Goal: Task Accomplishment & Management: Manage account settings

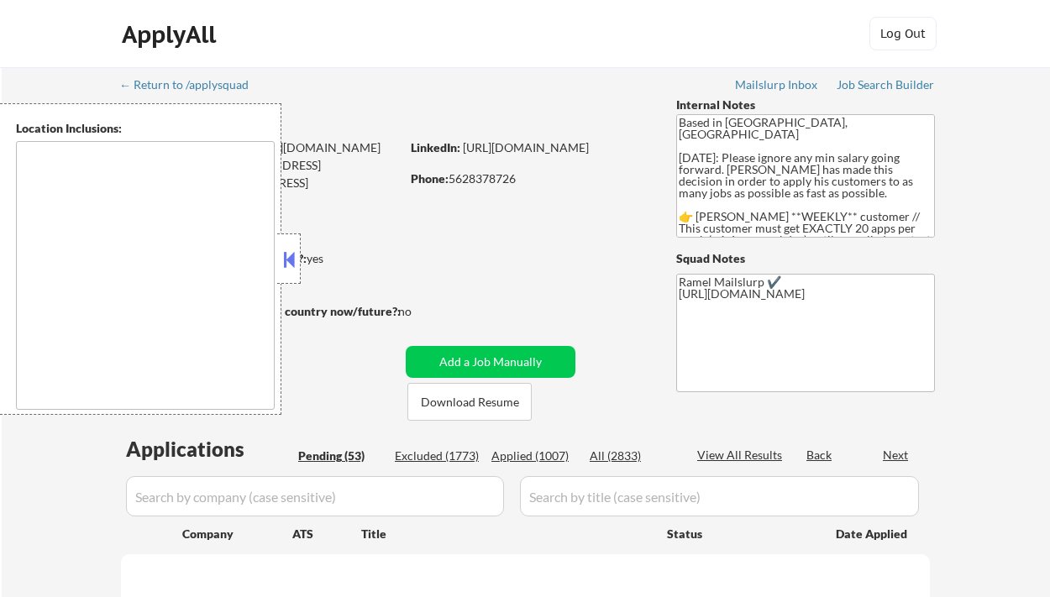
type textarea "[GEOGRAPHIC_DATA], [GEOGRAPHIC_DATA] [GEOGRAPHIC_DATA], [GEOGRAPHIC_DATA] [GEOG…"
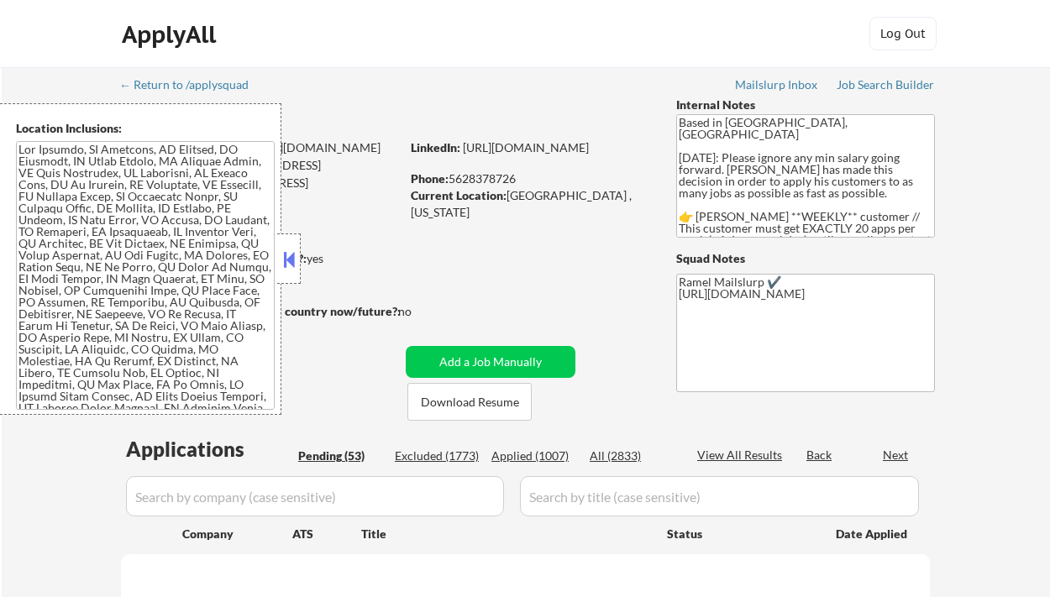
drag, startPoint x: 292, startPoint y: 257, endPoint x: 313, endPoint y: 269, distance: 23.3
click at [293, 257] on button at bounding box center [289, 259] width 18 height 25
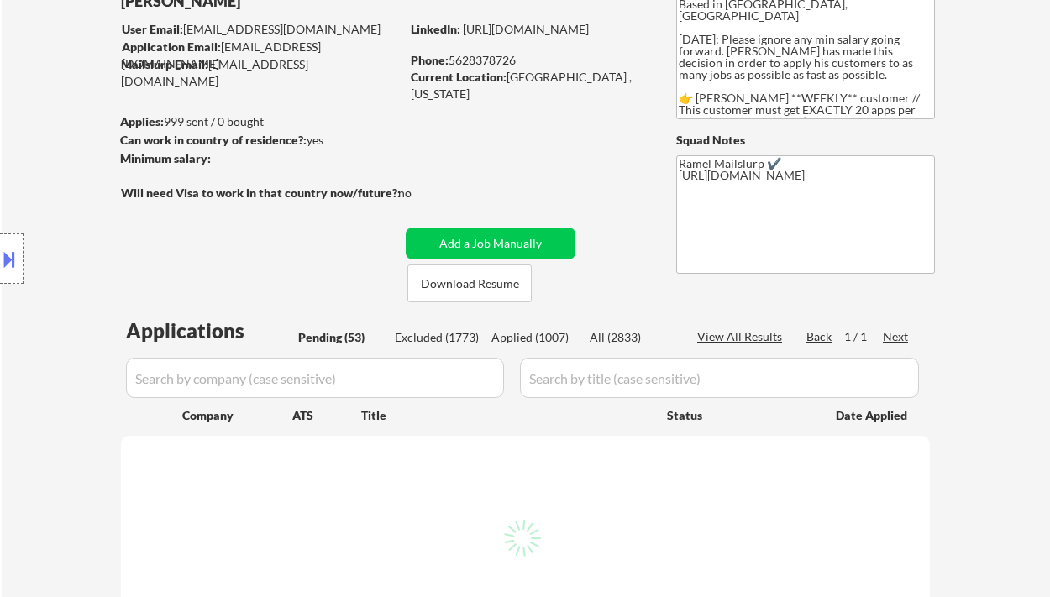
scroll to position [223, 0]
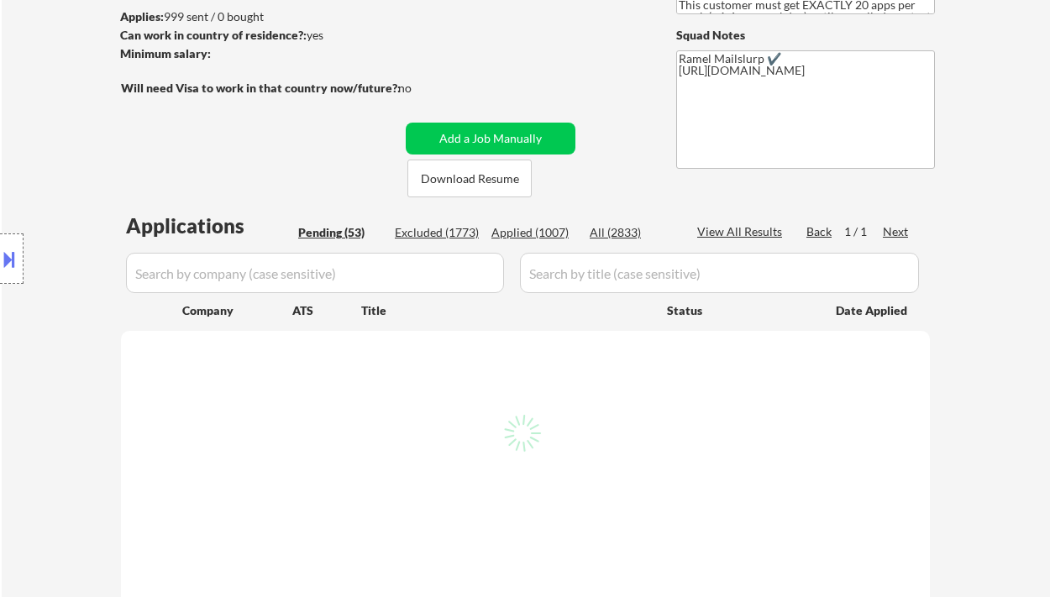
select select ""pending""
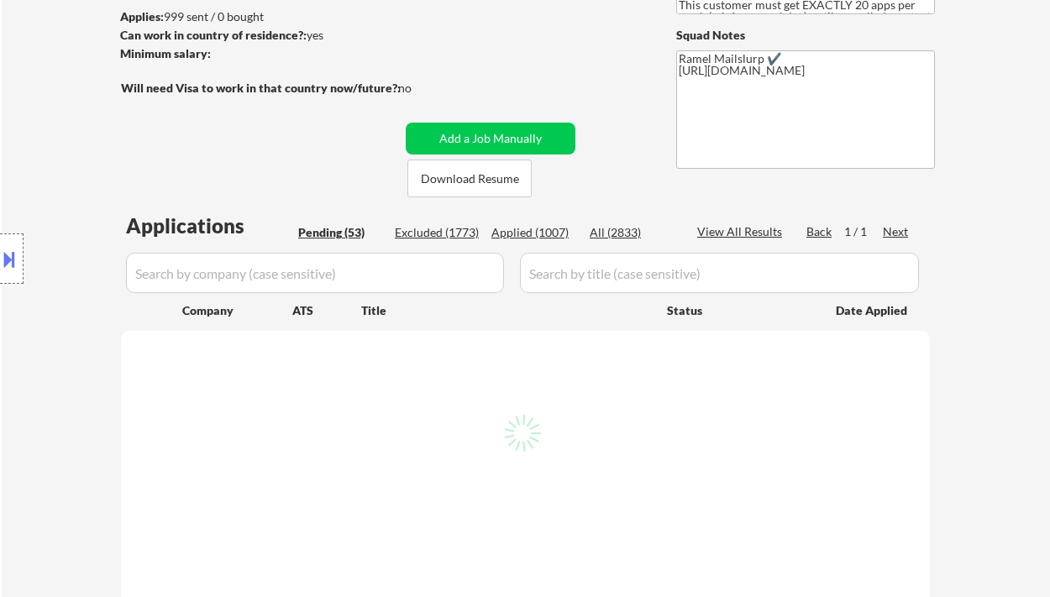
select select ""pending""
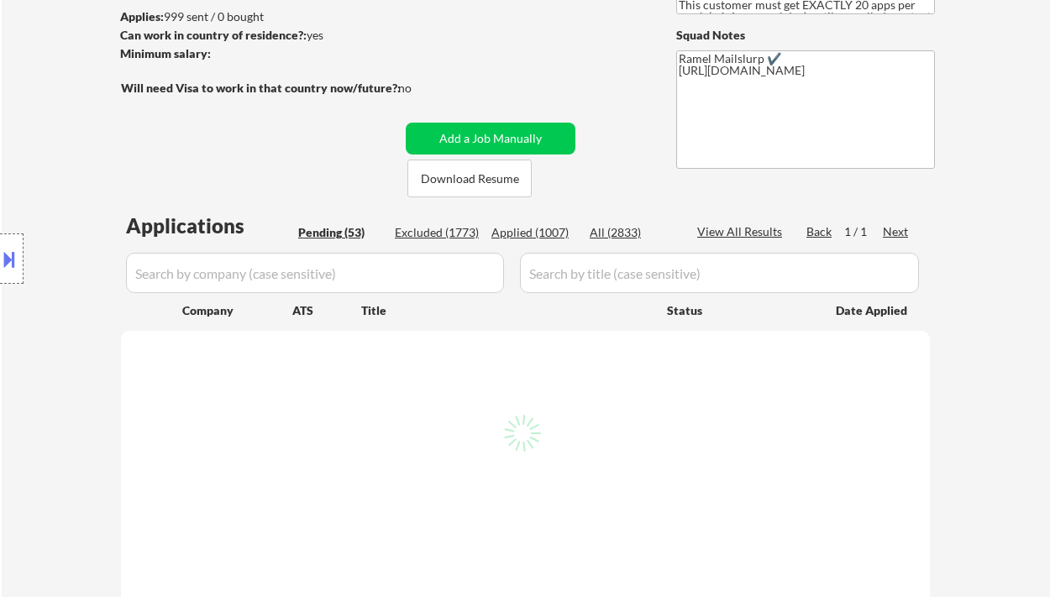
select select ""pending""
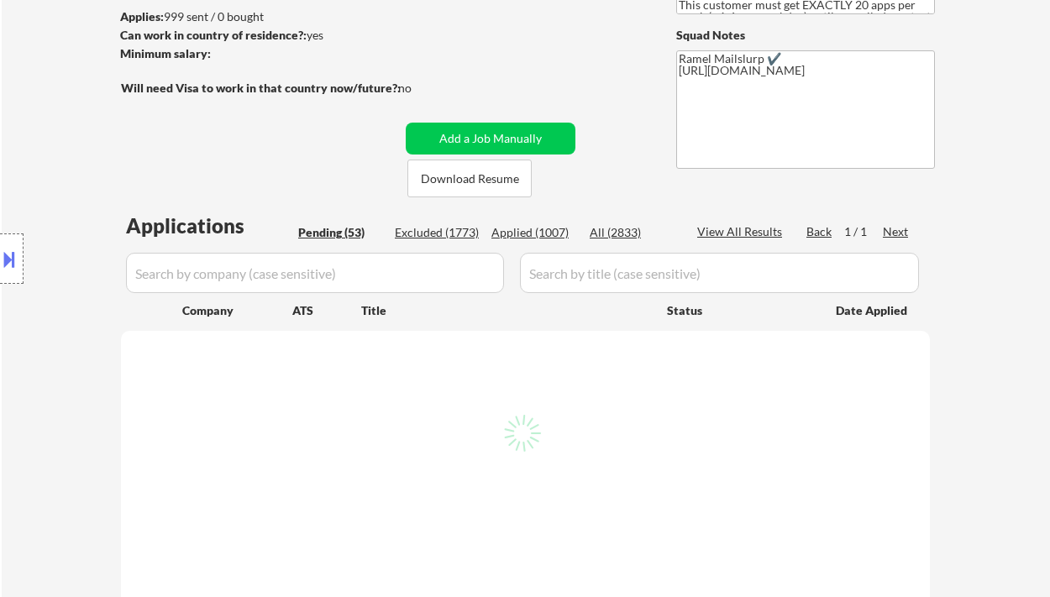
select select ""pending""
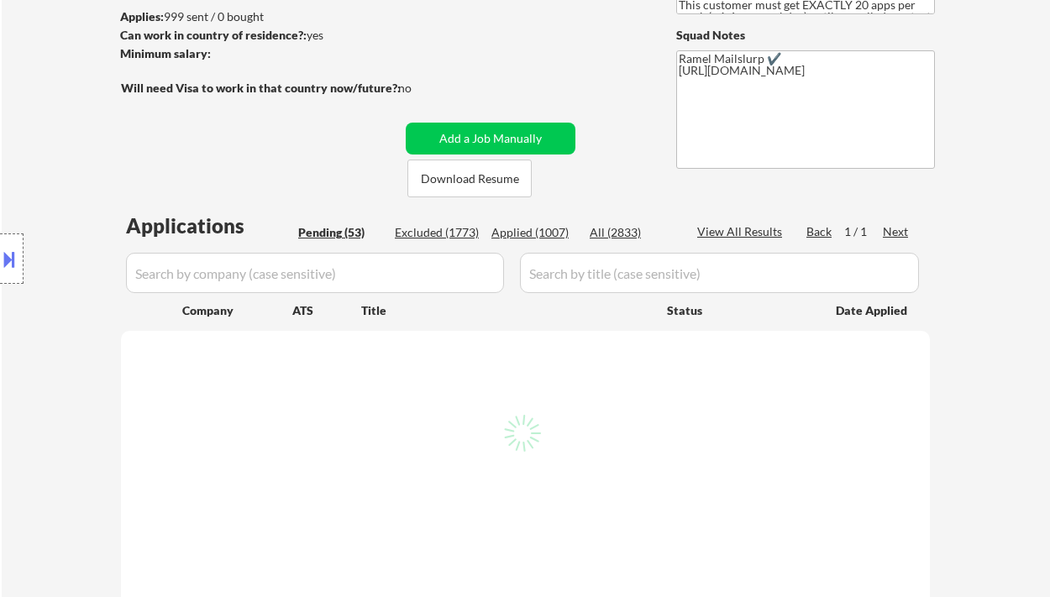
select select ""pending""
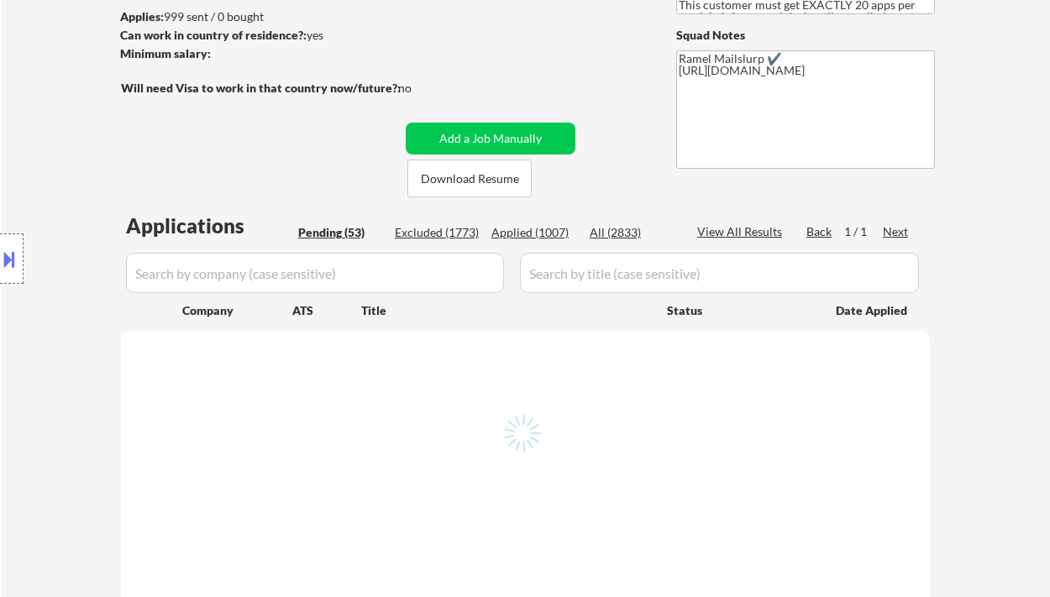
select select ""pending""
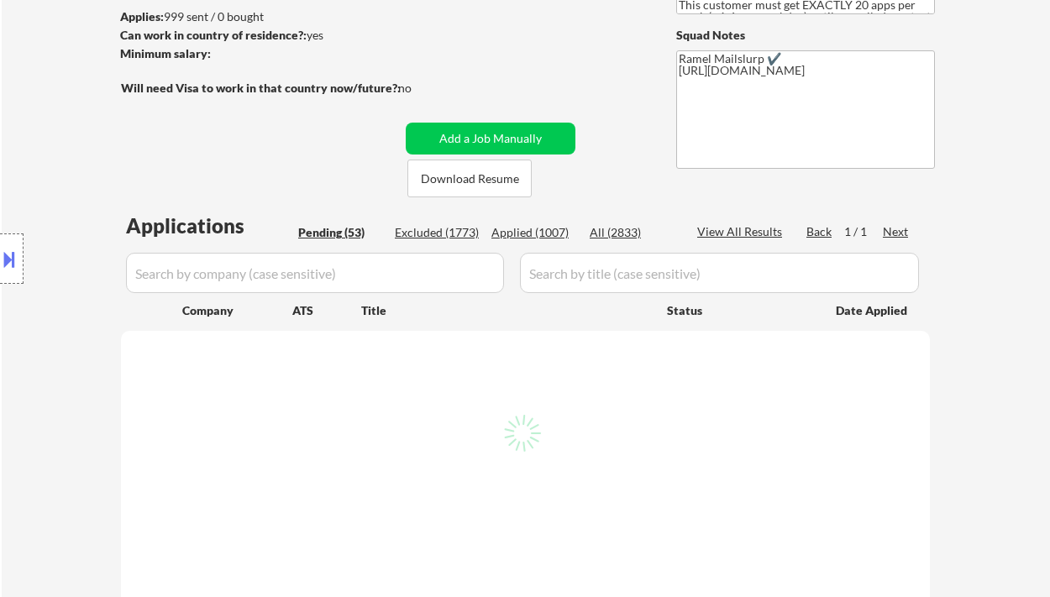
select select ""pending""
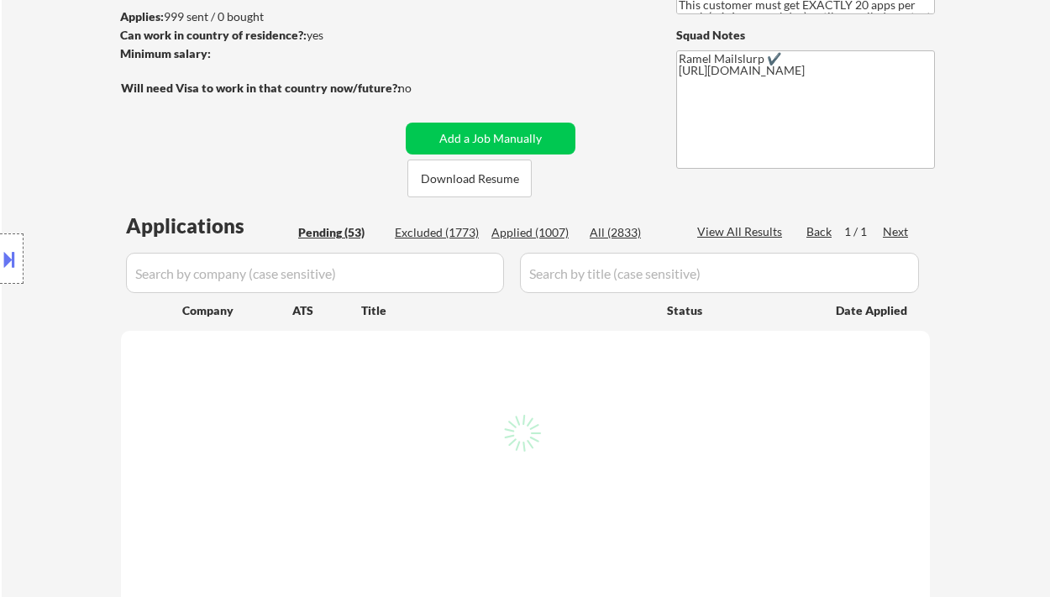
select select ""pending""
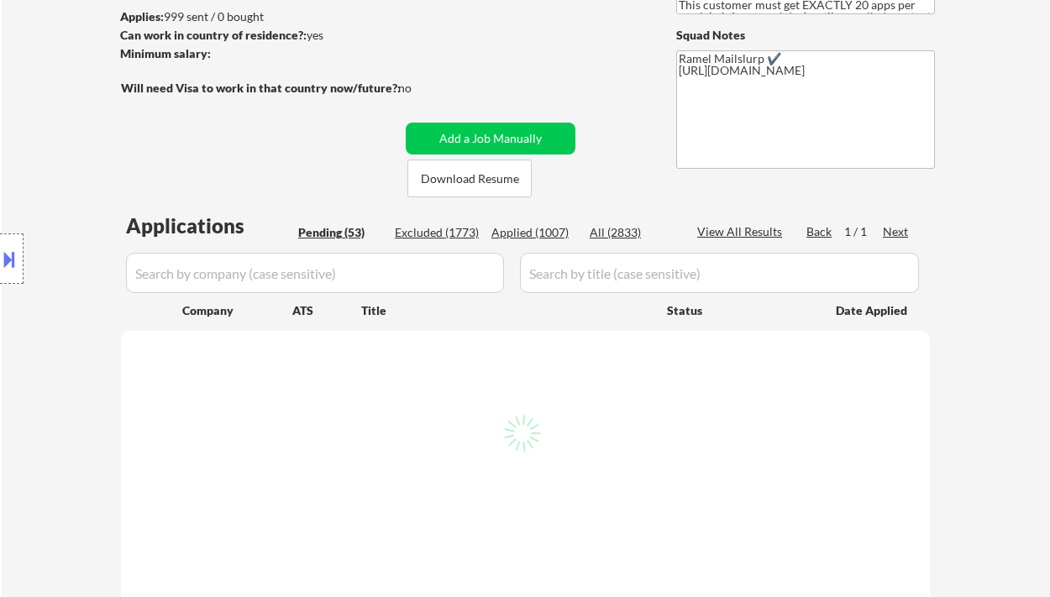
select select ""pending""
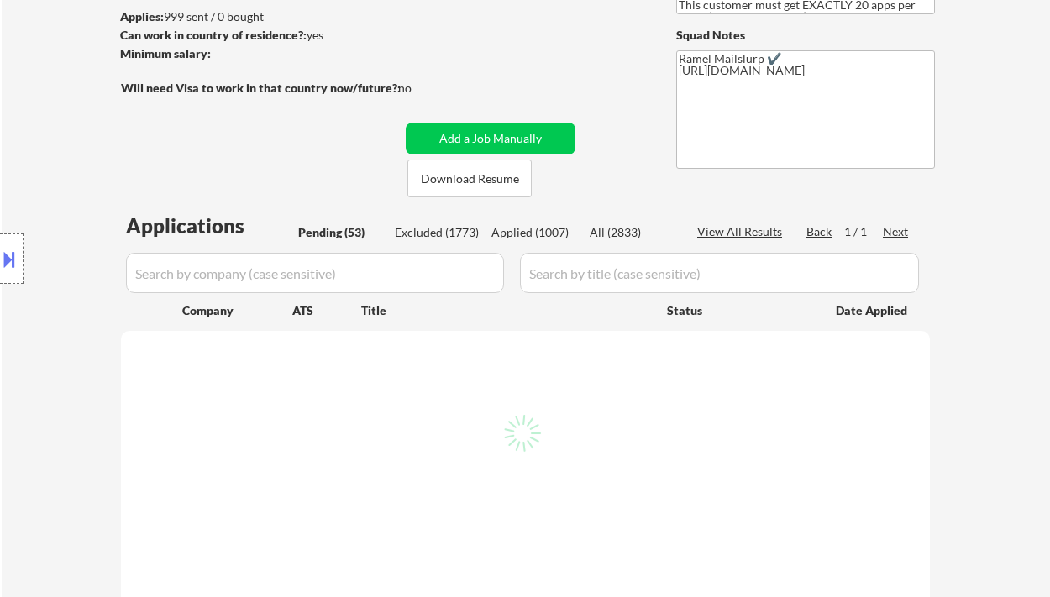
select select ""pending""
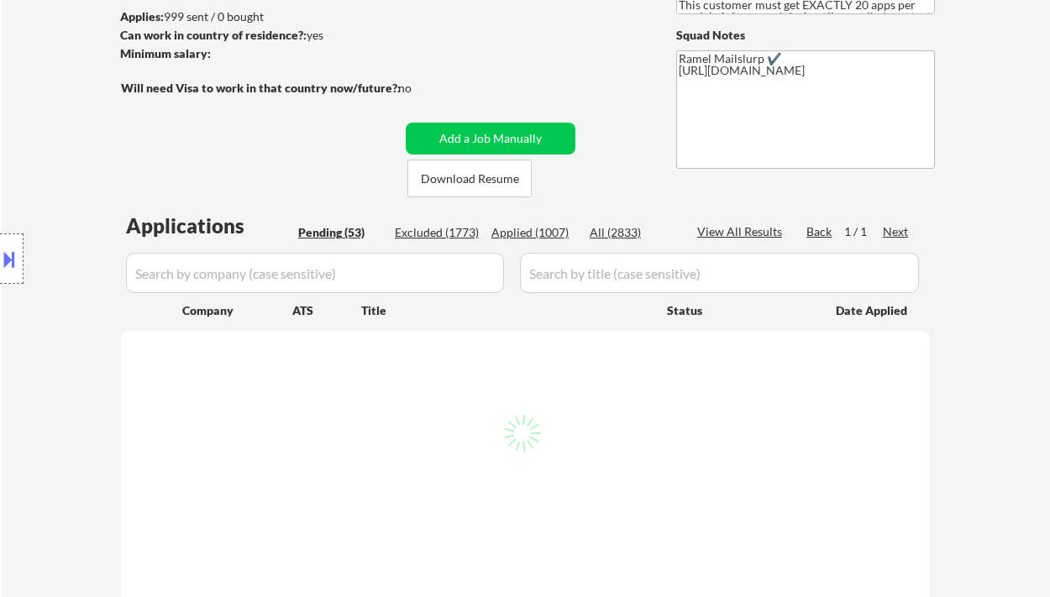
select select ""pending""
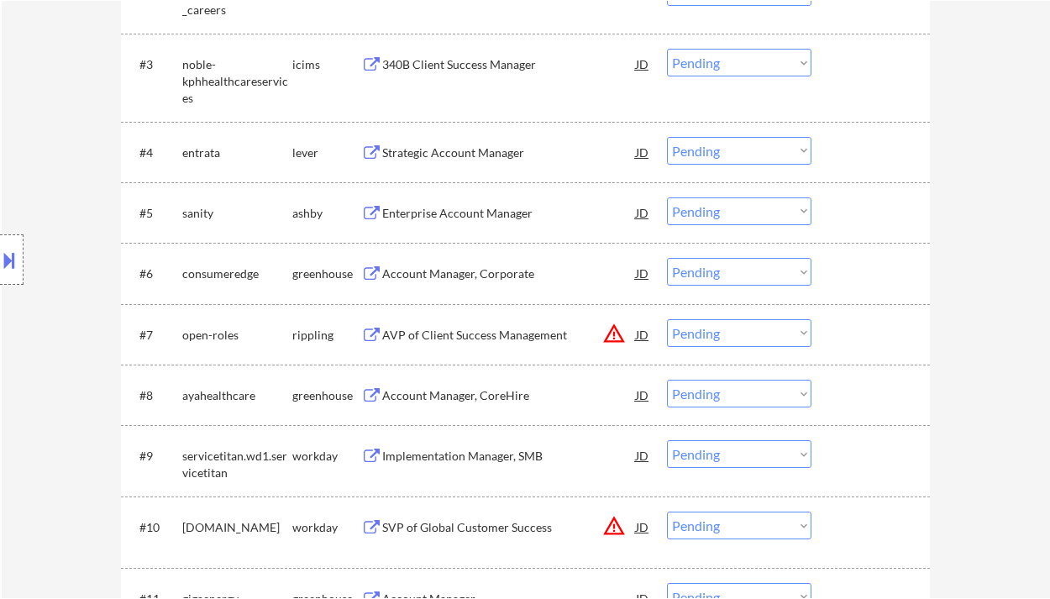
scroll to position [672, 0]
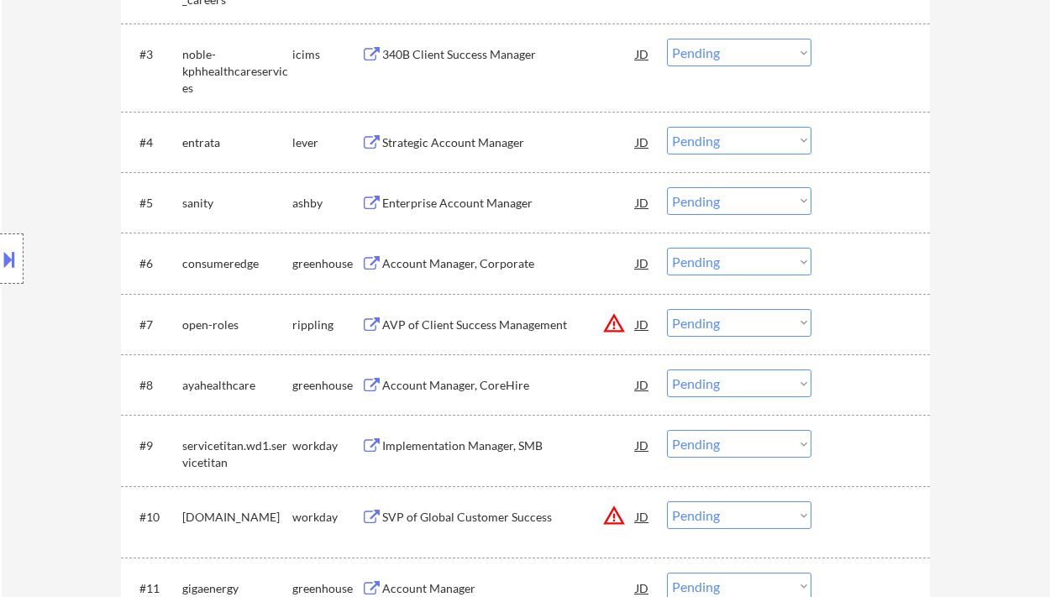
click at [473, 133] on div "Strategic Account Manager" at bounding box center [509, 142] width 254 height 30
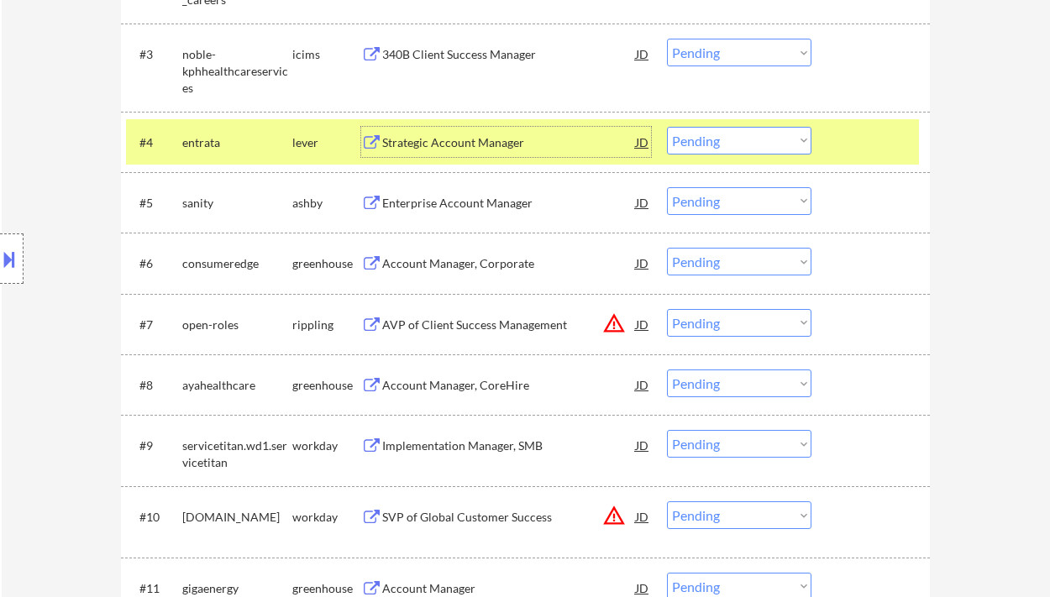
click at [450, 135] on div "Strategic Account Manager" at bounding box center [509, 142] width 254 height 17
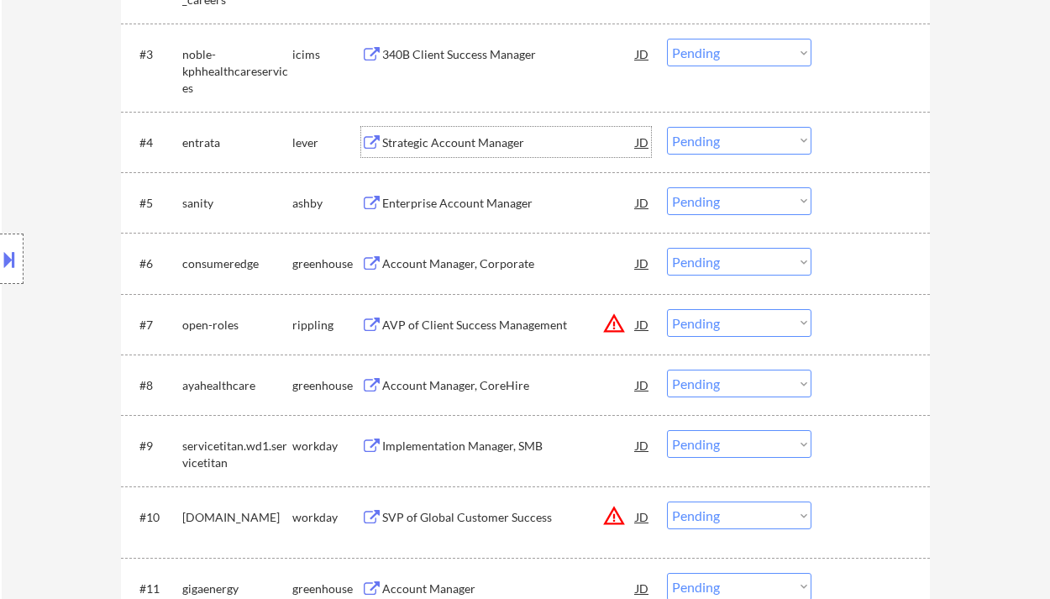
click at [702, 135] on select "Choose an option... Pending Applied Excluded (Questions) Excluded (Expired) Exc…" at bounding box center [739, 141] width 145 height 28
click at [667, 127] on select "Choose an option... Pending Applied Excluded (Questions) Excluded (Expired) Exc…" at bounding box center [739, 141] width 145 height 28
select select ""pending""
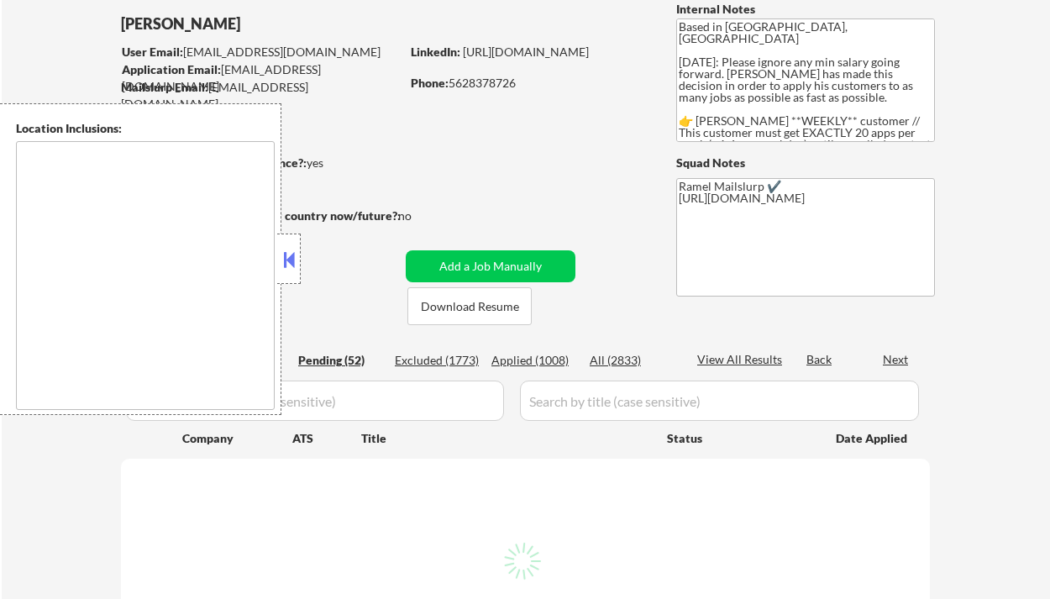
scroll to position [112, 0]
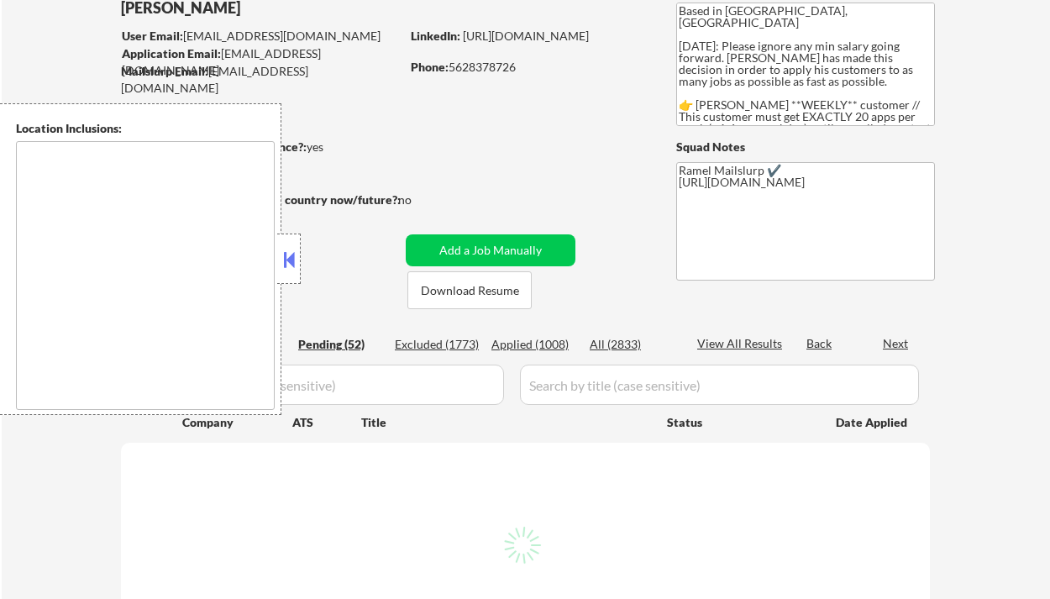
type textarea "Los Angeles, CA Glendale, CA Burbank, CA Pasadena, CA Santa Monica, CA Beverly …"
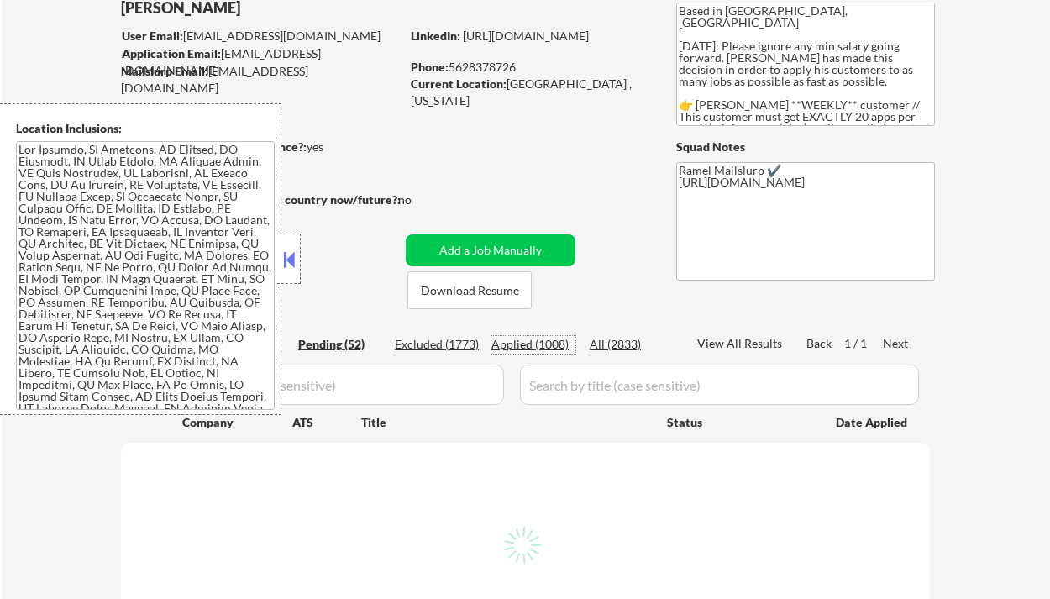
click at [552, 344] on div "Applied (1008)" at bounding box center [534, 344] width 84 height 17
click at [293, 260] on button at bounding box center [289, 259] width 18 height 25
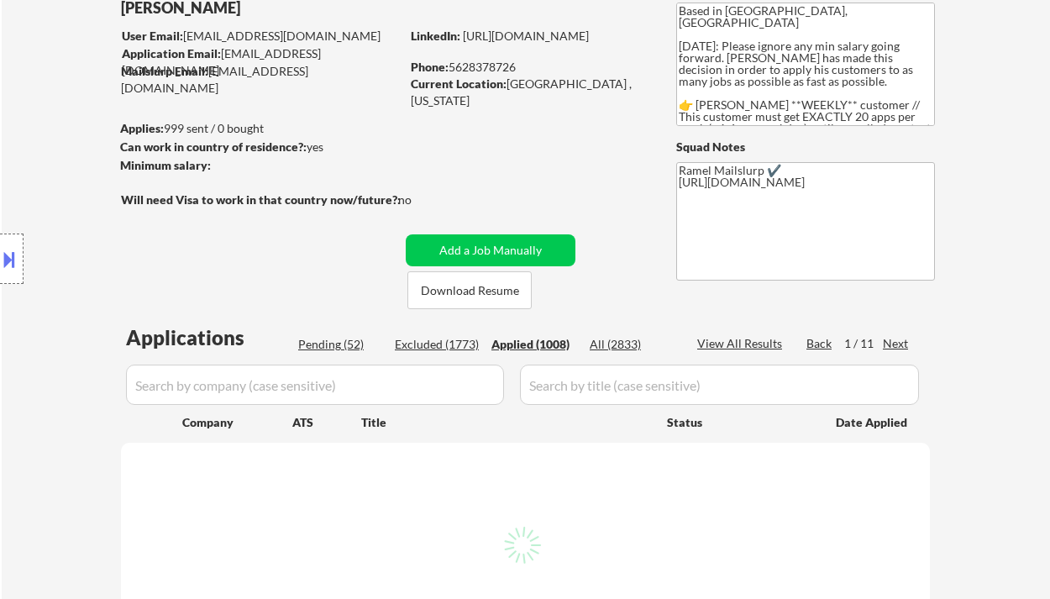
select select ""applied""
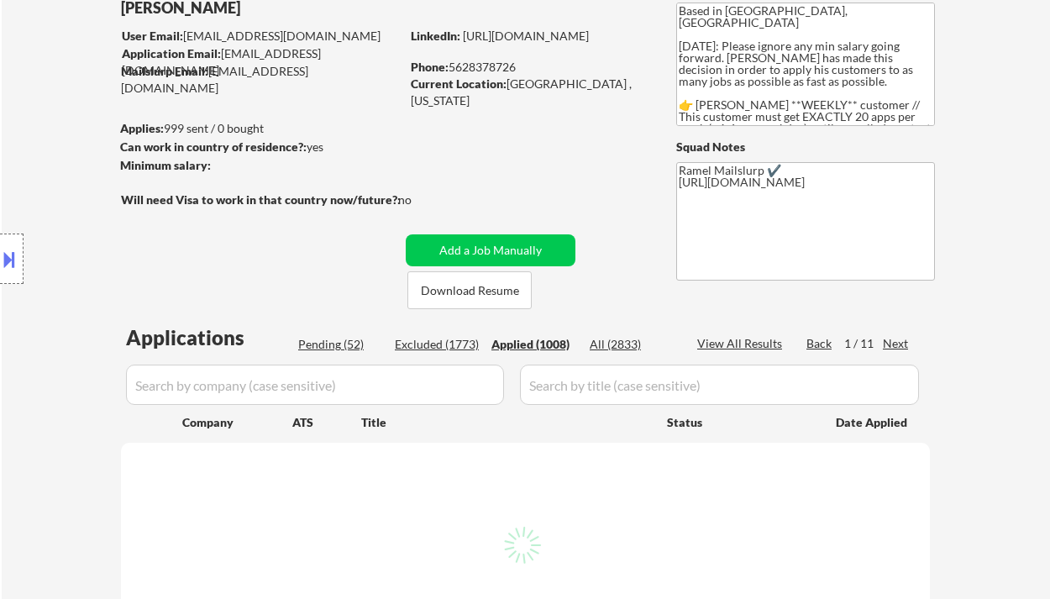
select select ""applied""
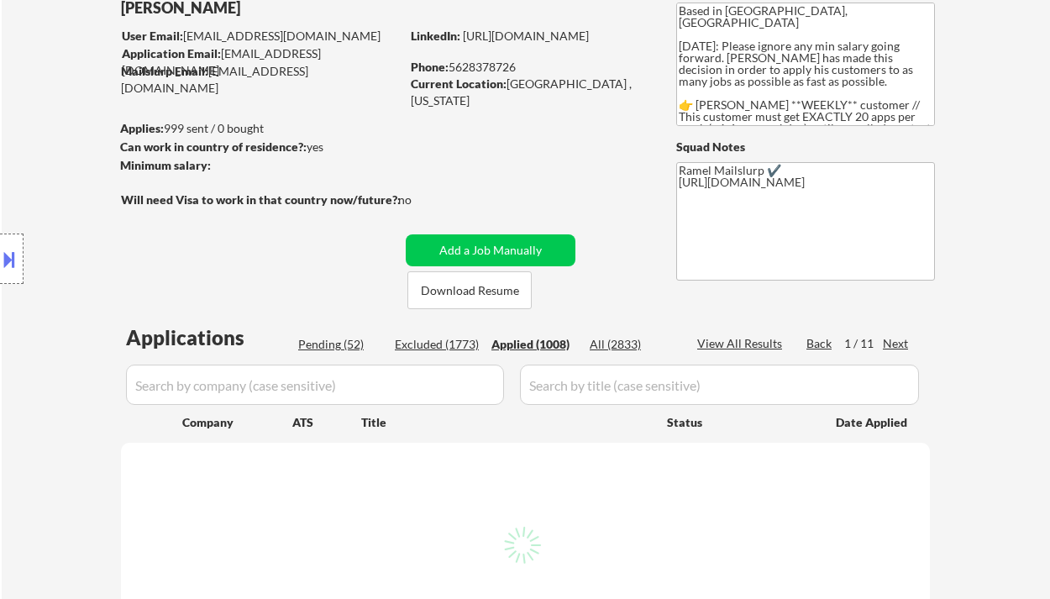
select select ""applied""
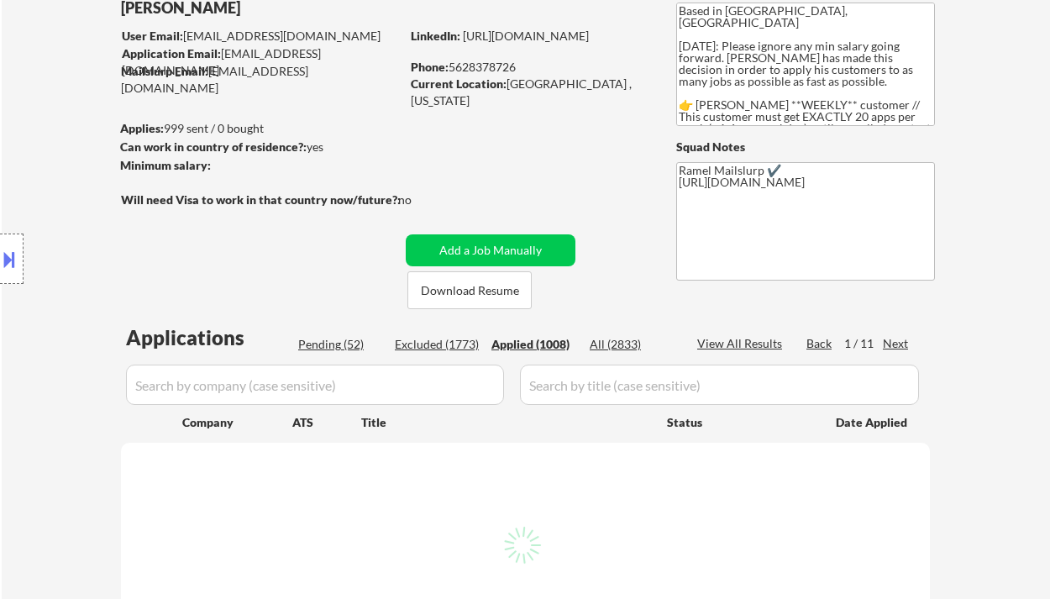
select select ""applied""
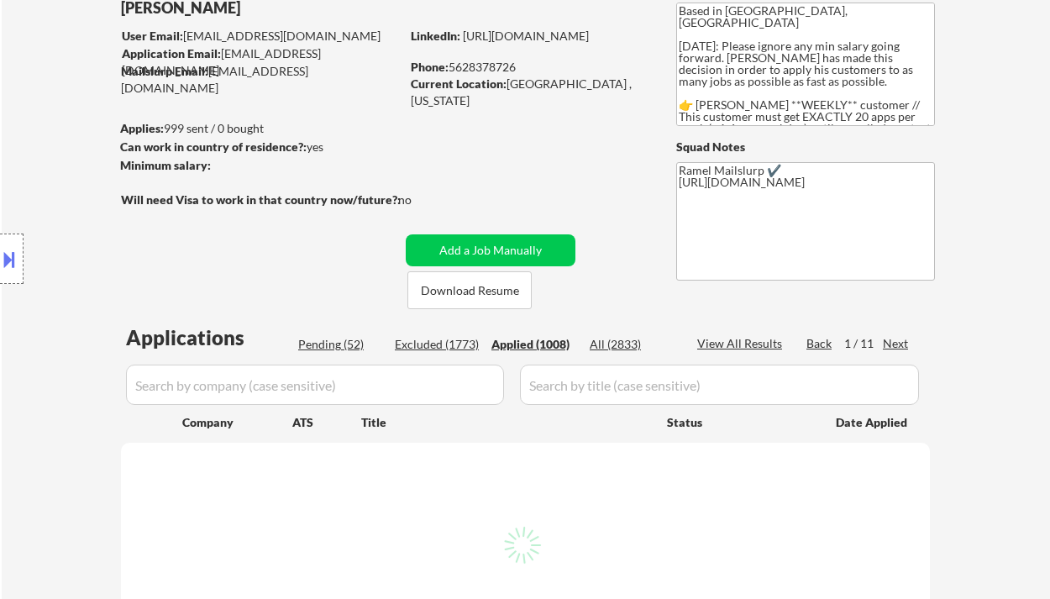
select select ""applied""
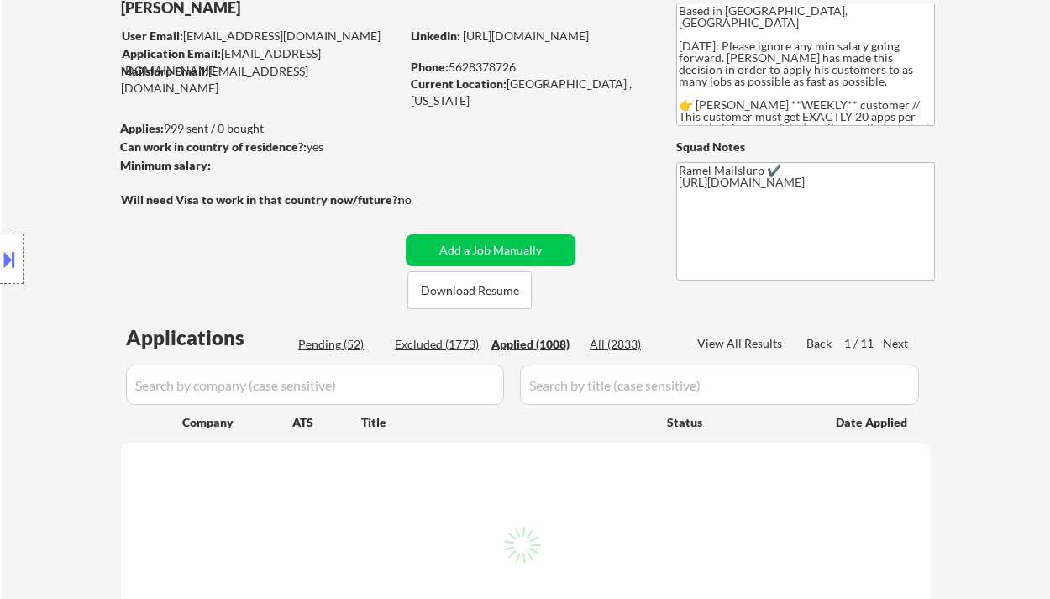
select select ""applied""
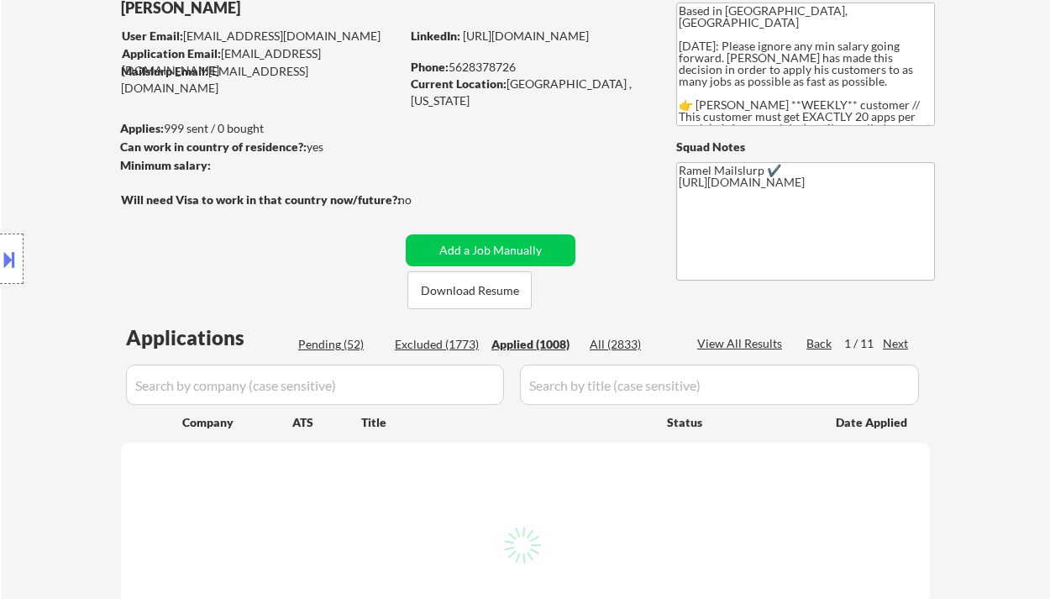
select select ""applied""
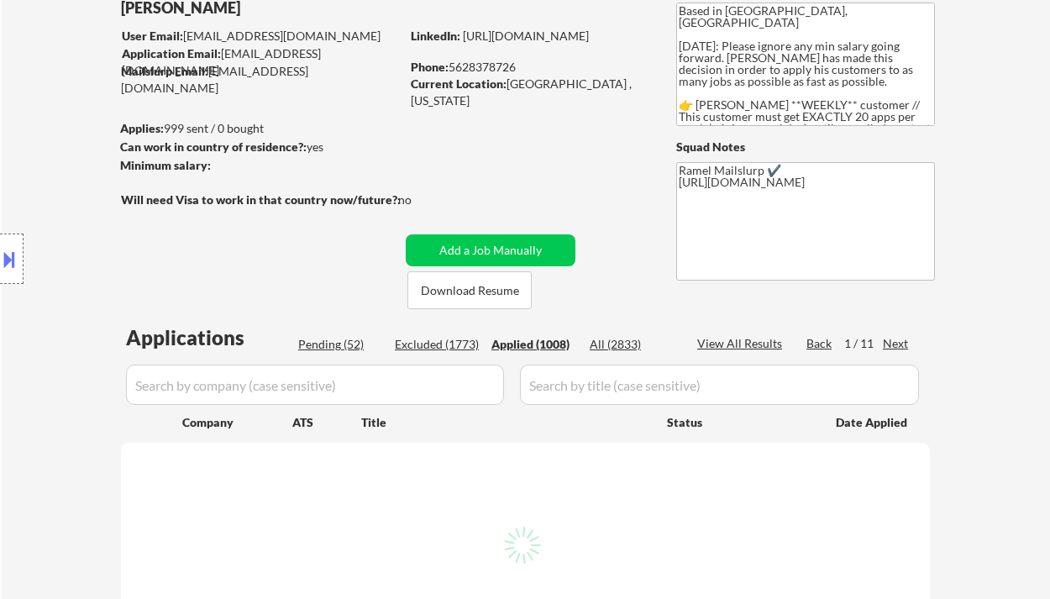
select select ""applied""
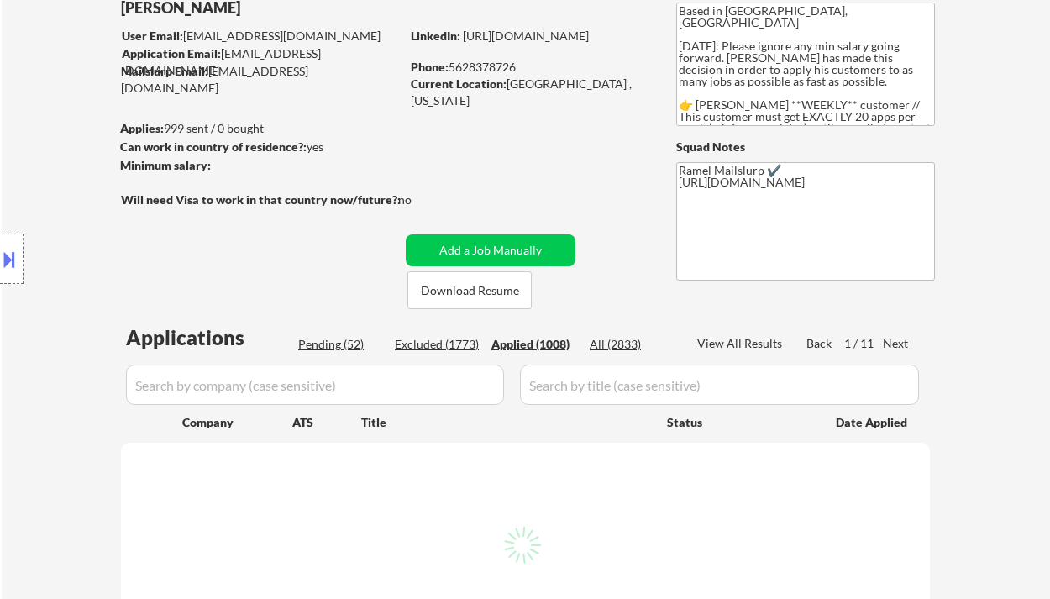
select select ""applied""
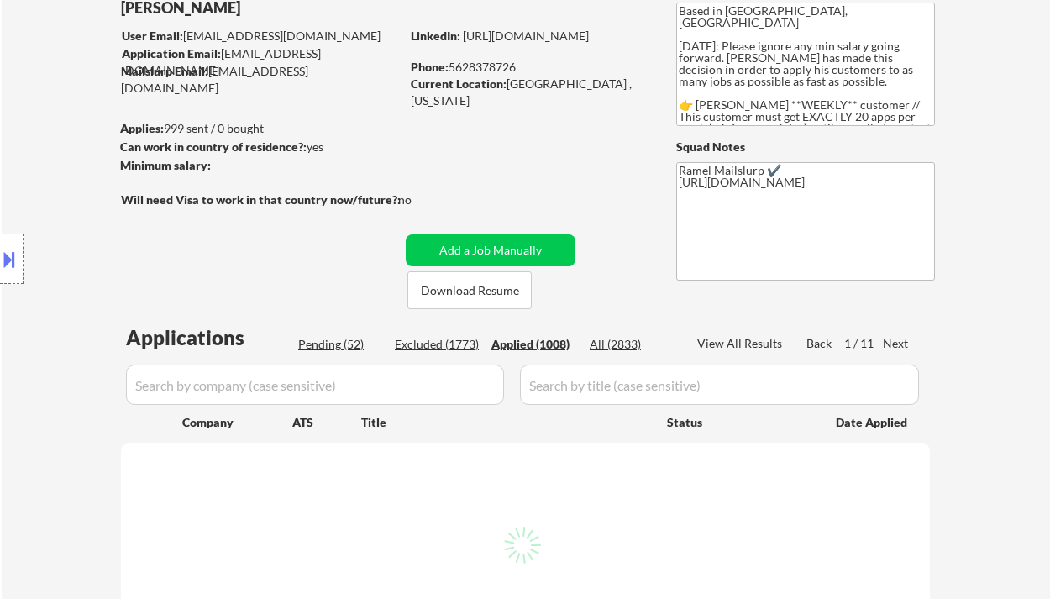
select select ""applied""
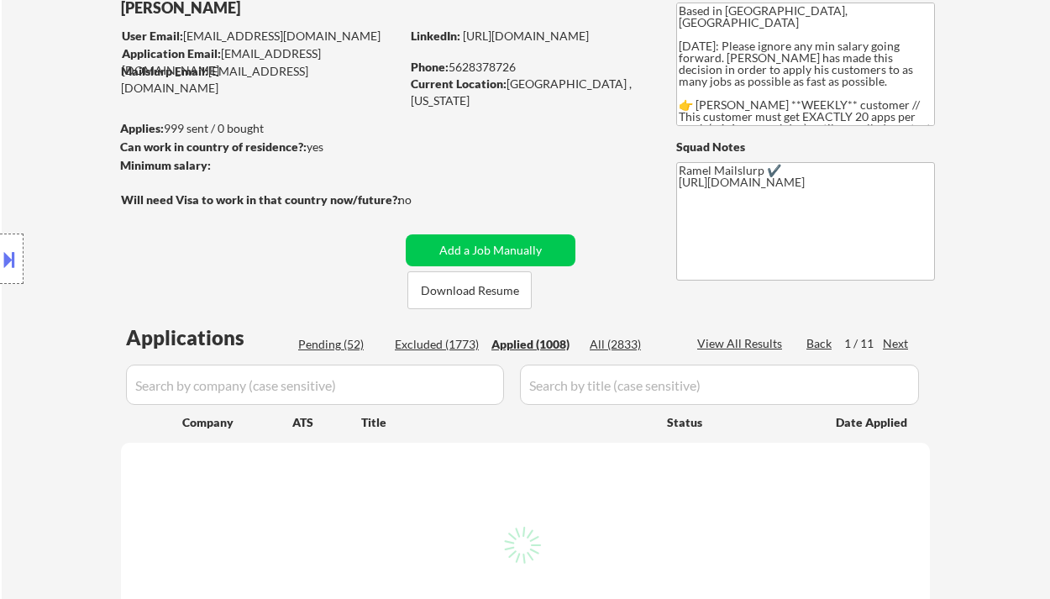
select select ""applied""
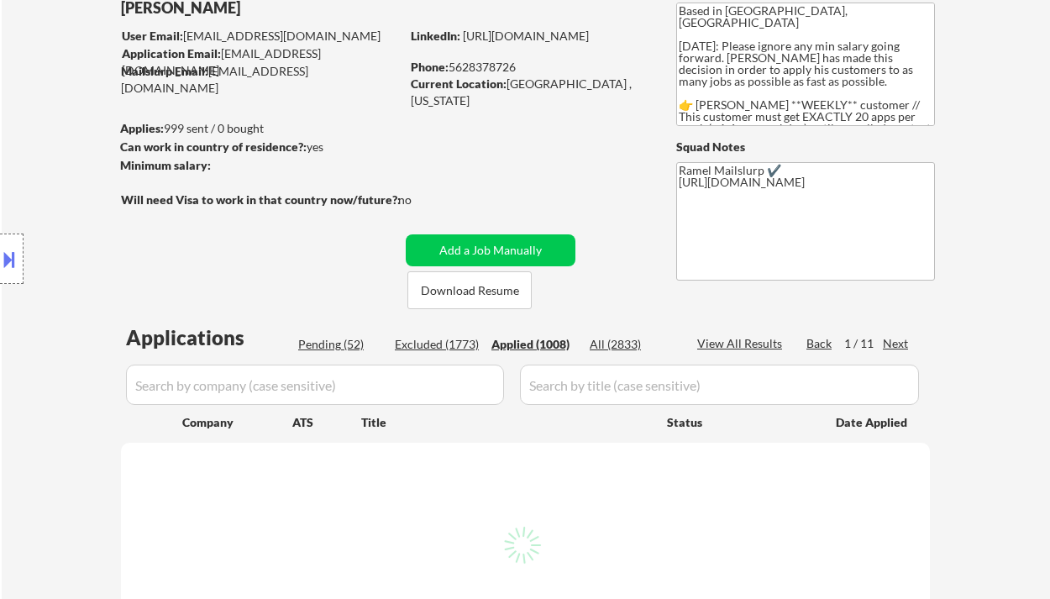
select select ""applied""
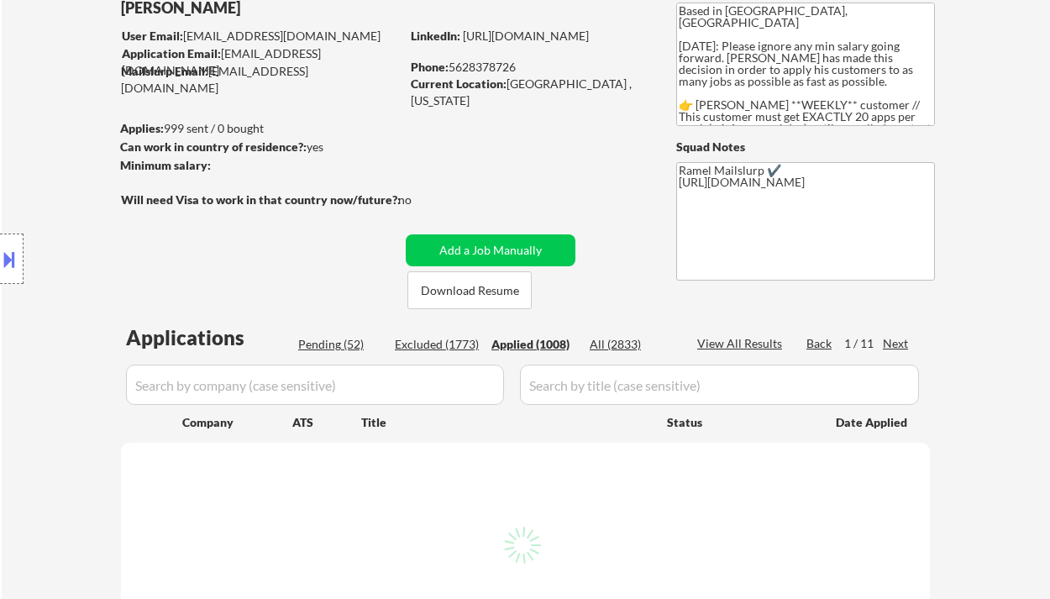
select select ""applied""
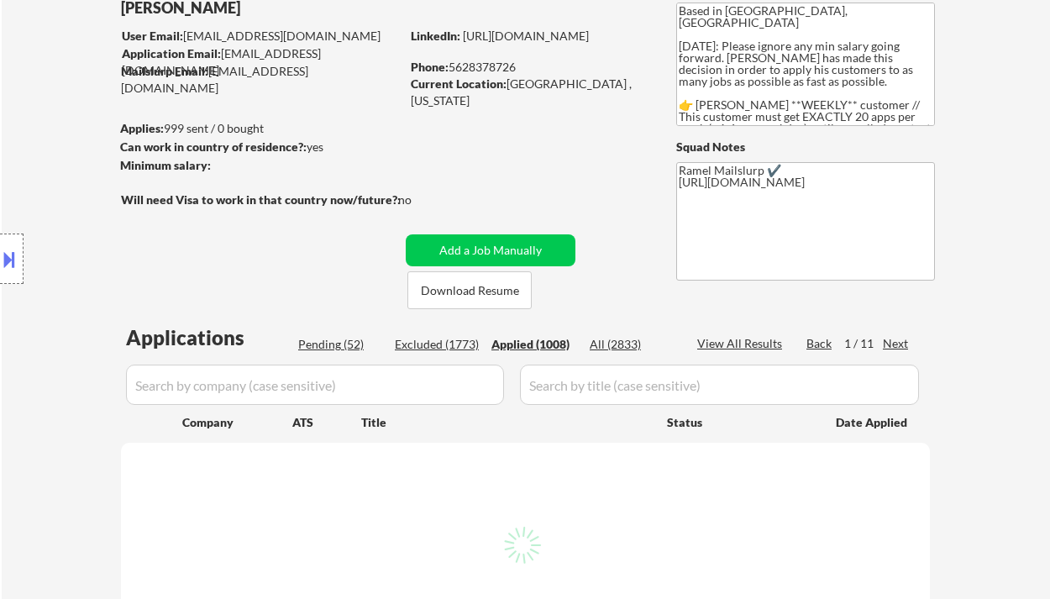
select select ""applied""
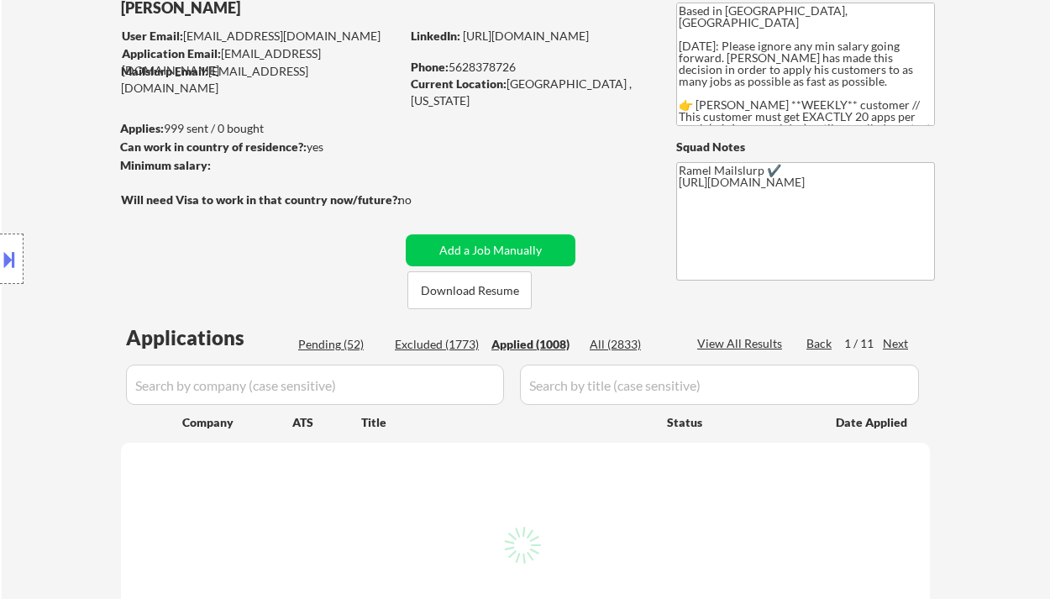
select select ""applied""
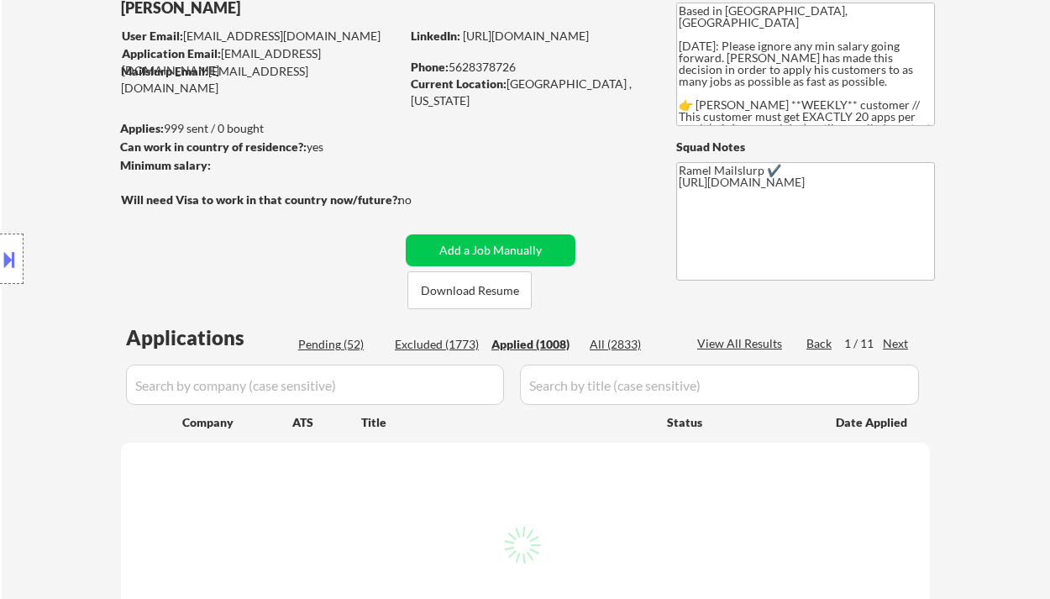
select select ""applied""
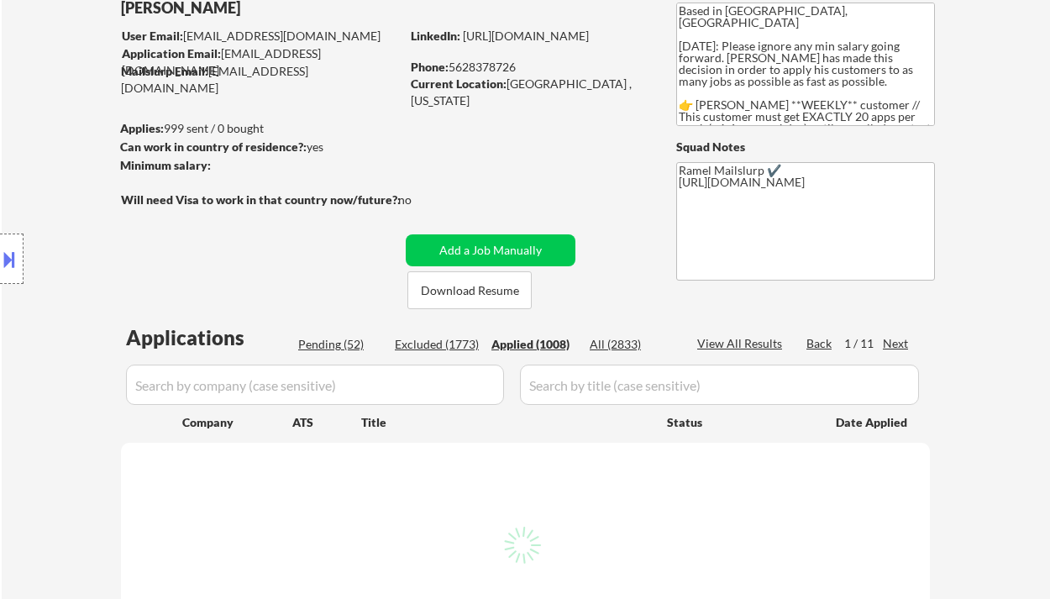
select select ""applied""
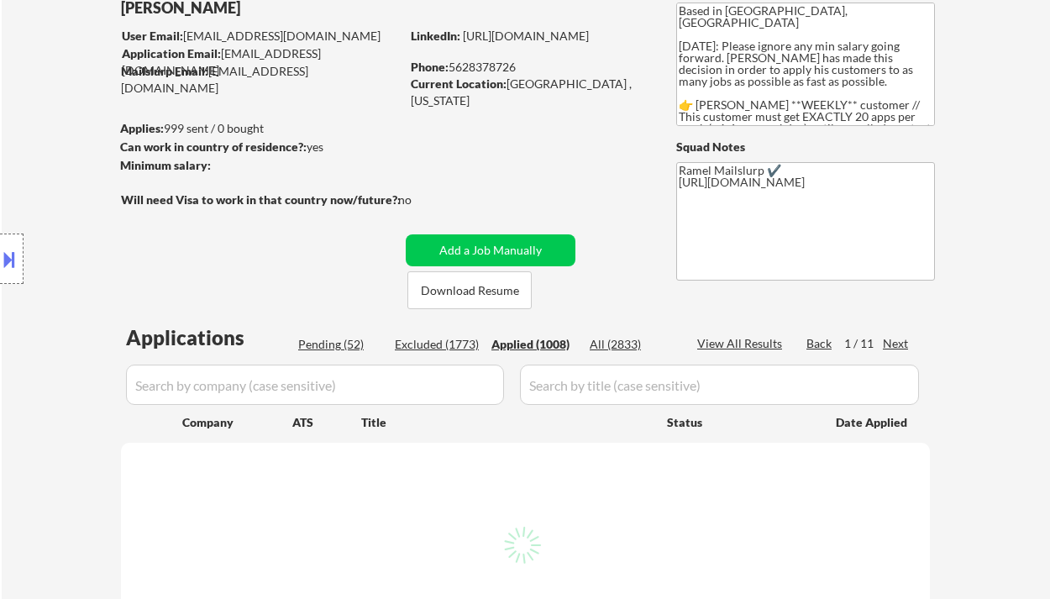
select select ""applied""
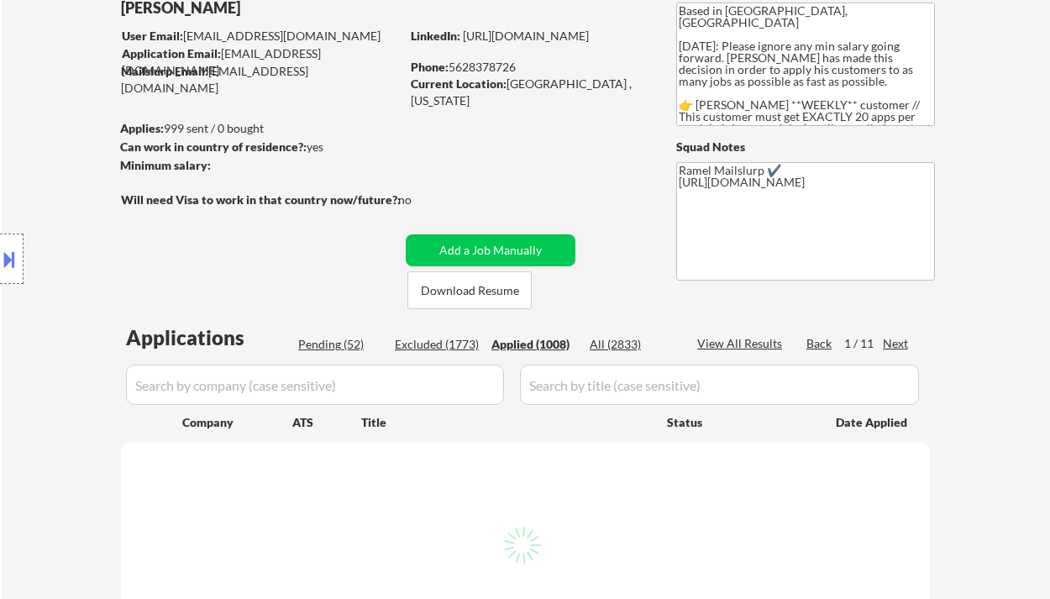
select select ""applied""
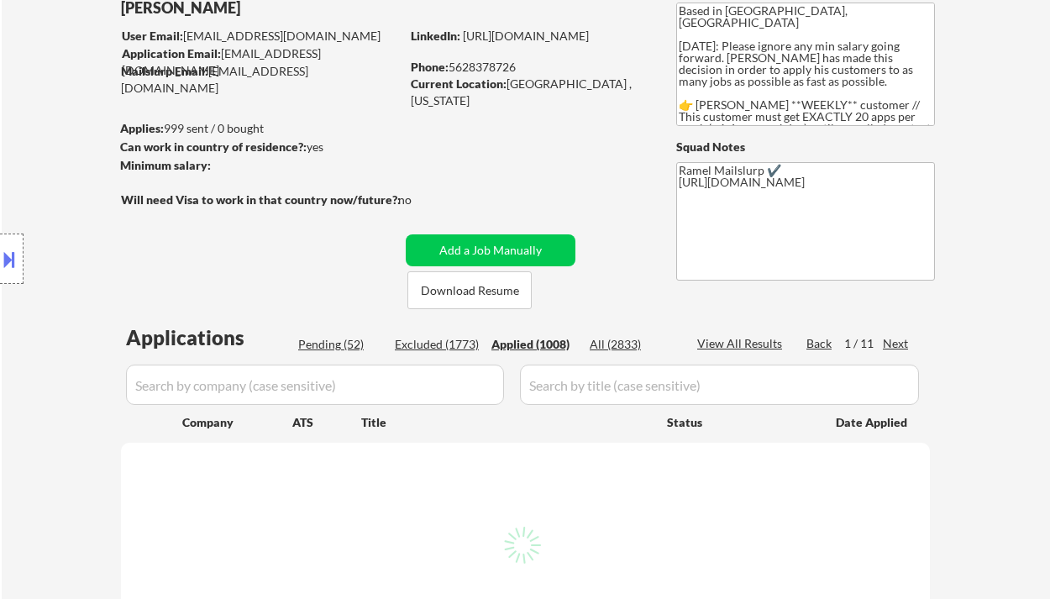
select select ""applied""
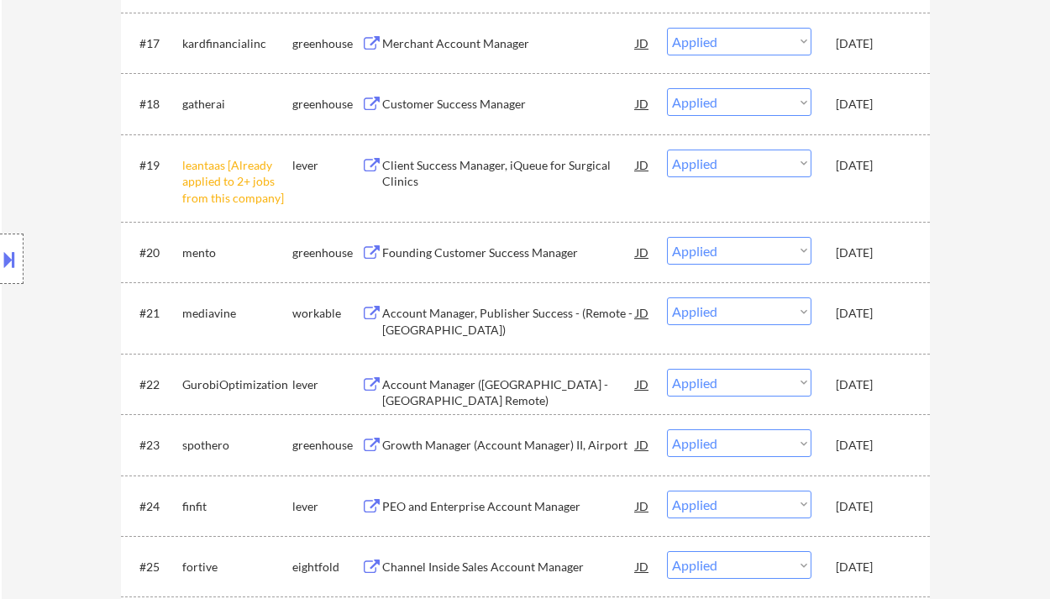
scroll to position [1680, 0]
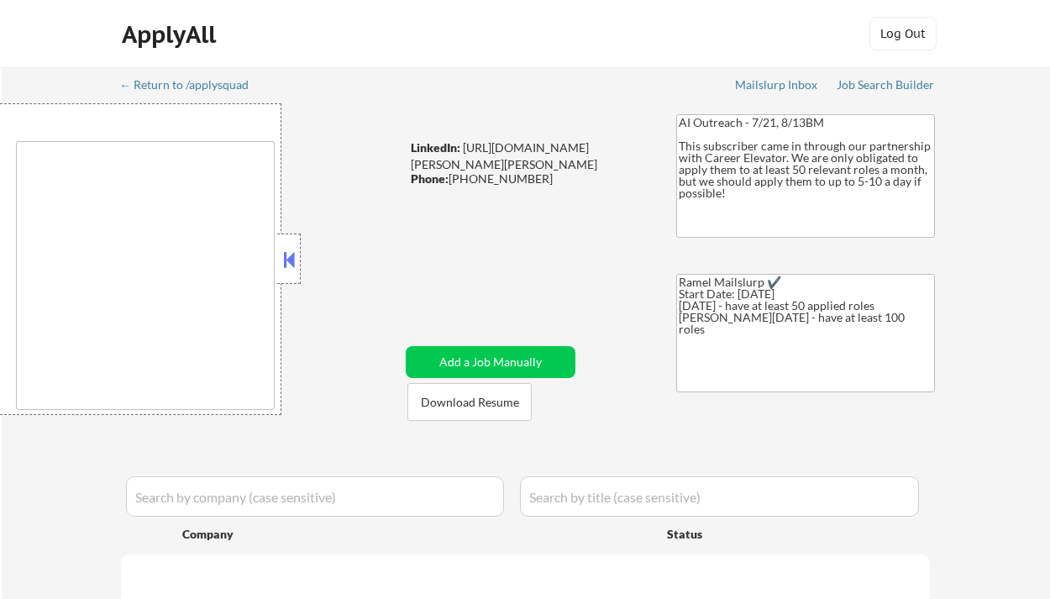
type textarea "Charlotte, NC Matthews, NC Mint Hill, NC Pineville, NC Huntersville, NC Corneli…"
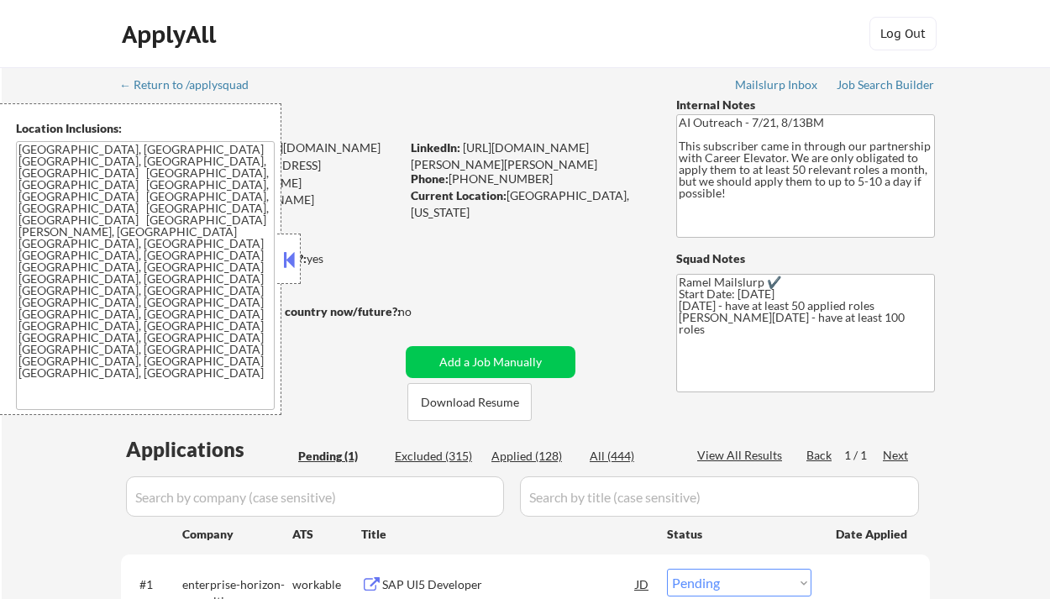
click at [286, 260] on button at bounding box center [289, 259] width 18 height 25
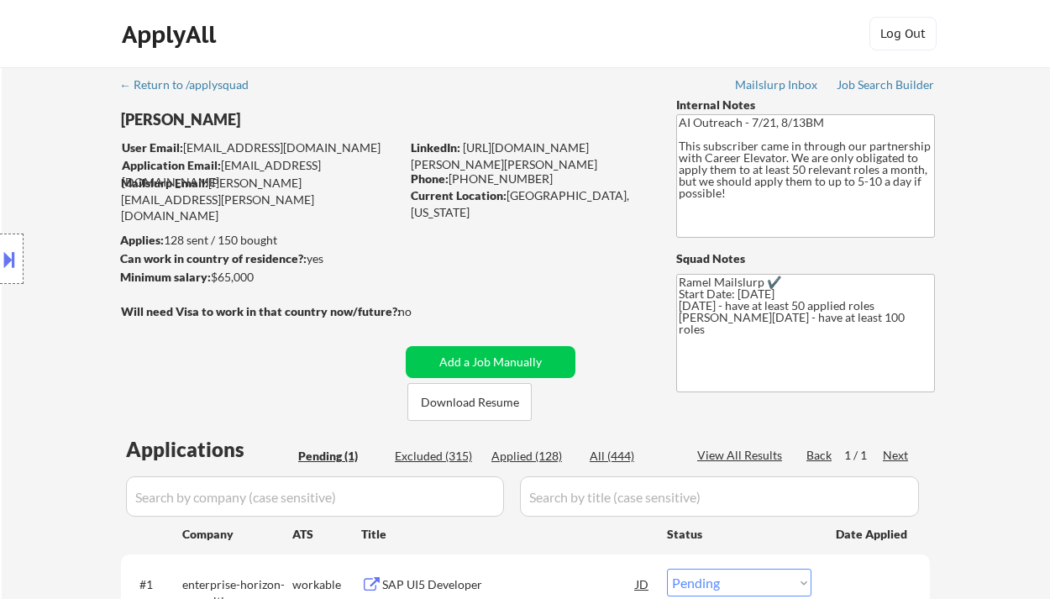
click at [15, 179] on div "Location Inclusions: Charlotte, NC Matthews, NC Mint Hill, NC Pineville, NC Hun…" at bounding box center [150, 259] width 301 height 312
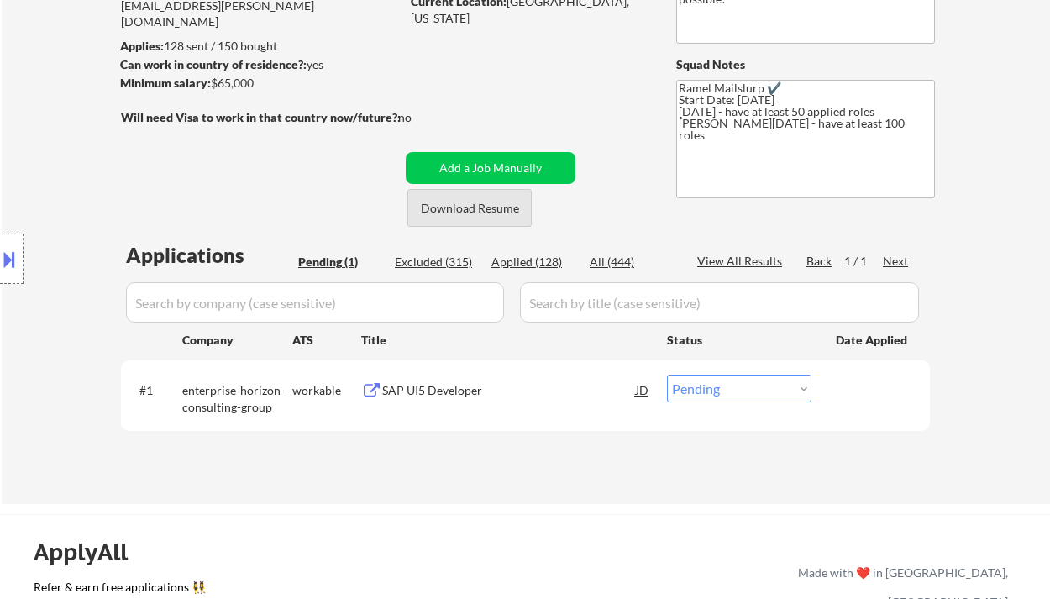
scroll to position [223, 0]
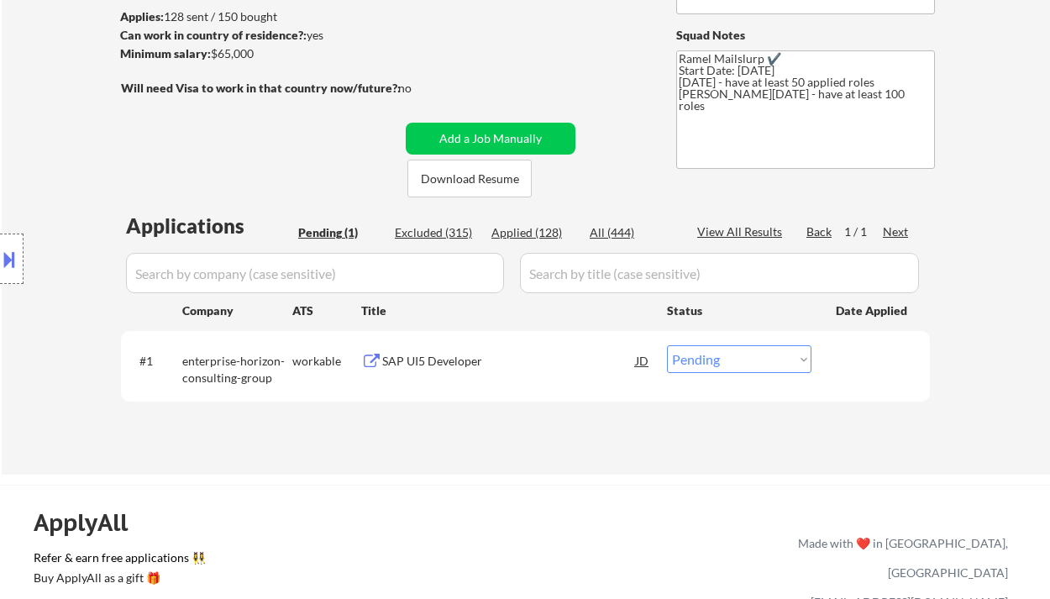
click at [455, 362] on div "SAP UI5 Developer" at bounding box center [509, 361] width 254 height 17
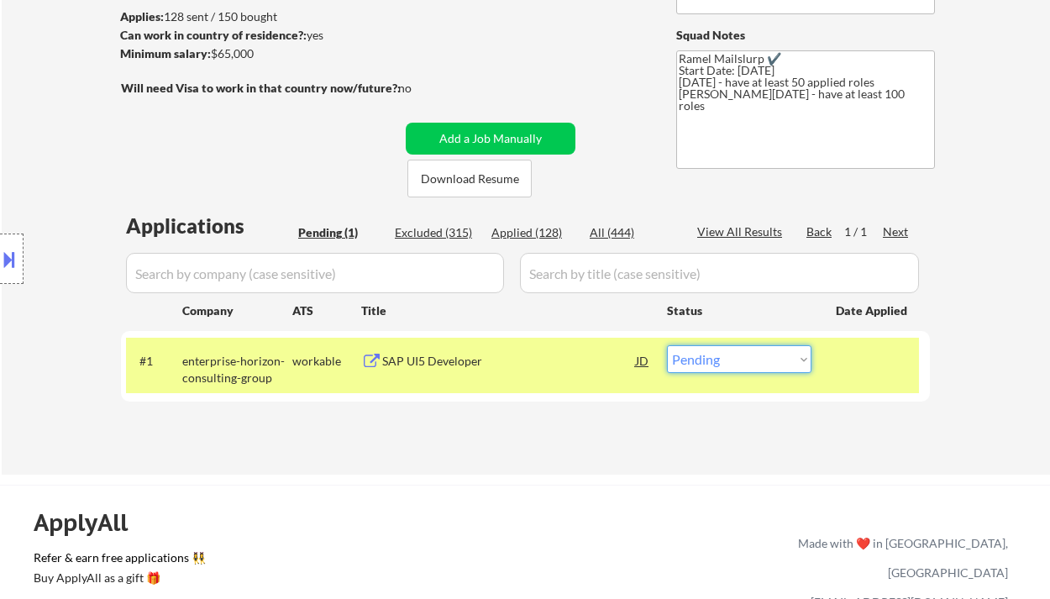
click at [739, 361] on select "Choose an option... Pending Applied Excluded (Questions) Excluded (Expired) Exc…" at bounding box center [739, 359] width 145 height 28
select select ""excluded__bad_match_""
click at [667, 345] on select "Choose an option... Pending Applied Excluded (Questions) Excluded (Expired) Exc…" at bounding box center [739, 359] width 145 height 28
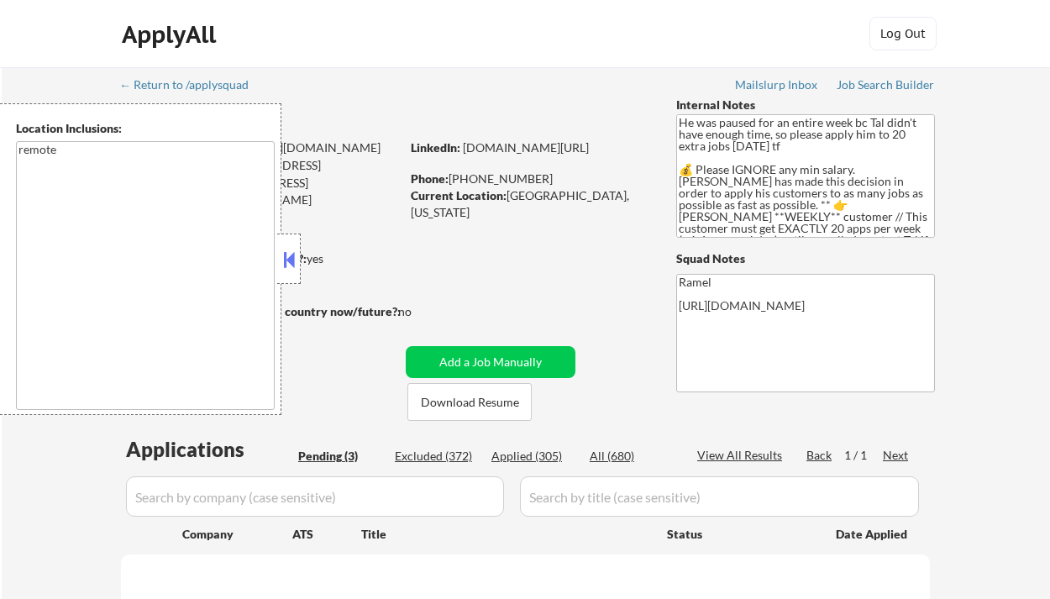
select select ""pending""
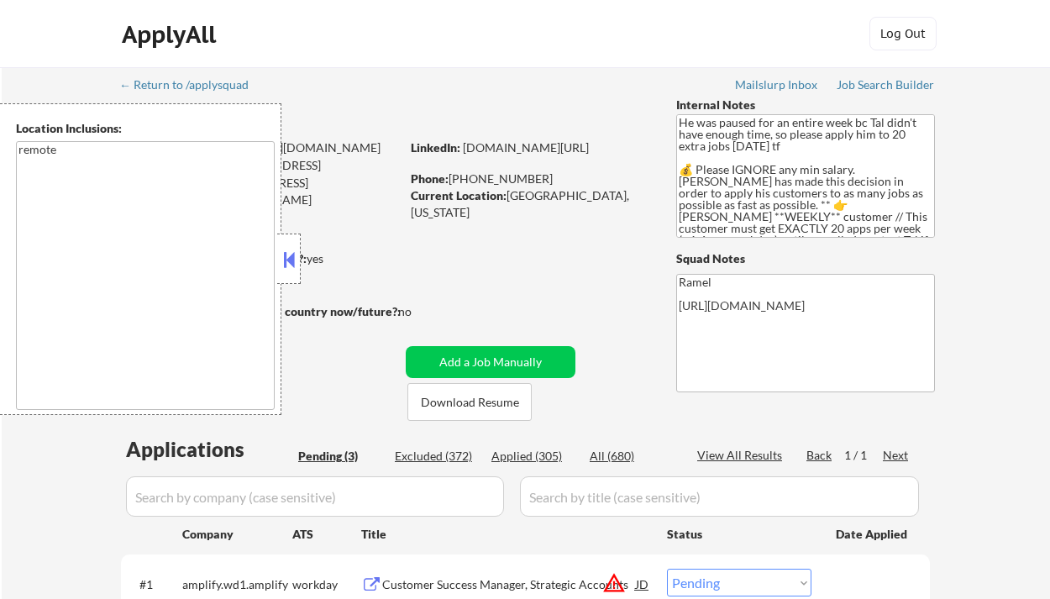
click at [294, 263] on button at bounding box center [289, 259] width 18 height 25
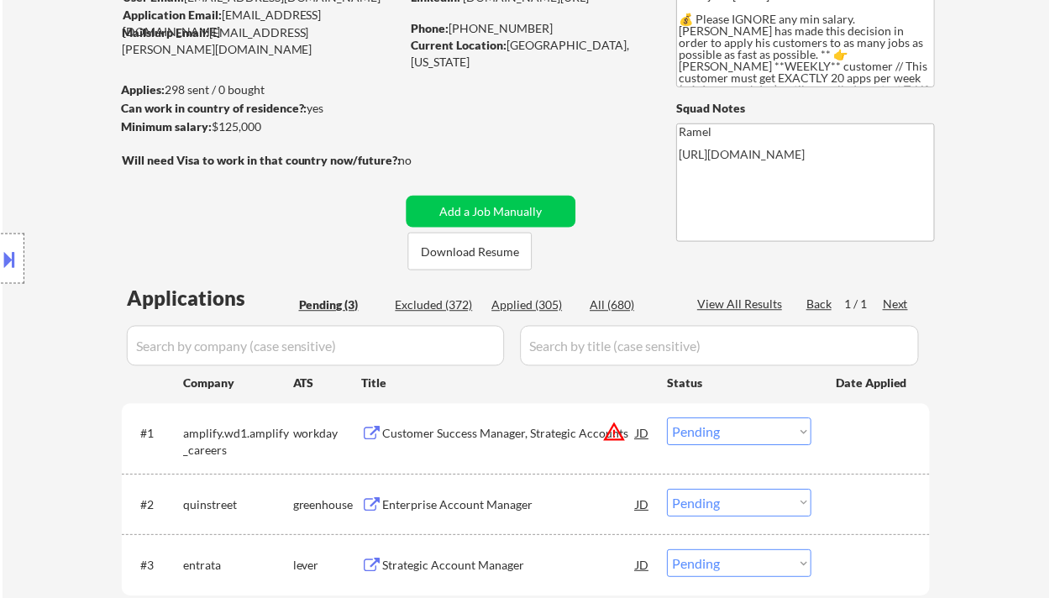
scroll to position [223, 0]
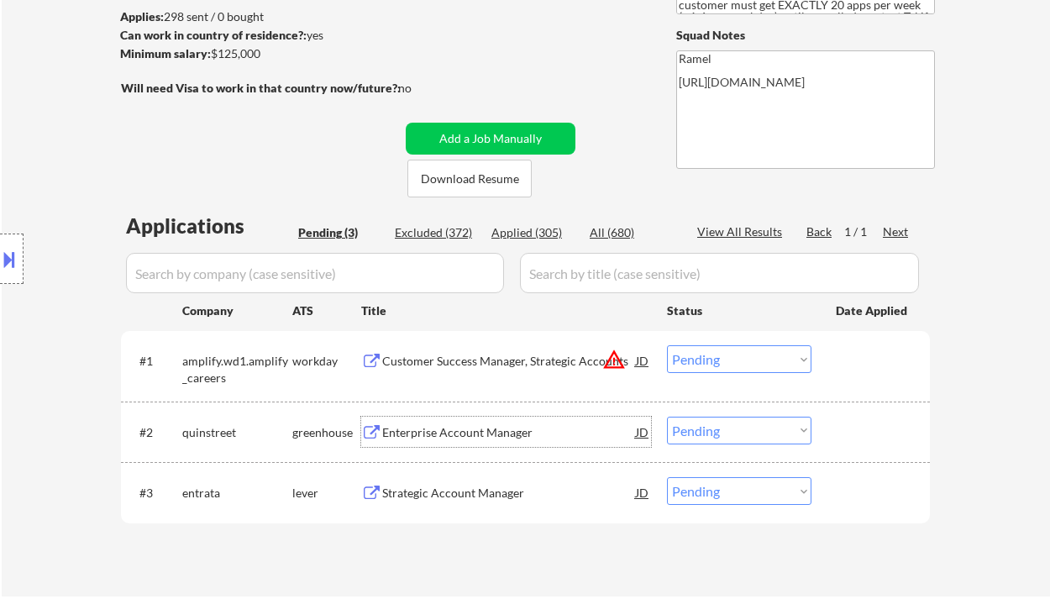
click at [492, 442] on div "Enterprise Account Manager" at bounding box center [509, 432] width 254 height 30
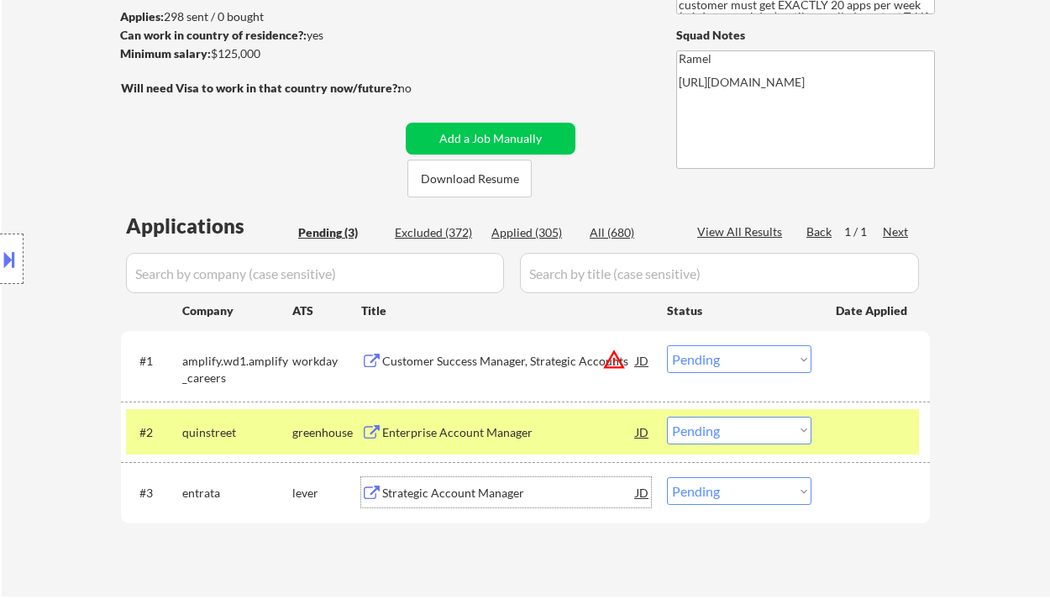
click at [466, 494] on div "Strategic Account Manager" at bounding box center [509, 493] width 254 height 17
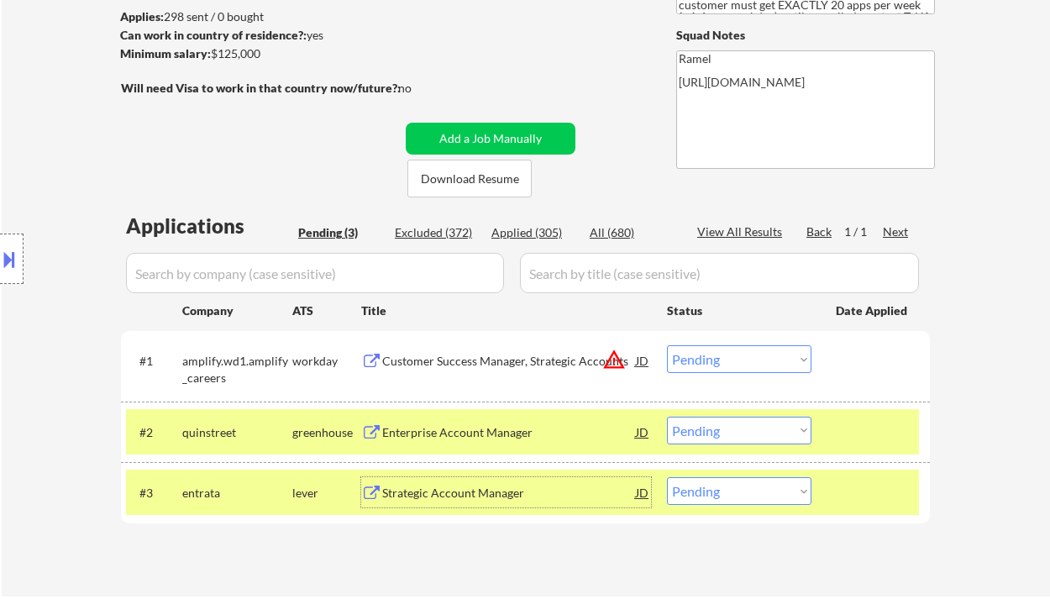
click at [718, 504] on select "Choose an option... Pending Applied Excluded (Questions) Excluded (Expired) Exc…" at bounding box center [739, 491] width 145 height 28
select select ""excluded__bad_match_""
click at [667, 477] on select "Choose an option... Pending Applied Excluded (Questions) Excluded (Expired) Exc…" at bounding box center [739, 491] width 145 height 28
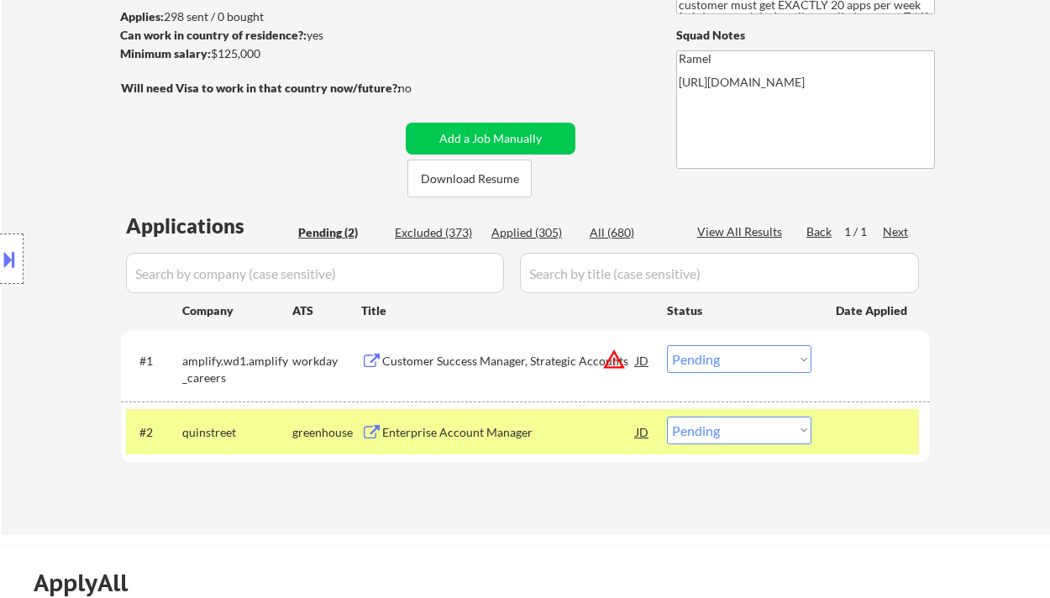
click at [741, 440] on select "Choose an option... Pending Applied Excluded (Questions) Excluded (Expired) Exc…" at bounding box center [739, 431] width 145 height 28
select select ""excluded__expired_""
click at [667, 417] on select "Choose an option... Pending Applied Excluded (Questions) Excluded (Expired) Exc…" at bounding box center [739, 431] width 145 height 28
click at [493, 364] on div "Customer Success Manager, Strategic Accounts" at bounding box center [509, 361] width 254 height 17
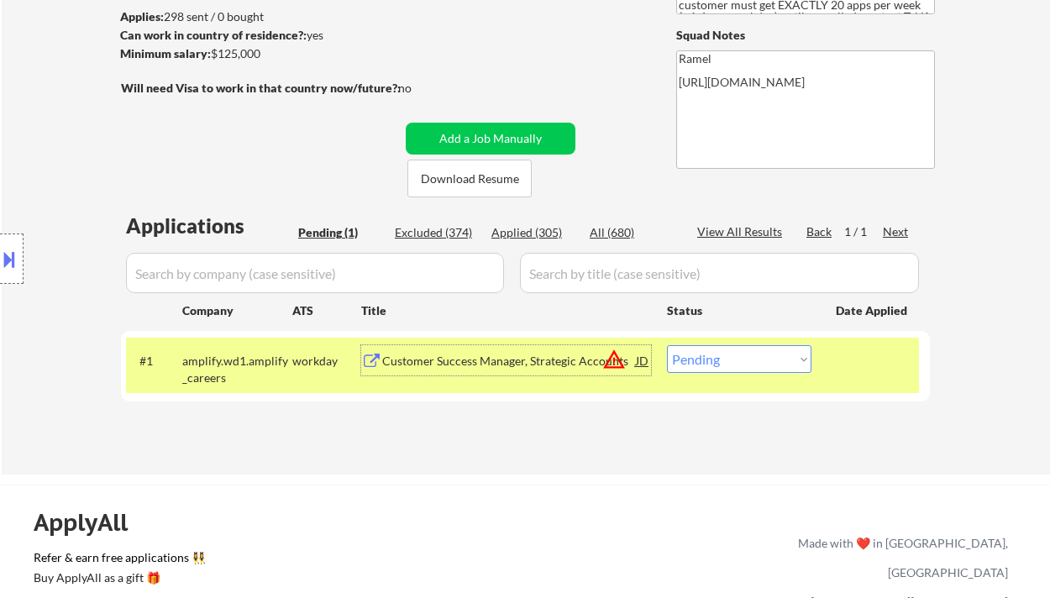
drag, startPoint x: 705, startPoint y: 368, endPoint x: 714, endPoint y: 371, distance: 9.8
click at [705, 368] on select "Choose an option... Pending Applied Excluded (Questions) Excluded (Expired) Exc…" at bounding box center [739, 359] width 145 height 28
select select ""excluded__location_""
click at [667, 345] on select "Choose an option... Pending Applied Excluded (Questions) Excluded (Expired) Exc…" at bounding box center [739, 359] width 145 height 28
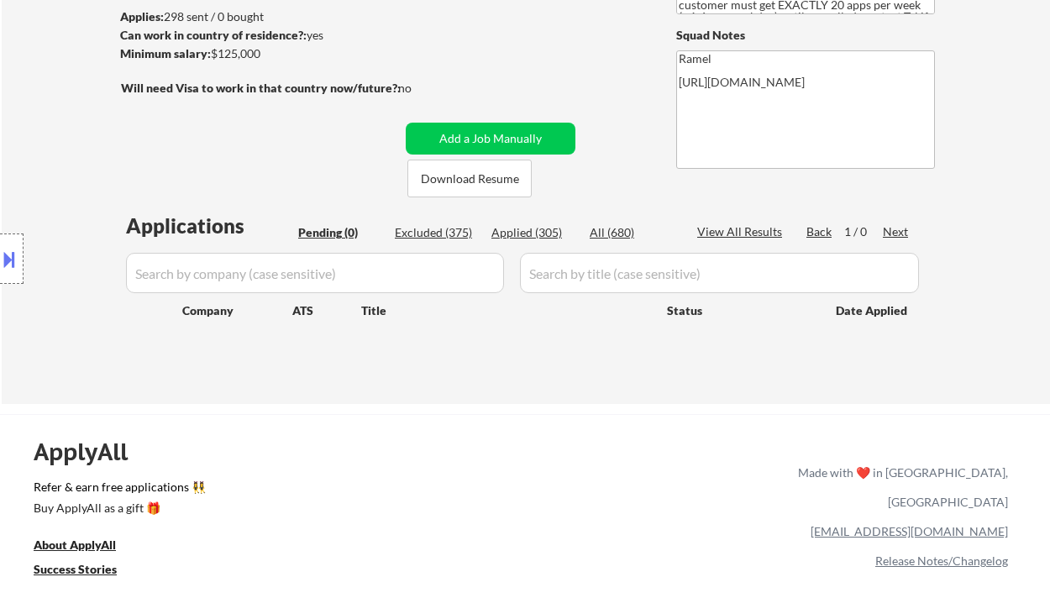
click at [15, 92] on div "← Return to /applysquad Mailslurp Inbox Job Search Builder Yonahtan Pimentel Us…" at bounding box center [526, 124] width 1049 height 560
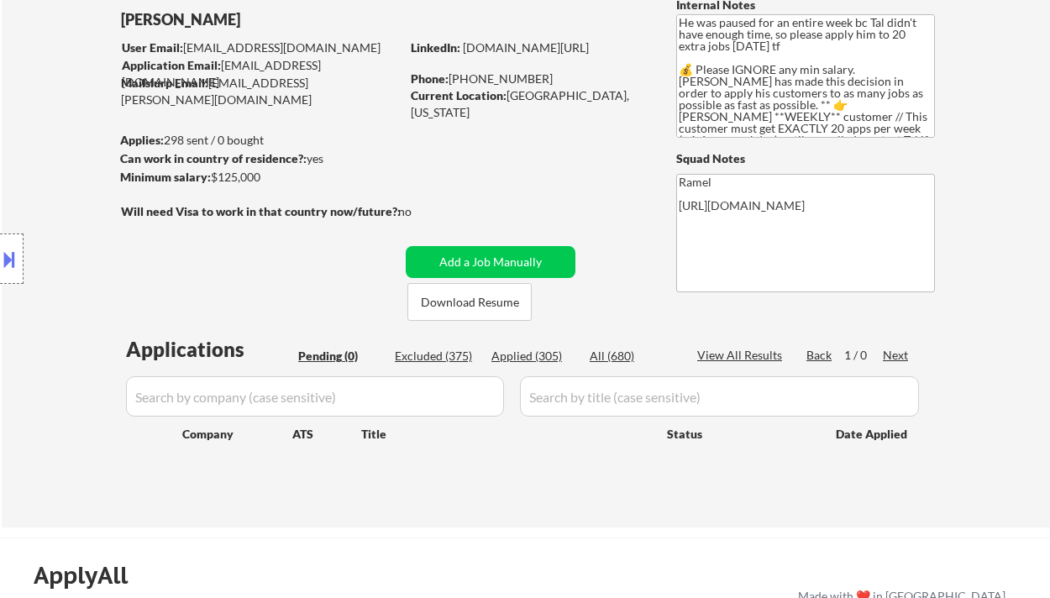
scroll to position [0, 0]
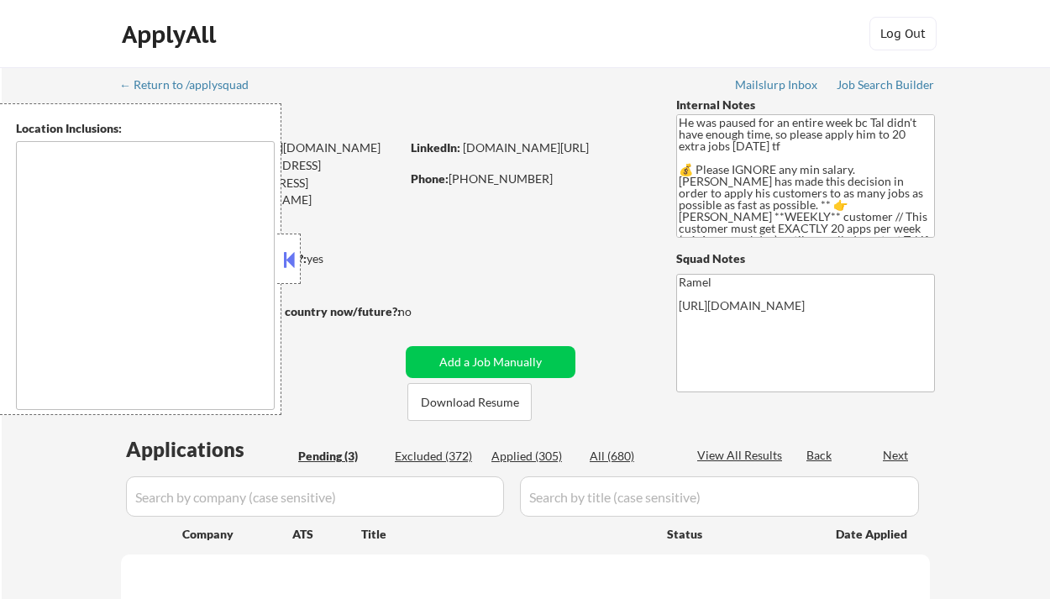
select select ""pending""
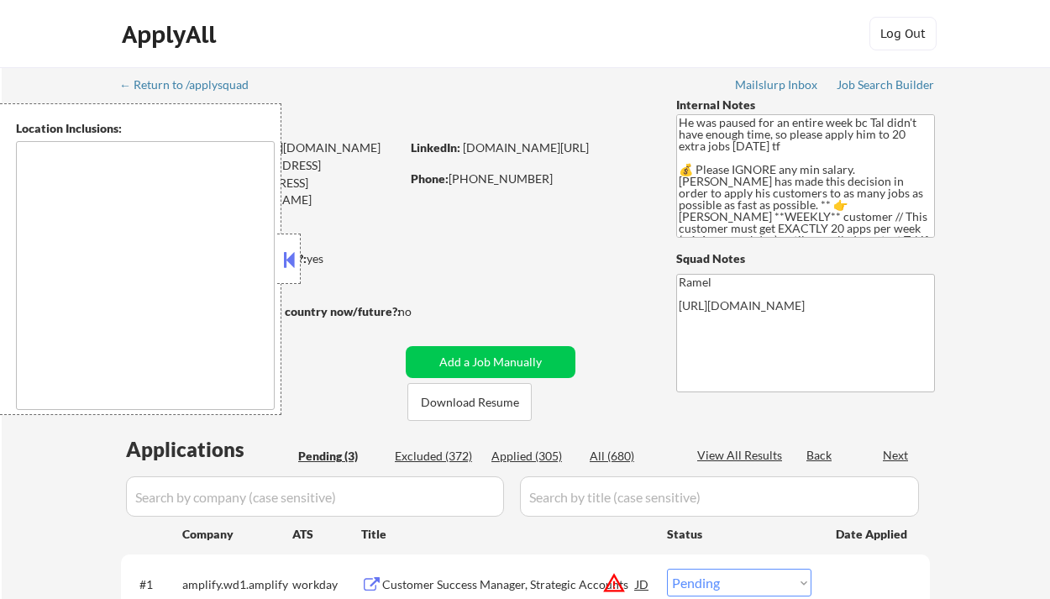
click at [281, 260] on button at bounding box center [289, 259] width 18 height 25
click at [555, 456] on div "Applied (305)" at bounding box center [534, 456] width 84 height 17
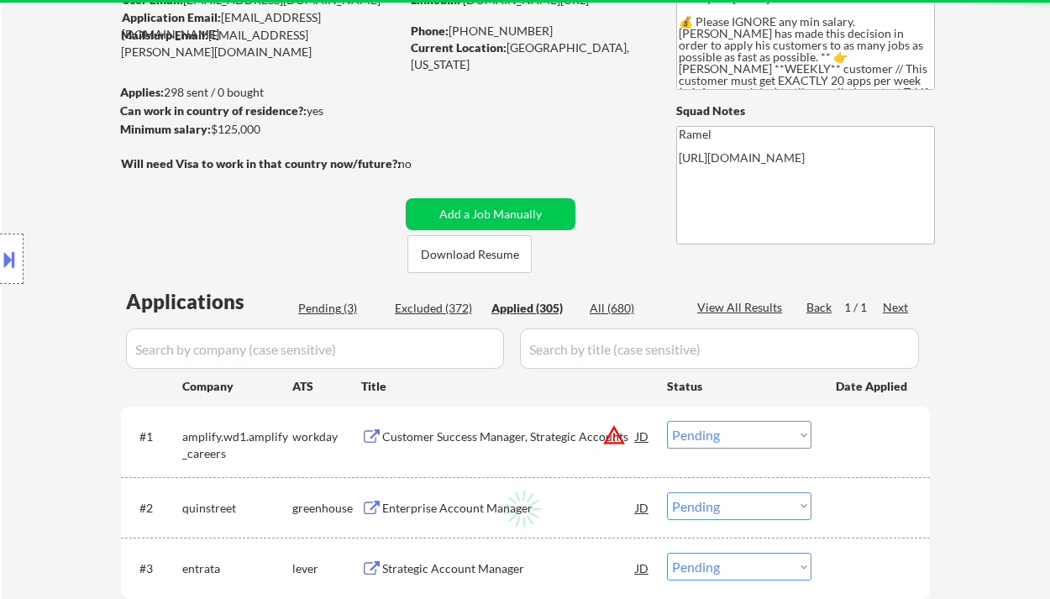
scroll to position [223, 0]
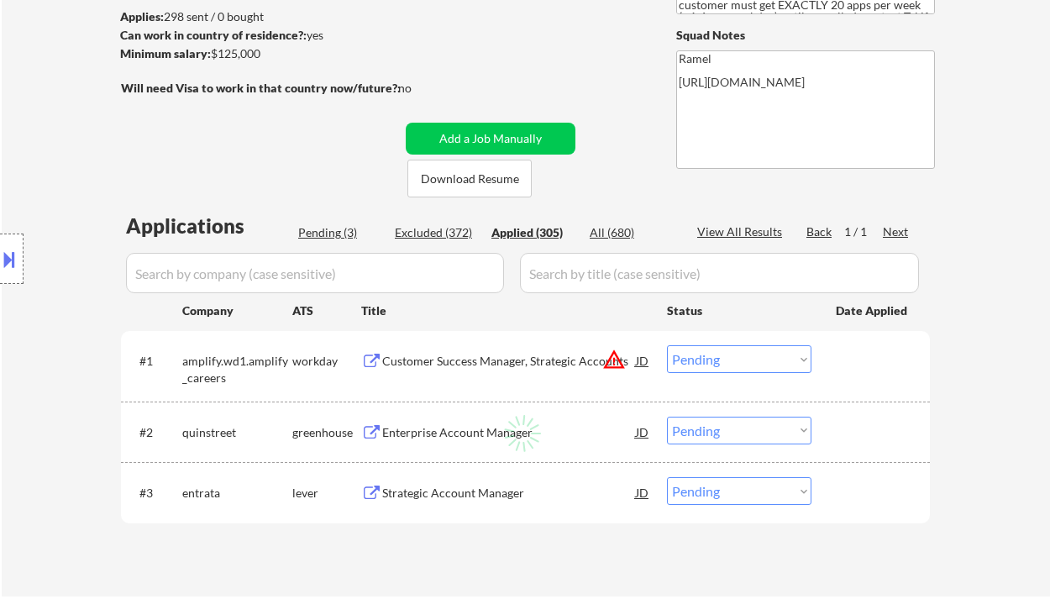
select select ""applied""
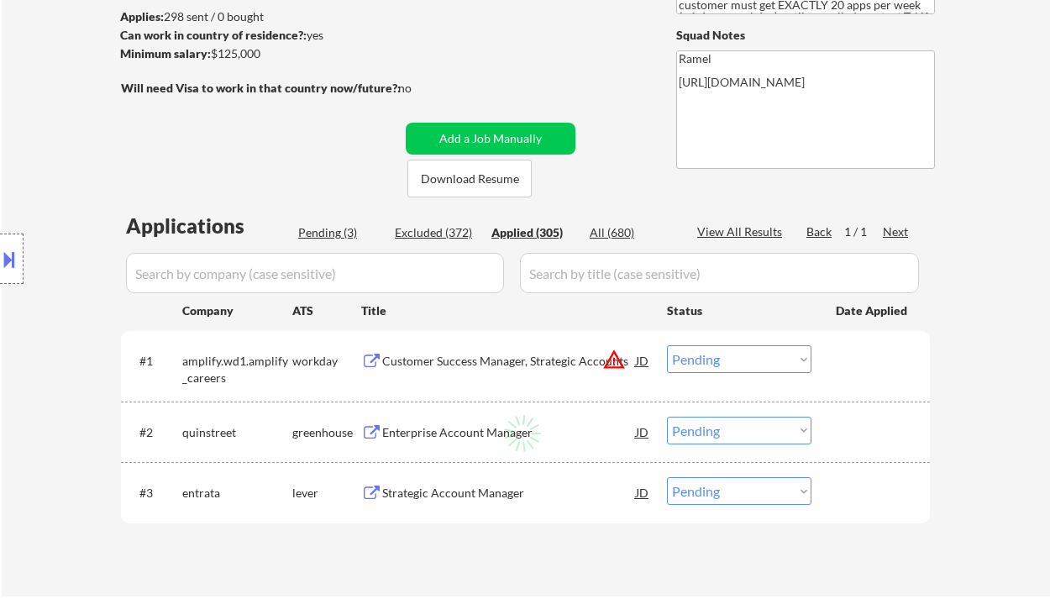
select select ""applied""
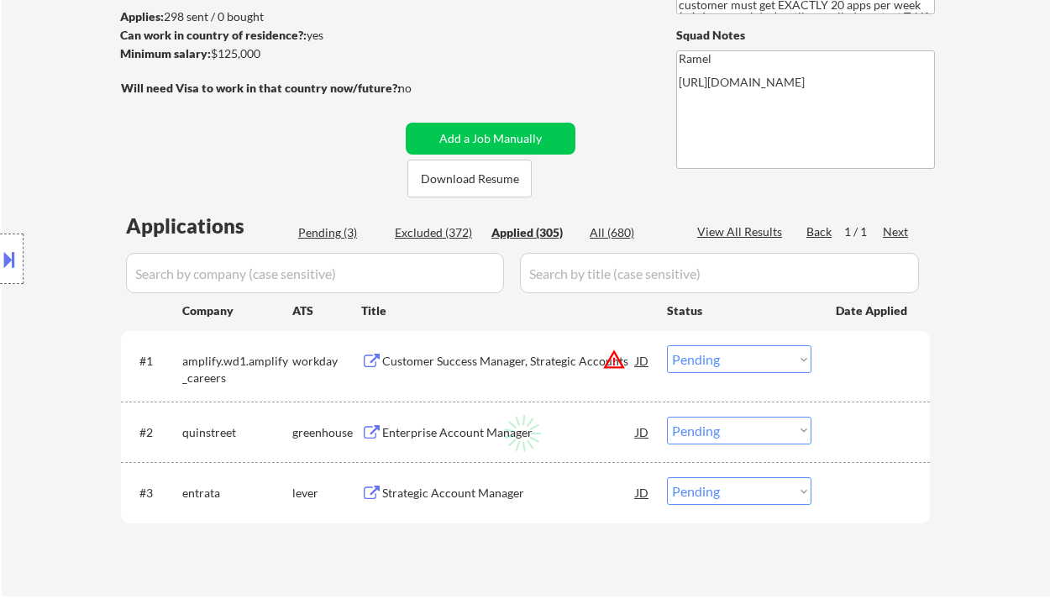
select select ""applied""
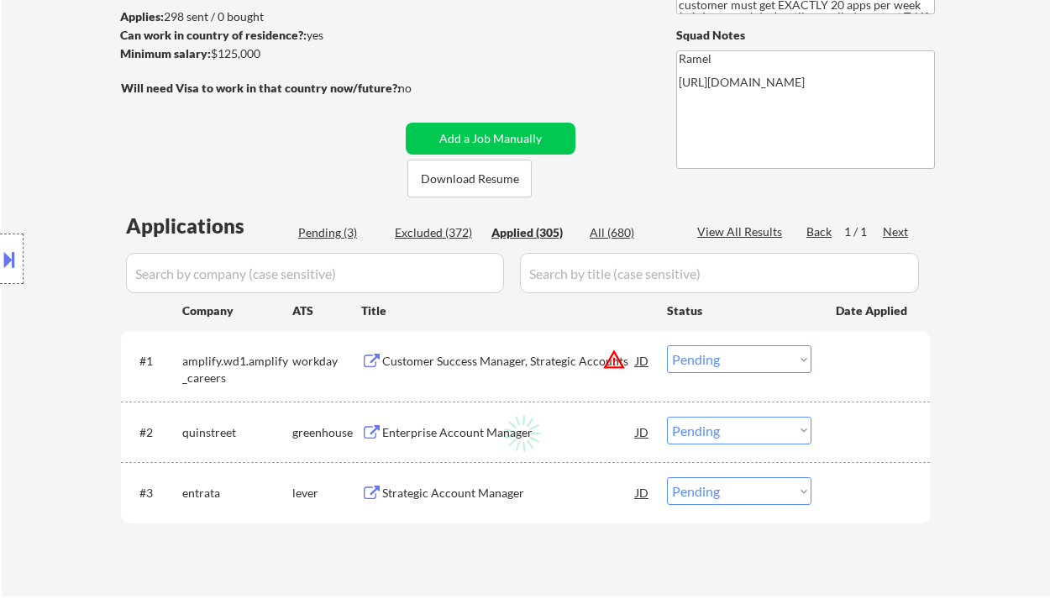
select select ""applied""
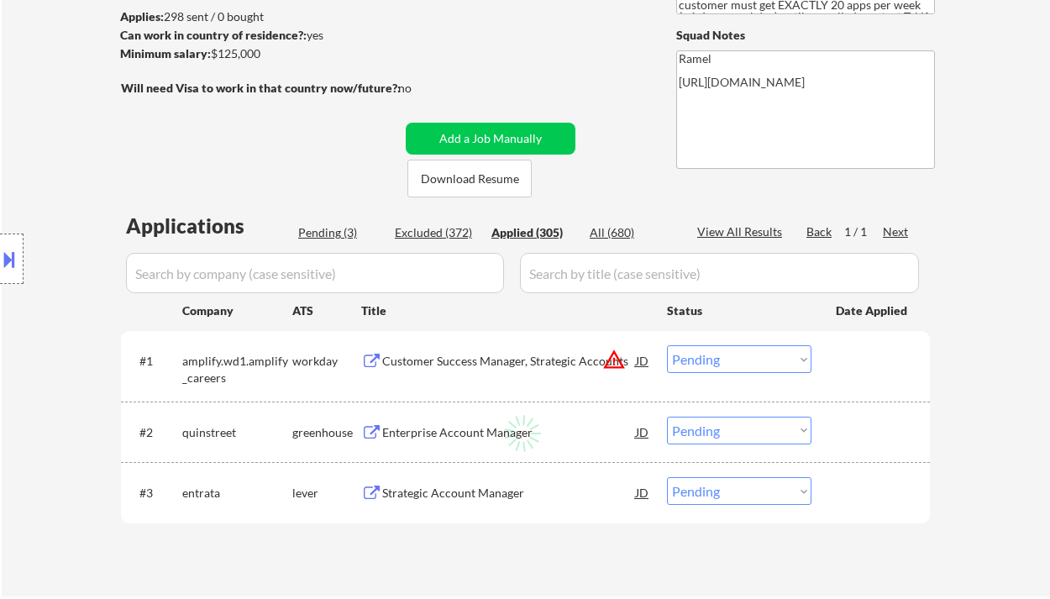
select select ""applied""
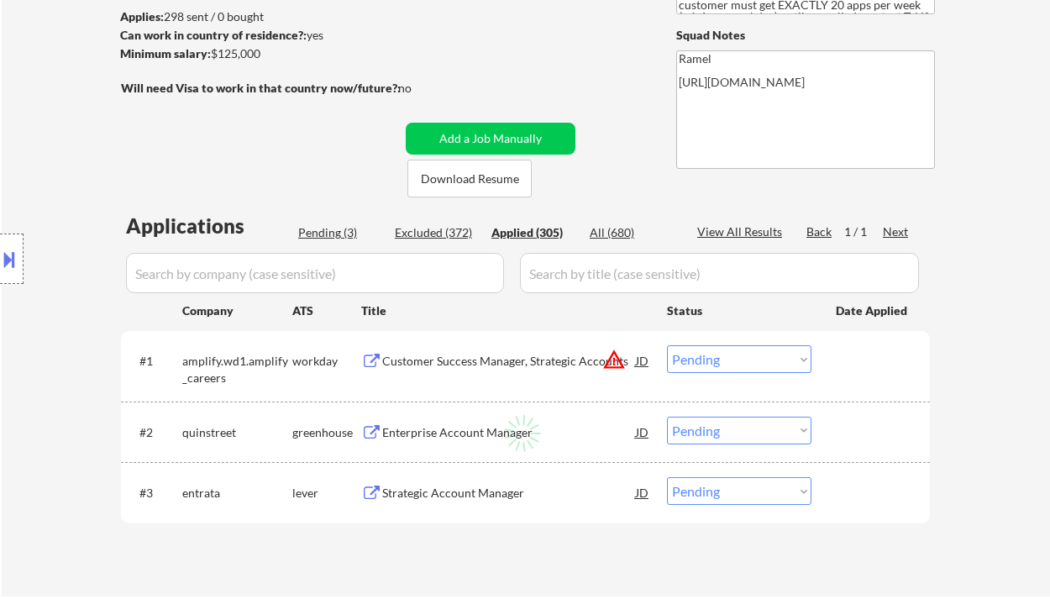
select select ""applied""
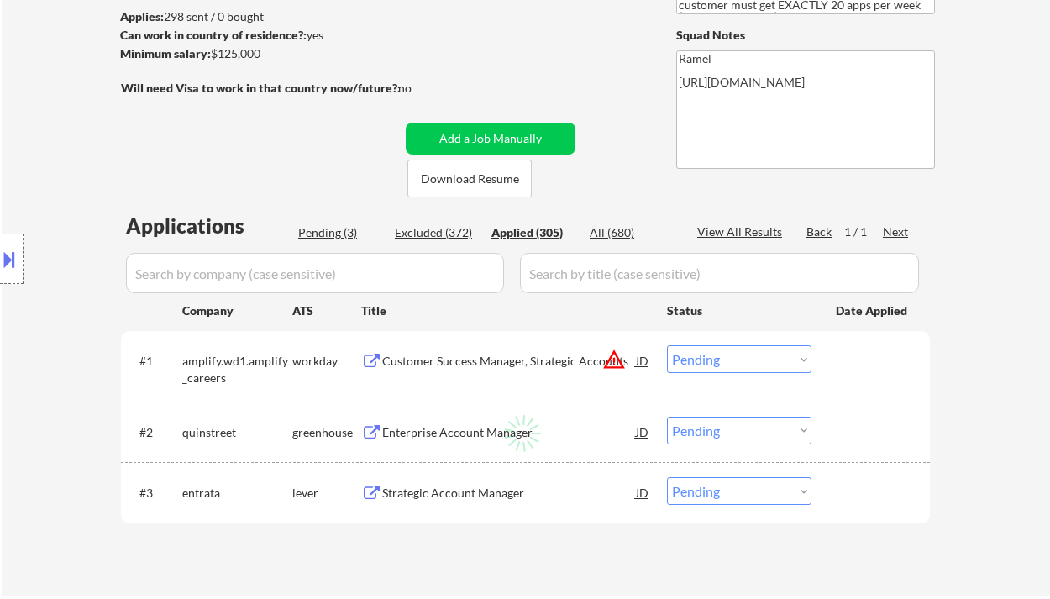
select select ""applied""
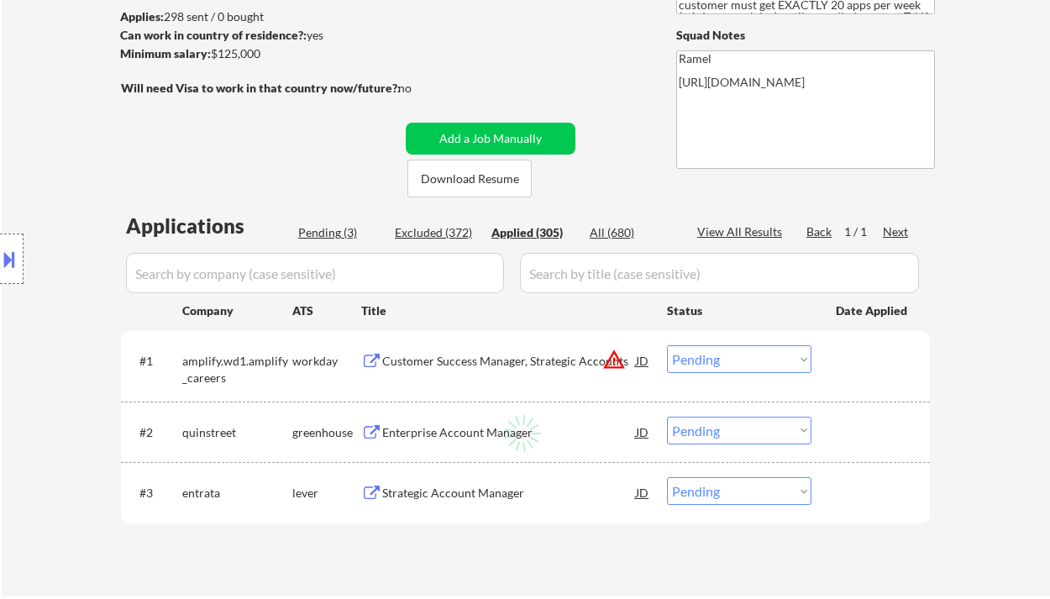
select select ""applied""
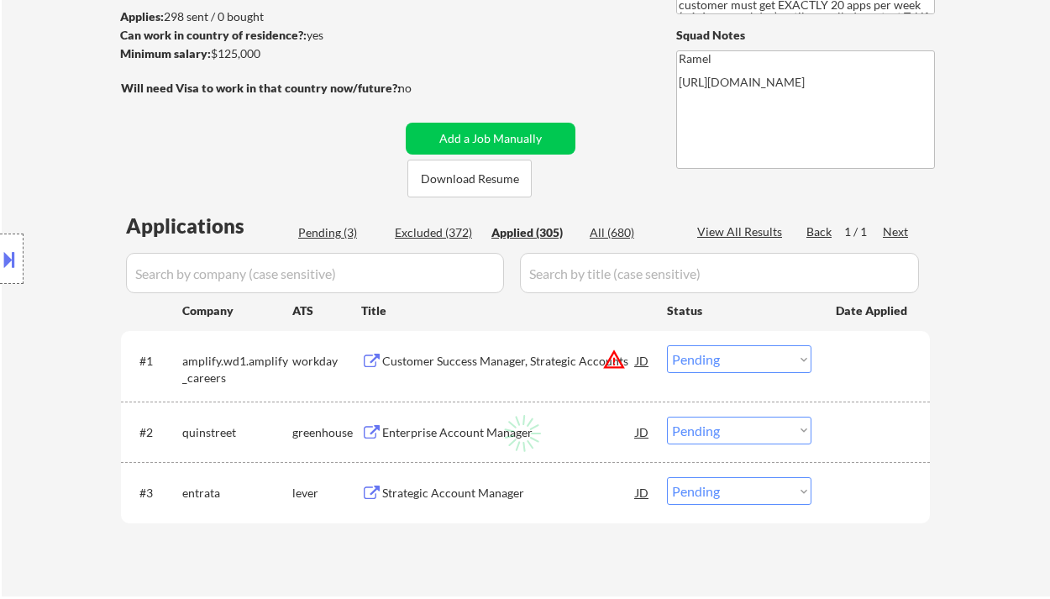
select select ""applied""
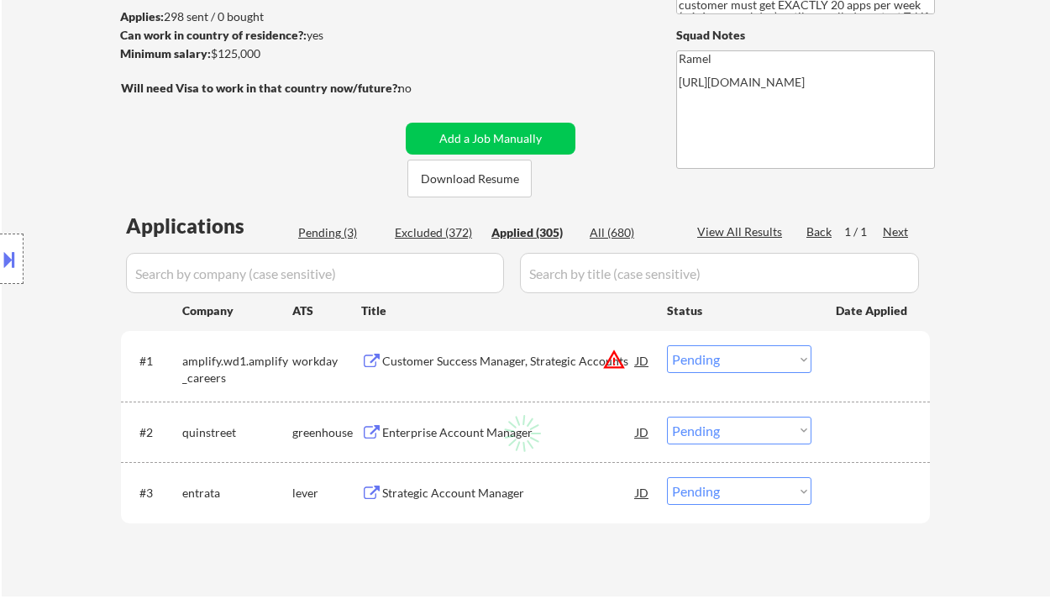
select select ""applied""
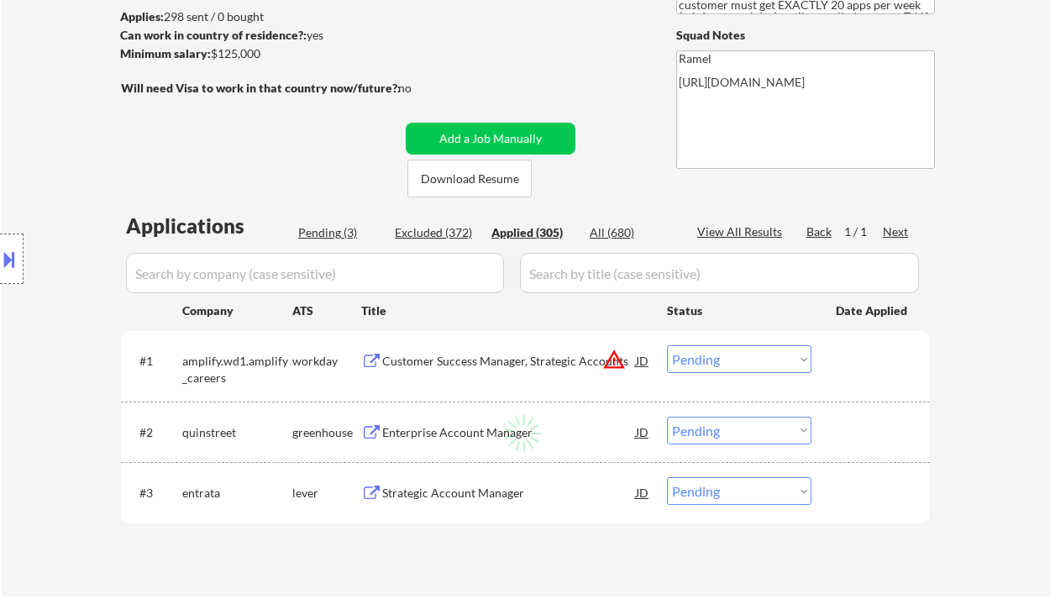
select select ""applied""
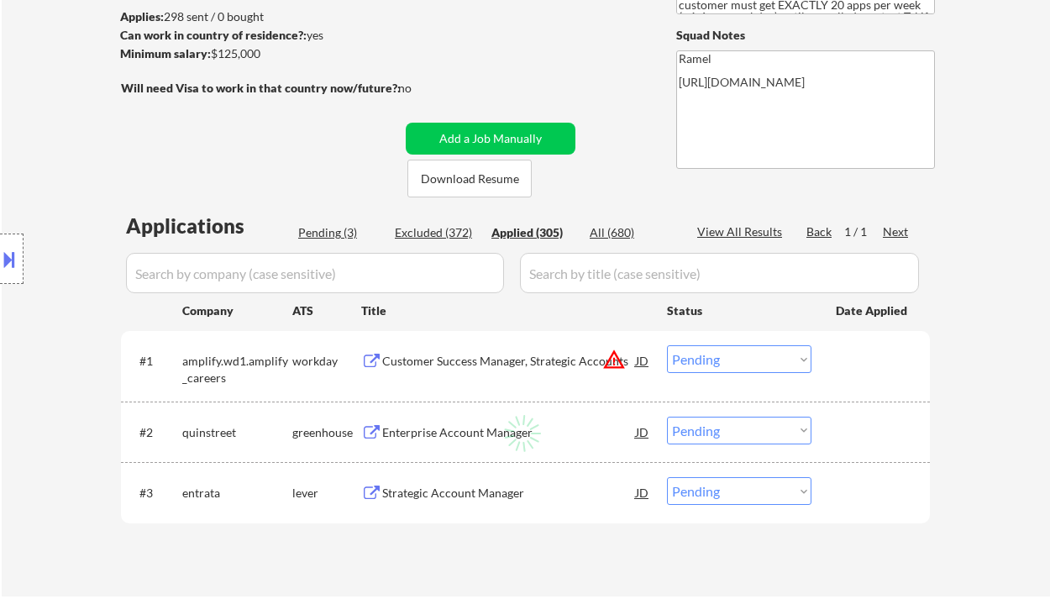
select select ""applied""
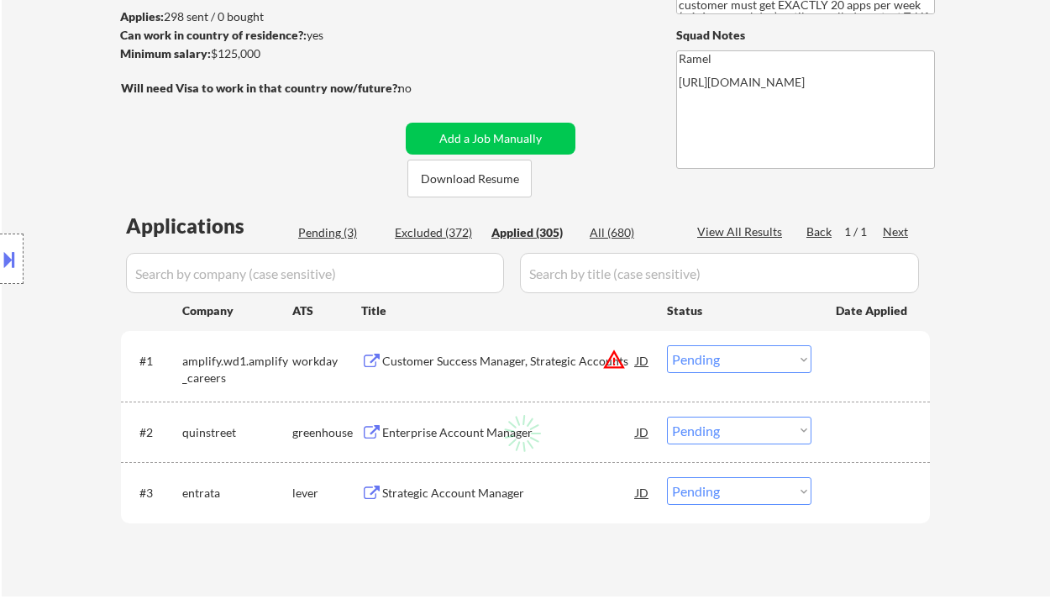
select select ""applied""
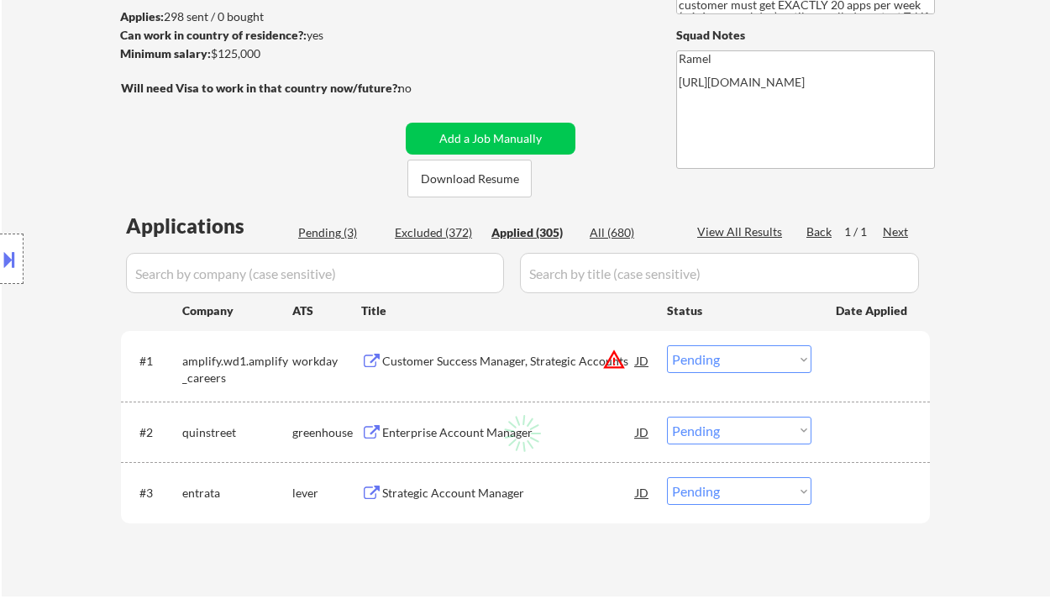
select select ""applied""
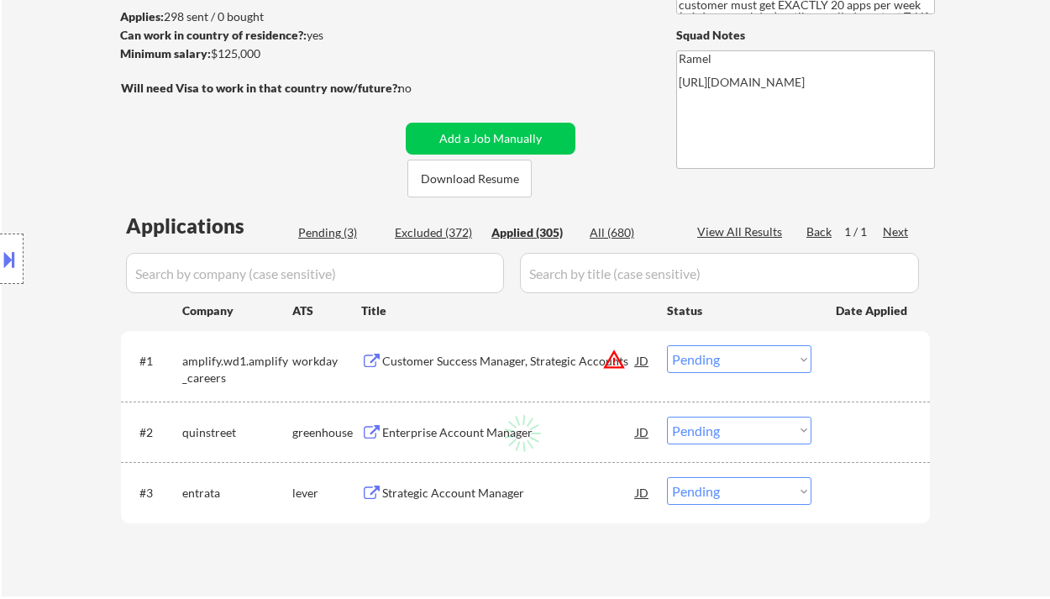
select select ""applied""
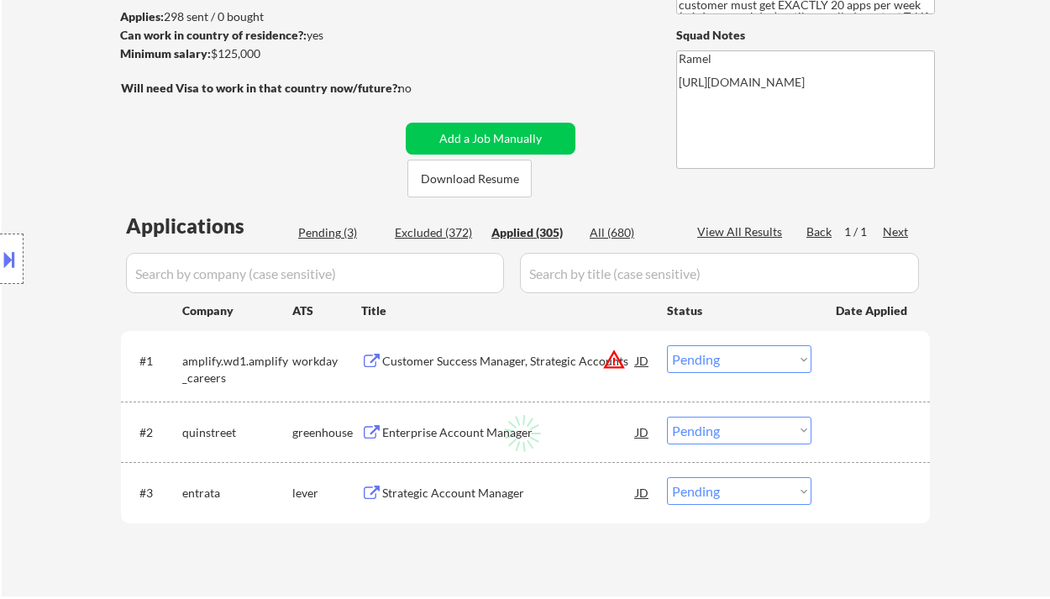
select select ""applied""
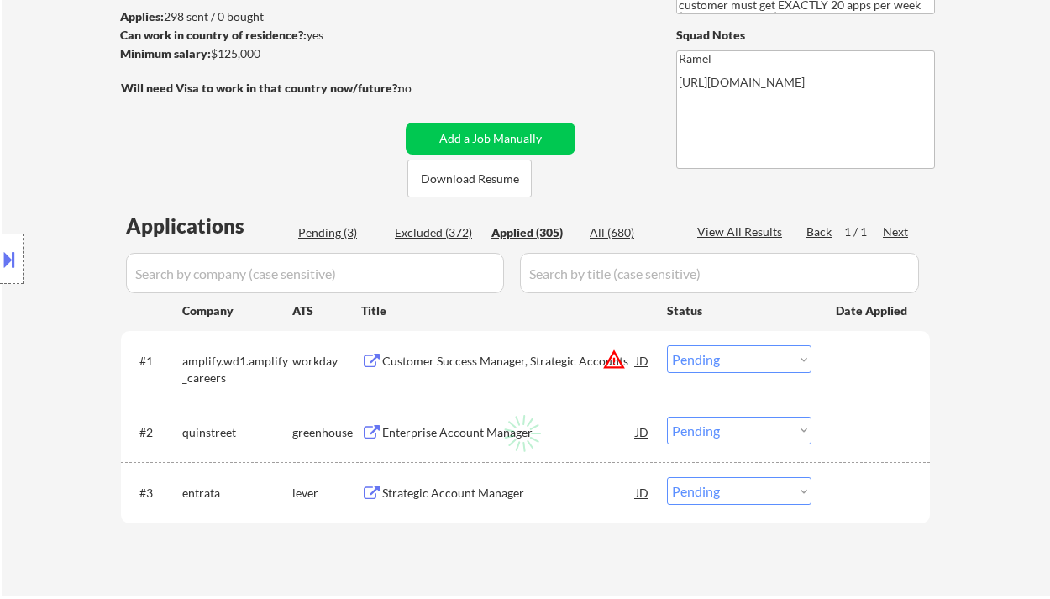
select select ""applied""
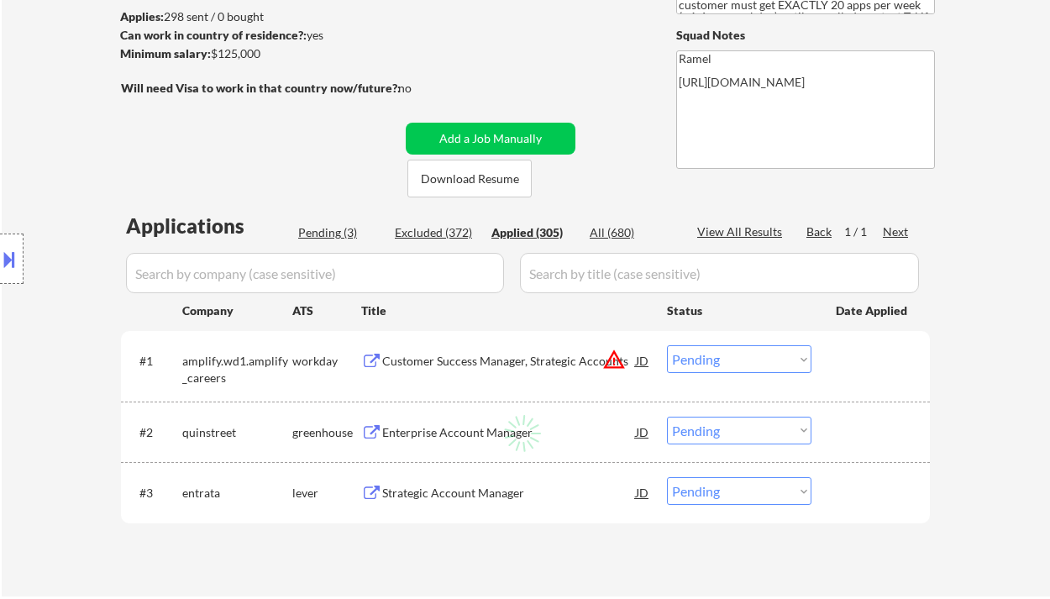
select select ""applied""
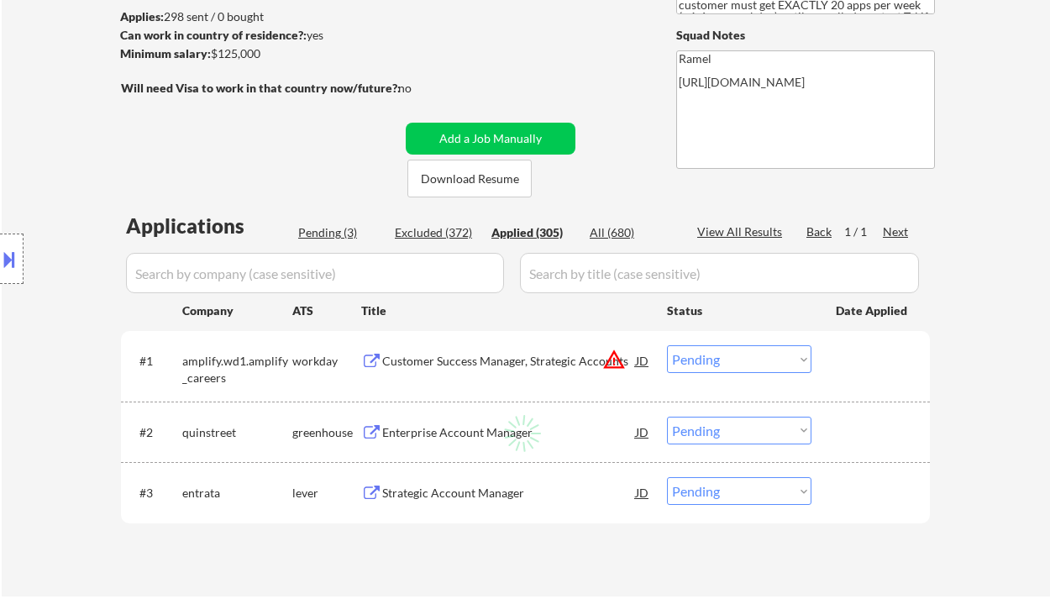
select select ""applied""
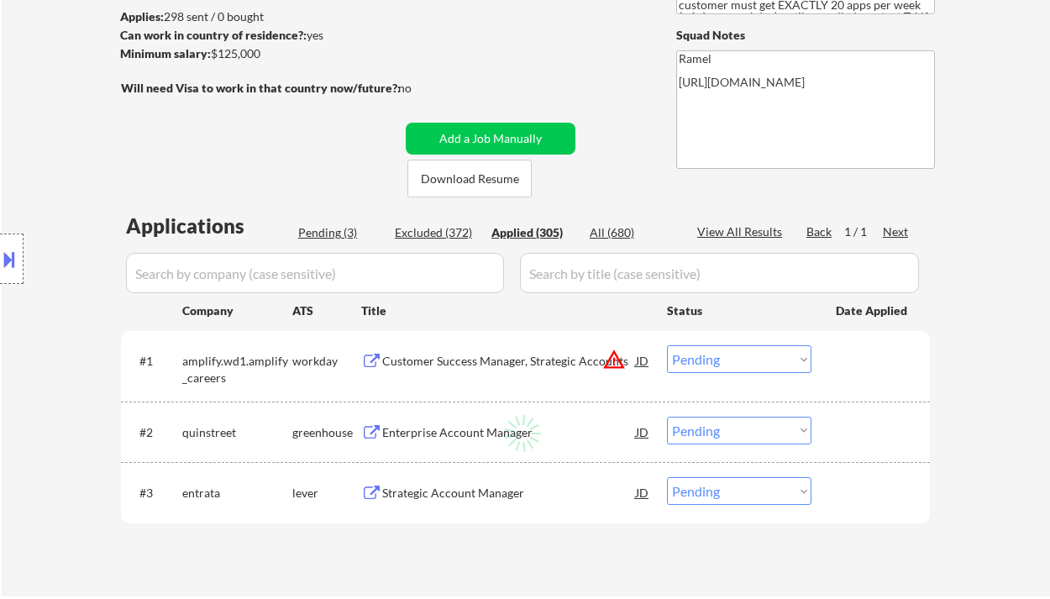
select select ""applied""
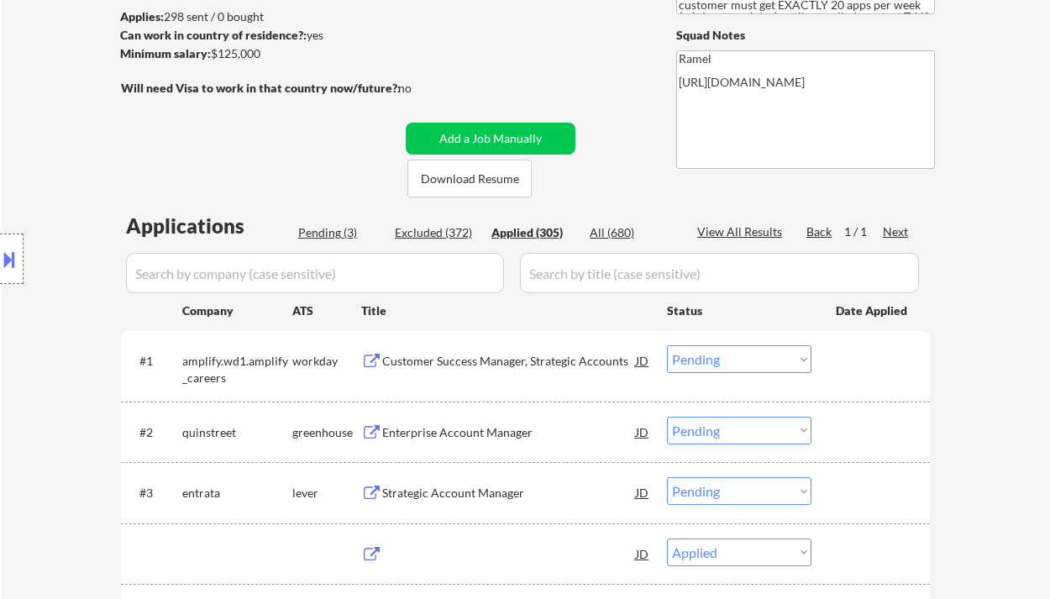
select select ""applied""
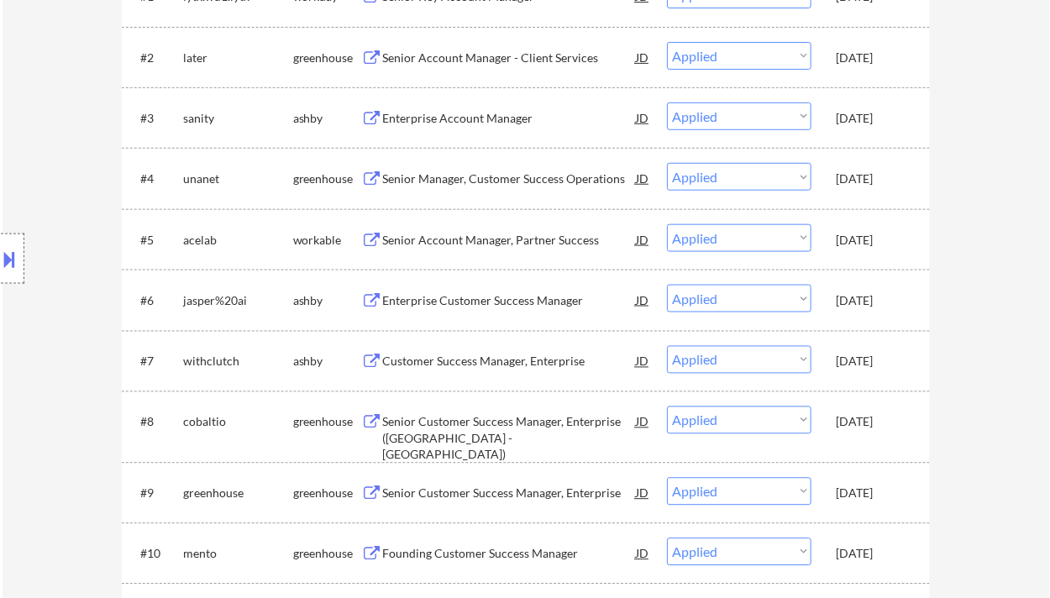
scroll to position [784, 0]
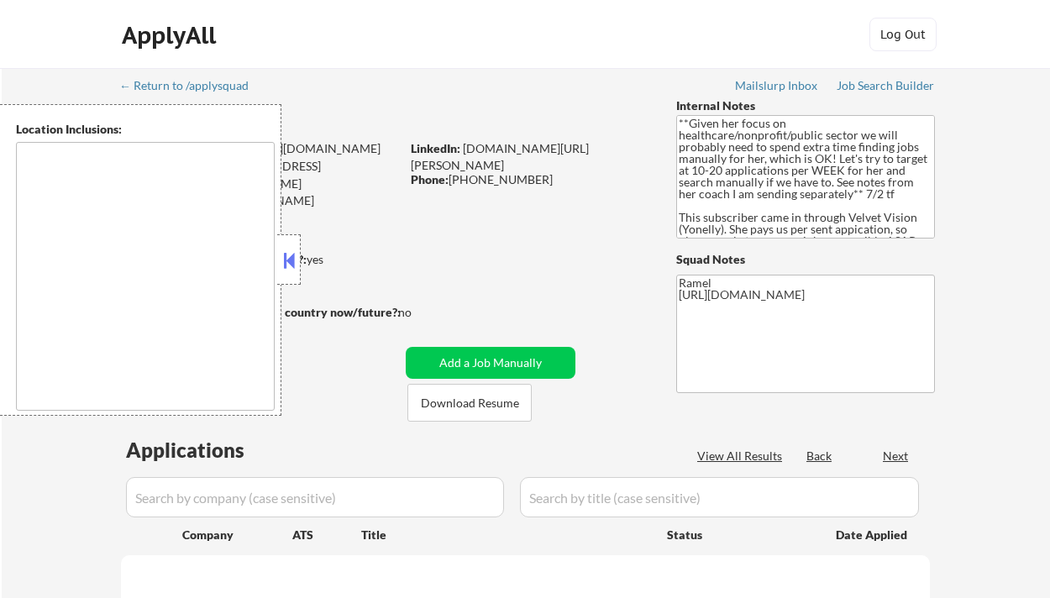
scroll to position [336, 0]
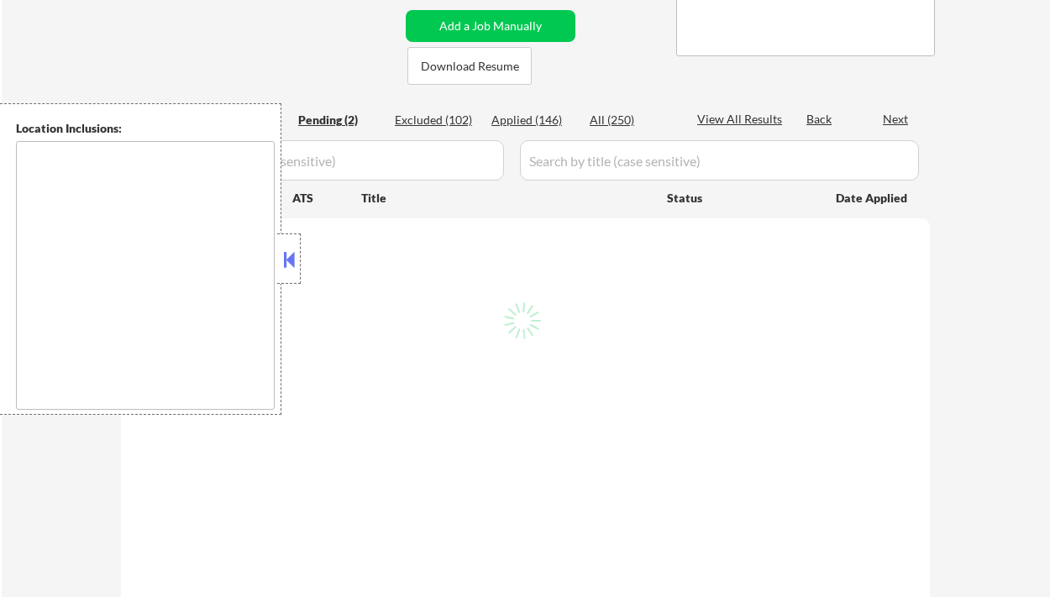
click at [288, 266] on button at bounding box center [289, 259] width 18 height 25
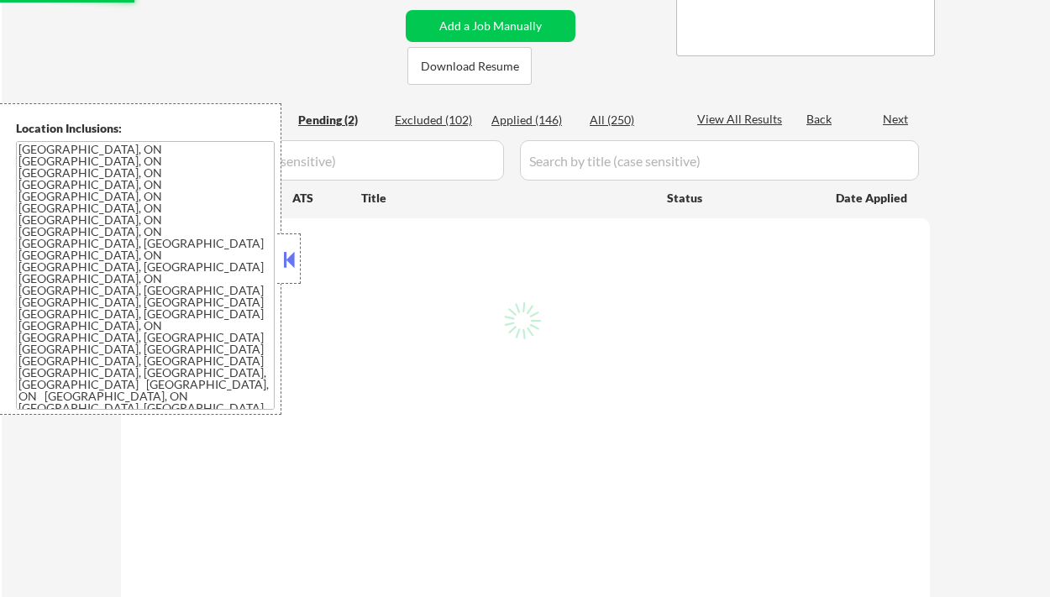
select select ""pending""
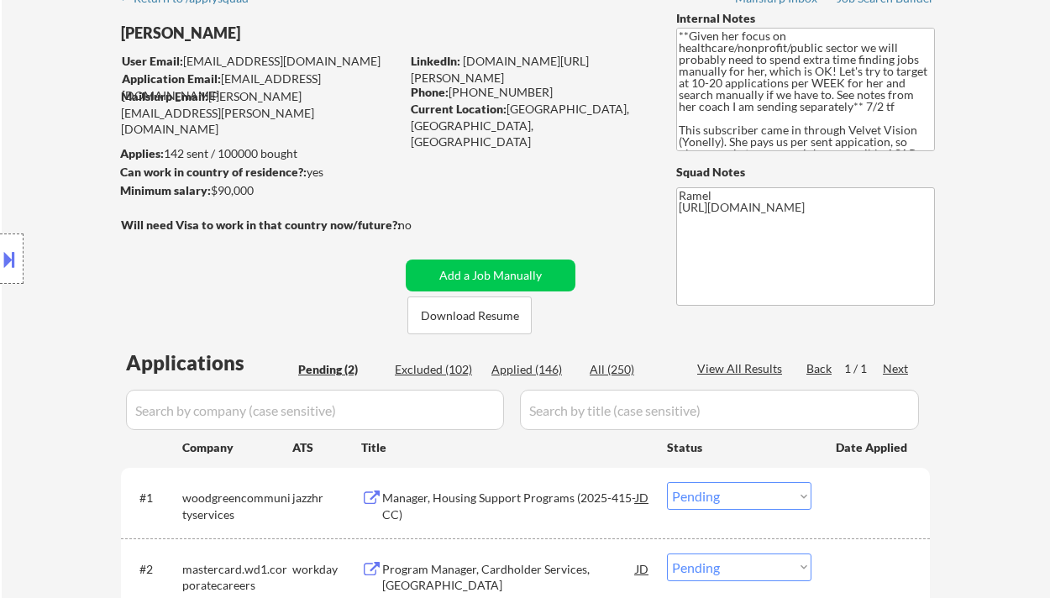
scroll to position [0, 0]
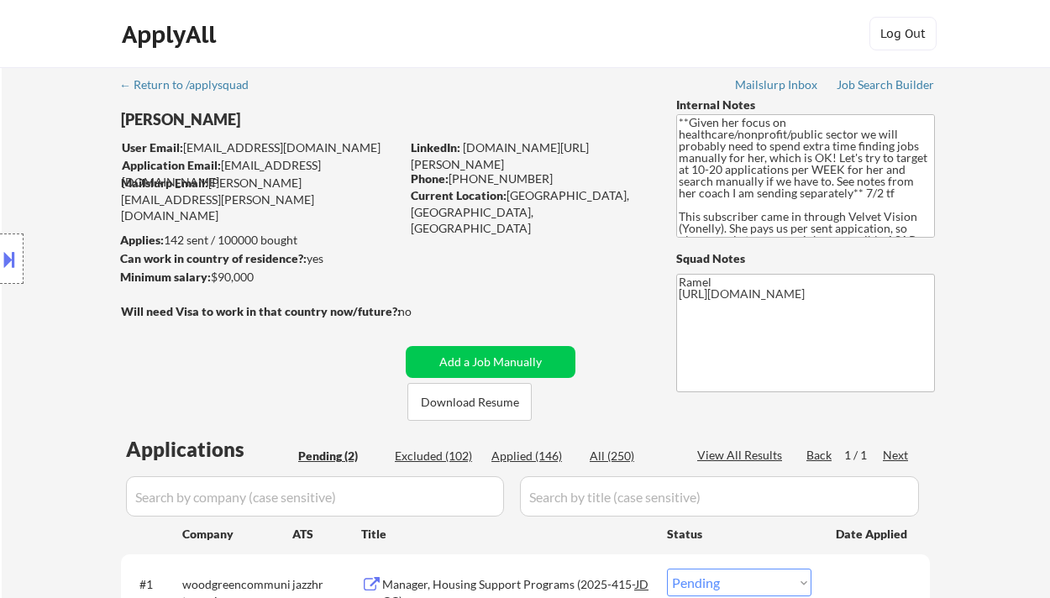
click at [20, 265] on div at bounding box center [12, 259] width 24 height 50
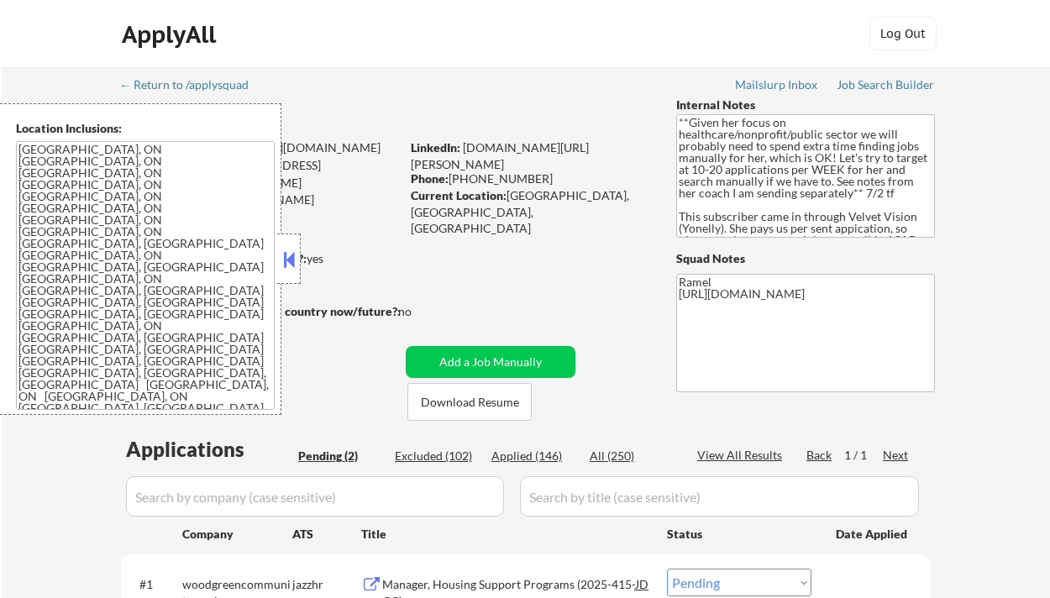
click at [175, 283] on textarea "[GEOGRAPHIC_DATA], ON [GEOGRAPHIC_DATA], ON [GEOGRAPHIC_DATA], ON [GEOGRAPHIC_D…" at bounding box center [145, 275] width 259 height 269
click at [9, 326] on div "Location Inclusions: [GEOGRAPHIC_DATA], [GEOGRAPHIC_DATA] [GEOGRAPHIC_DATA], ON…" at bounding box center [140, 259] width 281 height 312
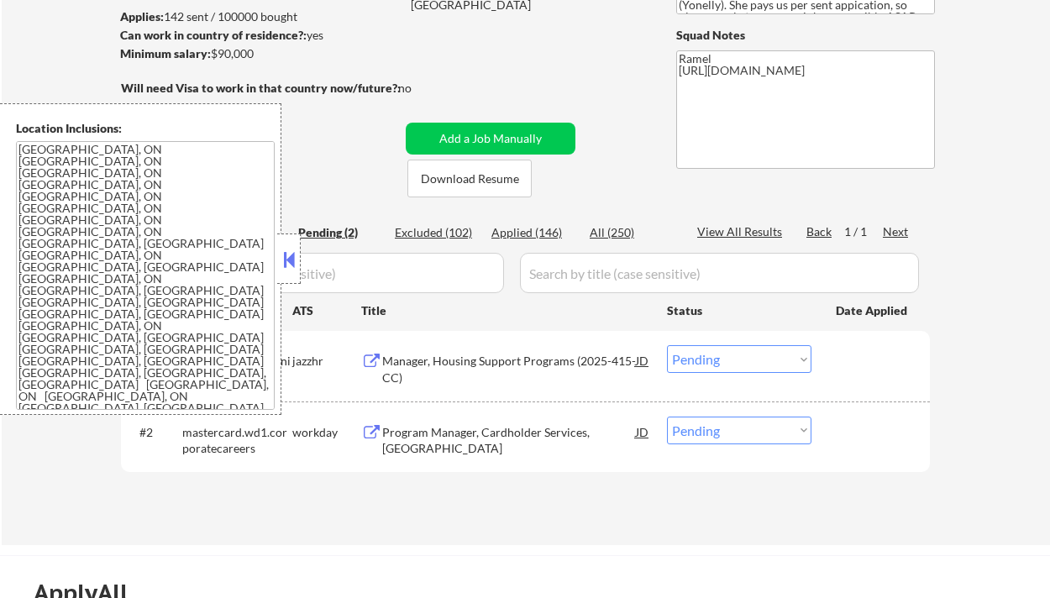
click at [461, 377] on div "Manager, Housing Support Programs (2025-415-CC)" at bounding box center [509, 369] width 254 height 33
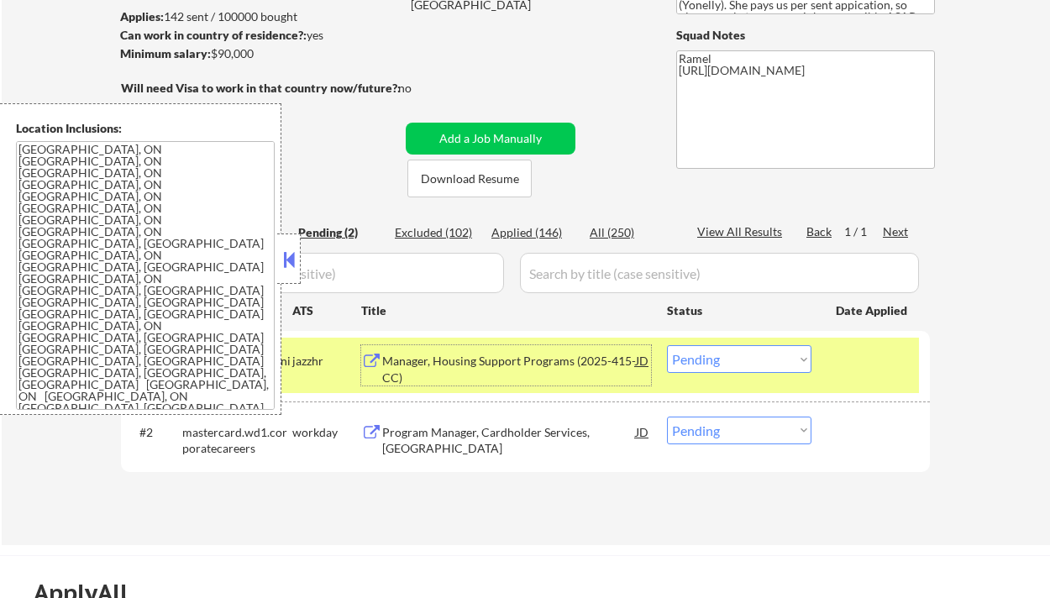
click at [287, 259] on button at bounding box center [289, 259] width 18 height 25
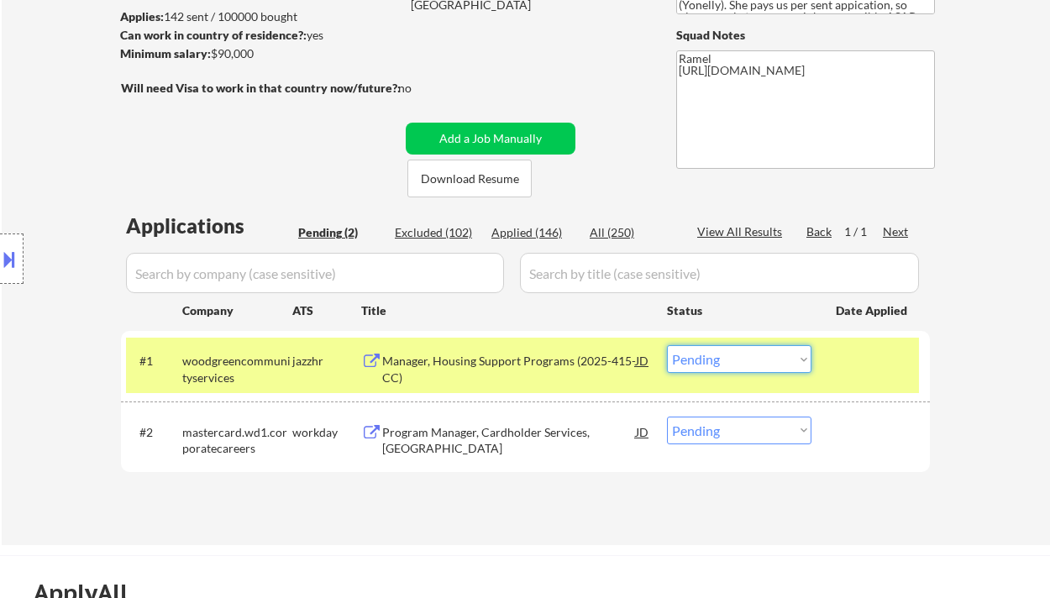
click at [703, 361] on select "Choose an option... Pending Applied Excluded (Questions) Excluded (Expired) Exc…" at bounding box center [739, 359] width 145 height 28
click at [667, 345] on select "Choose an option... Pending Applied Excluded (Questions) Excluded (Expired) Exc…" at bounding box center [739, 359] width 145 height 28
click at [448, 444] on div "Program Manager, Cardholder Services, [GEOGRAPHIC_DATA]" at bounding box center [509, 440] width 254 height 33
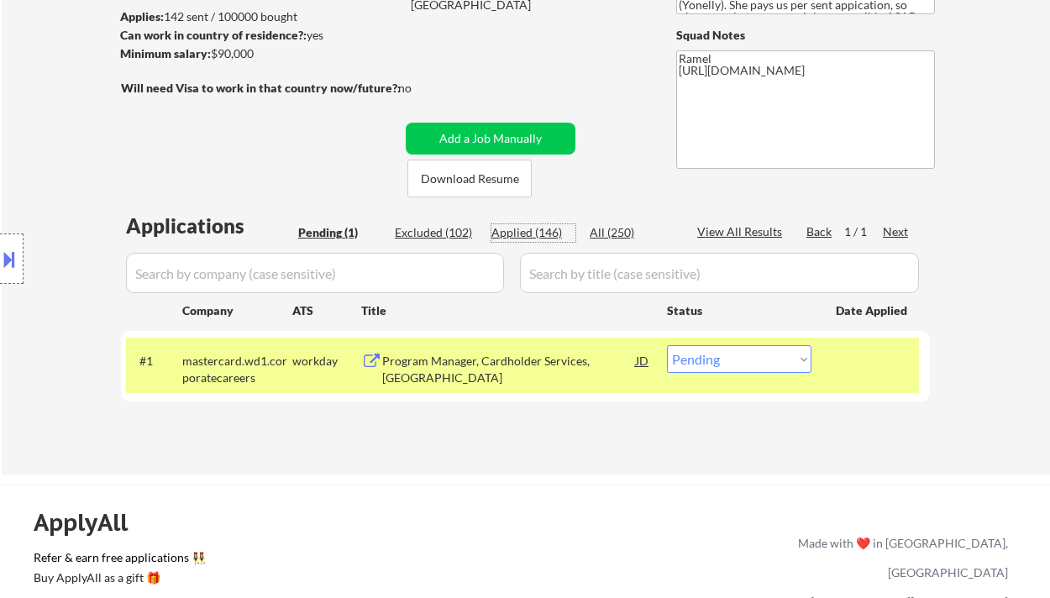
click at [528, 231] on div "Applied (146)" at bounding box center [534, 232] width 84 height 17
select select ""applied""
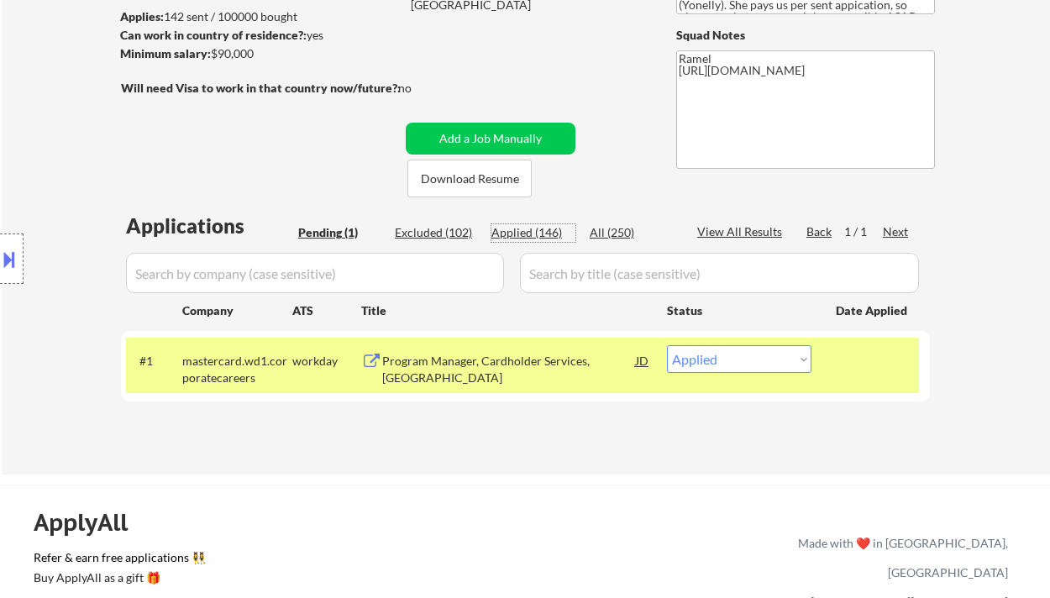
select select ""applied""
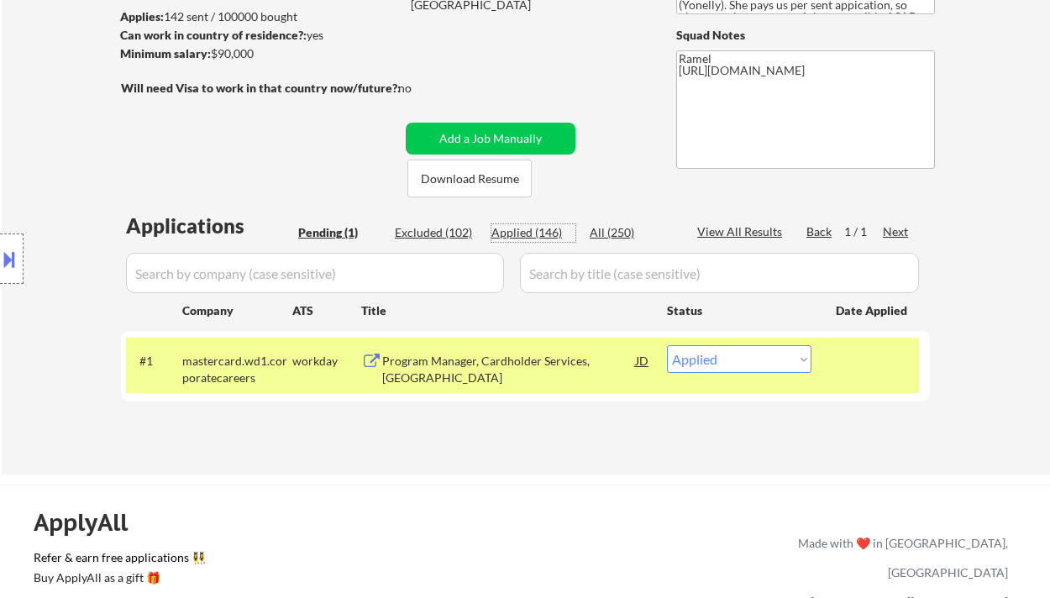
select select ""applied""
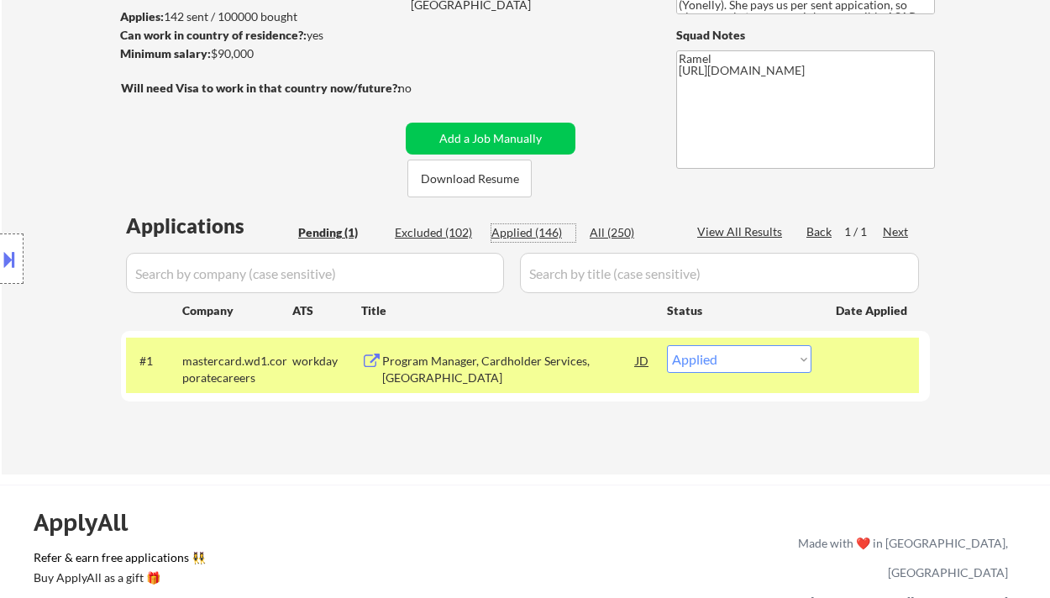
select select ""applied""
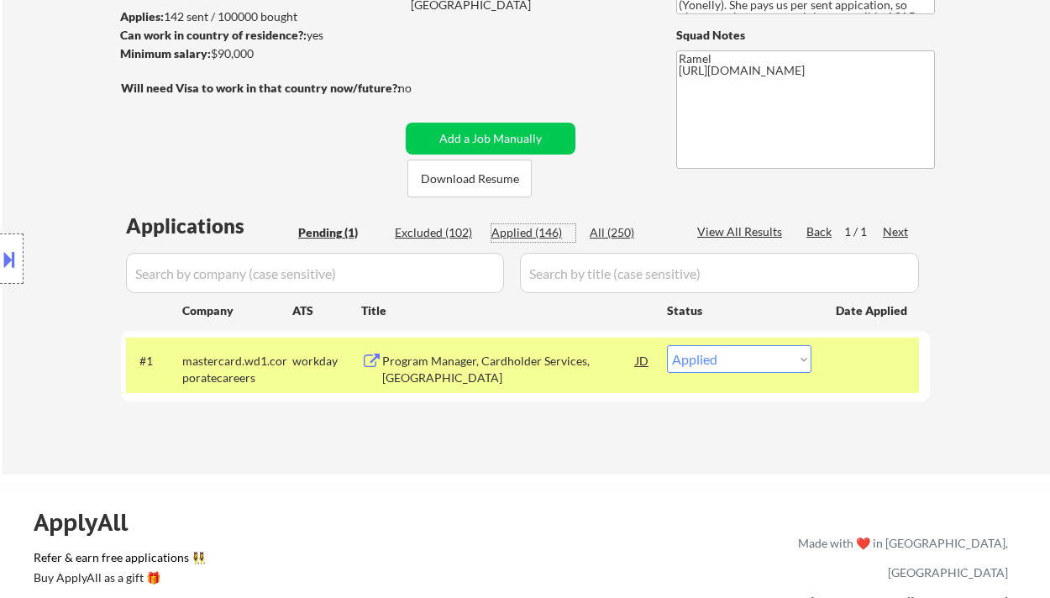
select select ""applied""
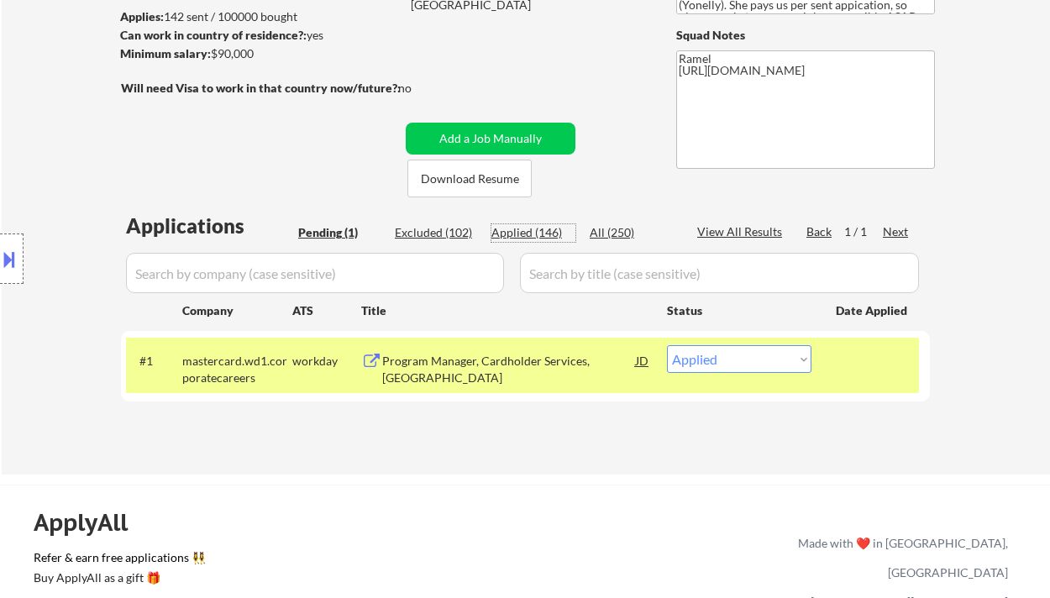
select select ""applied""
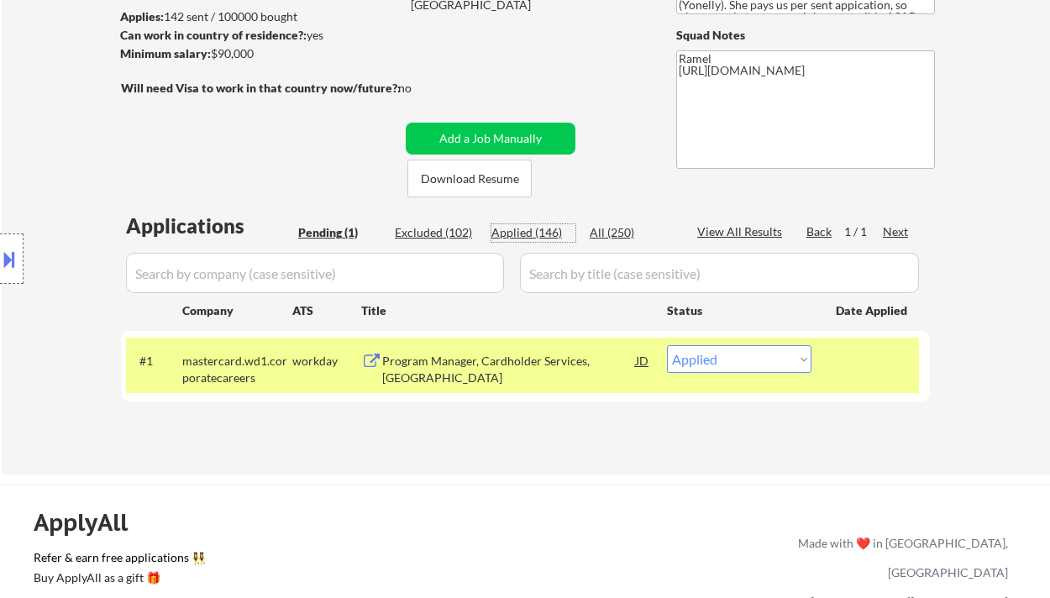
select select ""applied""
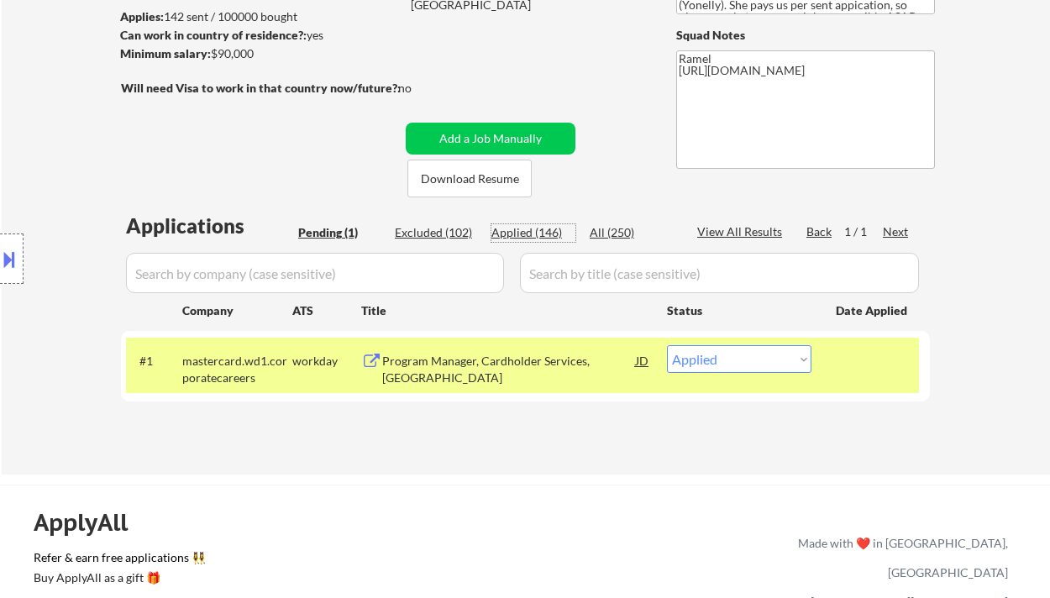
select select ""applied""
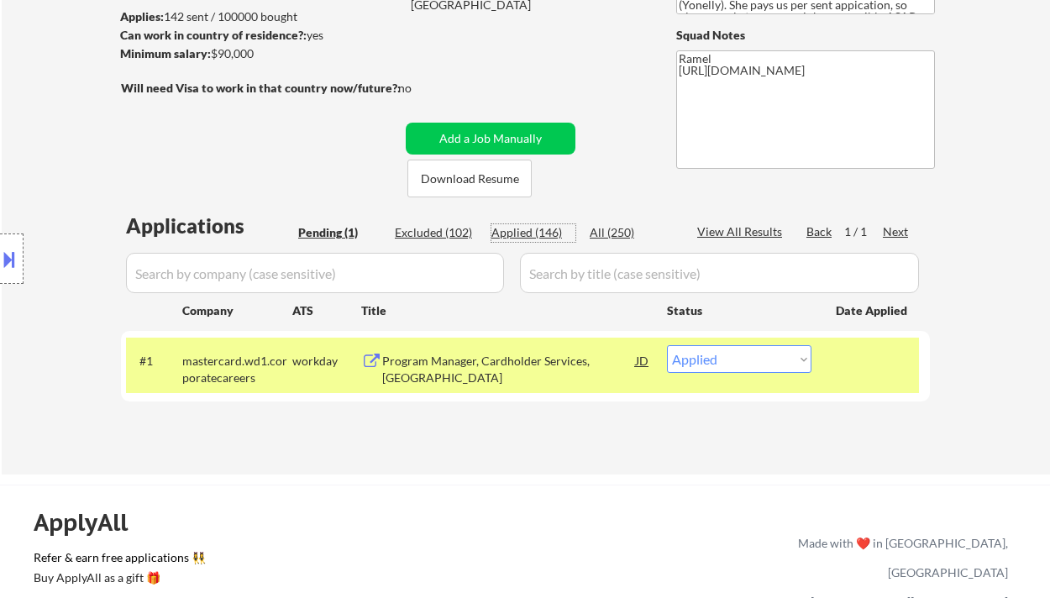
select select ""applied""
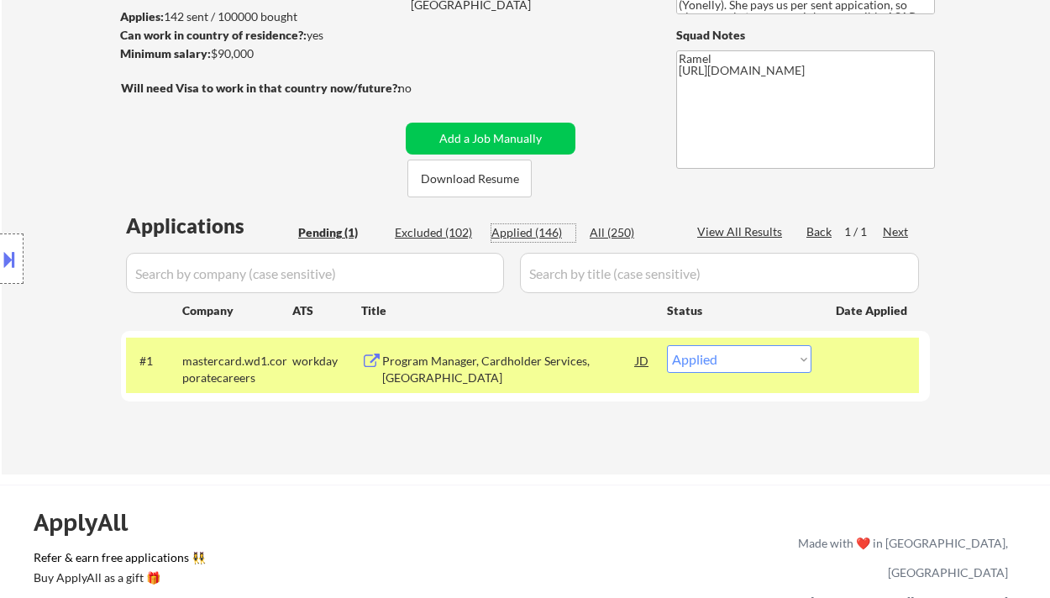
select select ""applied""
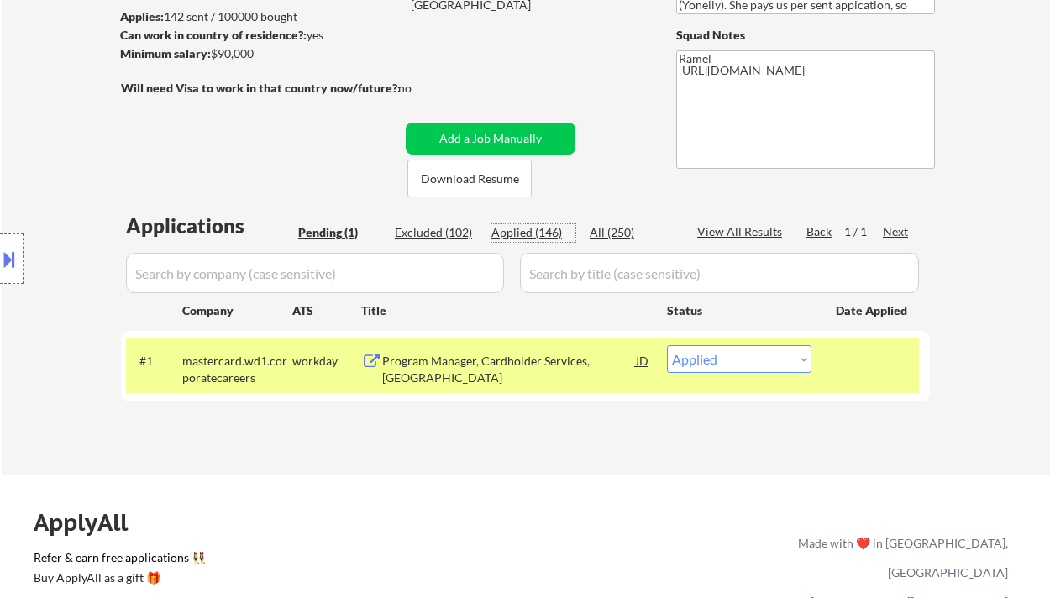
select select ""applied""
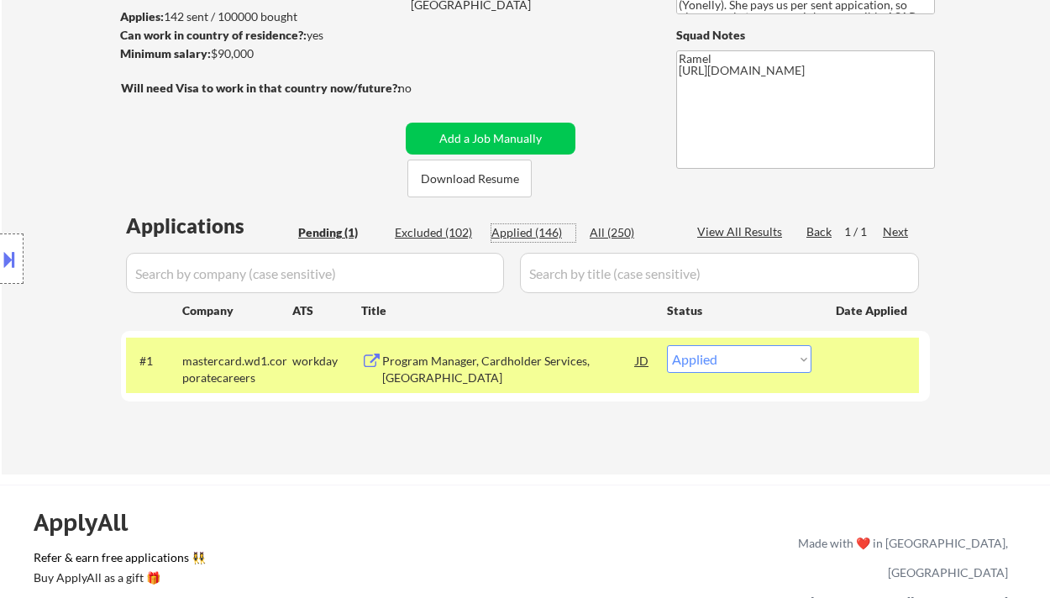
select select ""applied""
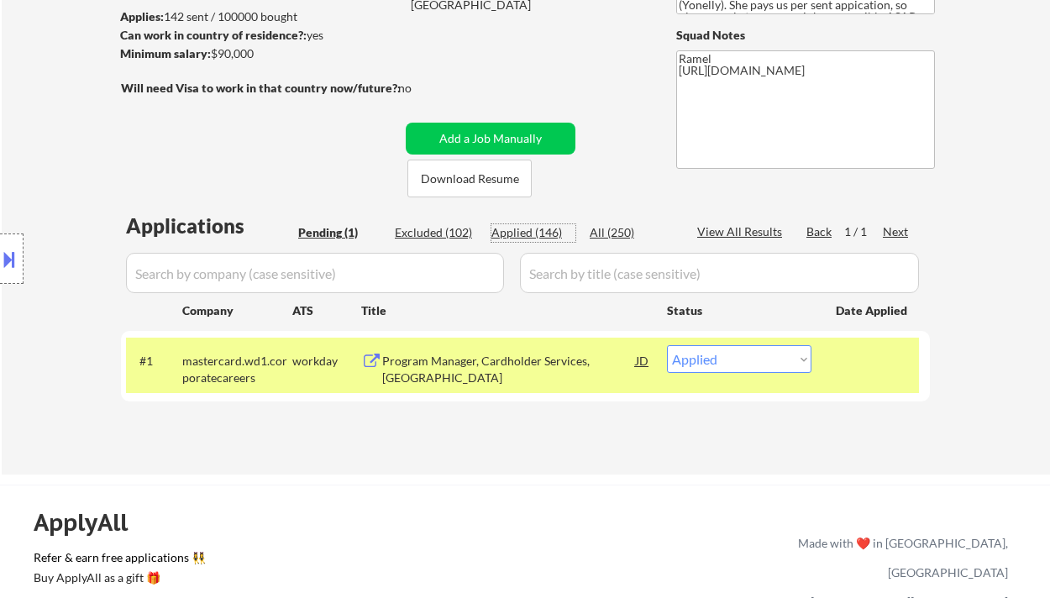
select select ""applied""
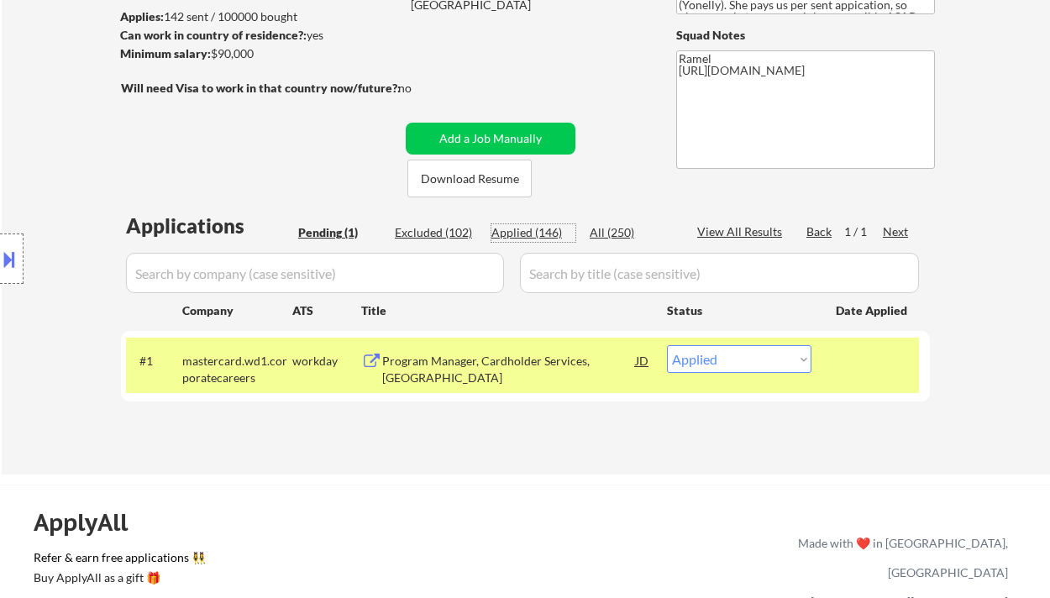
select select ""applied""
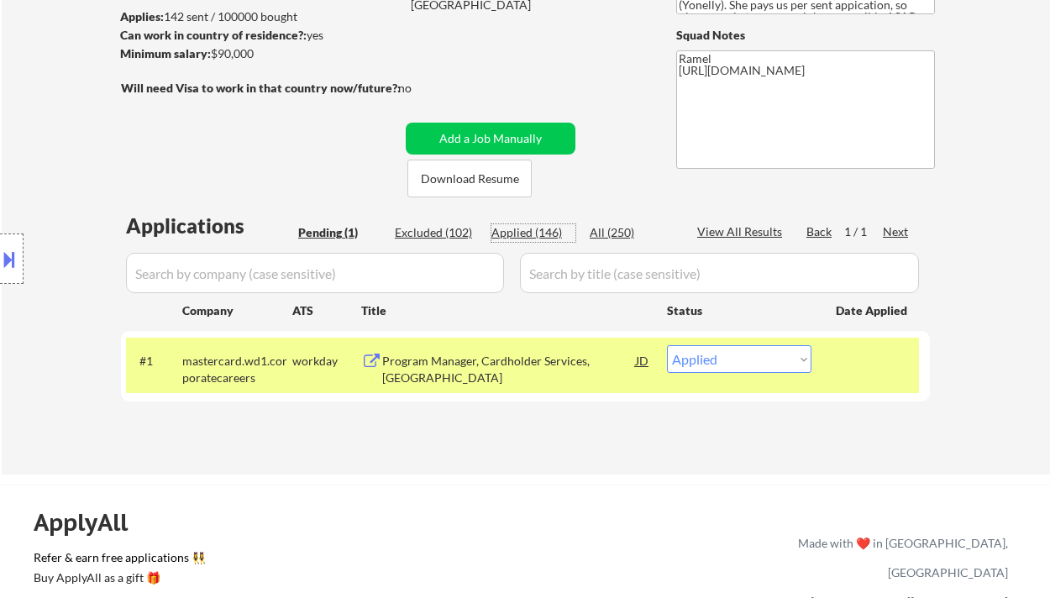
select select ""applied""
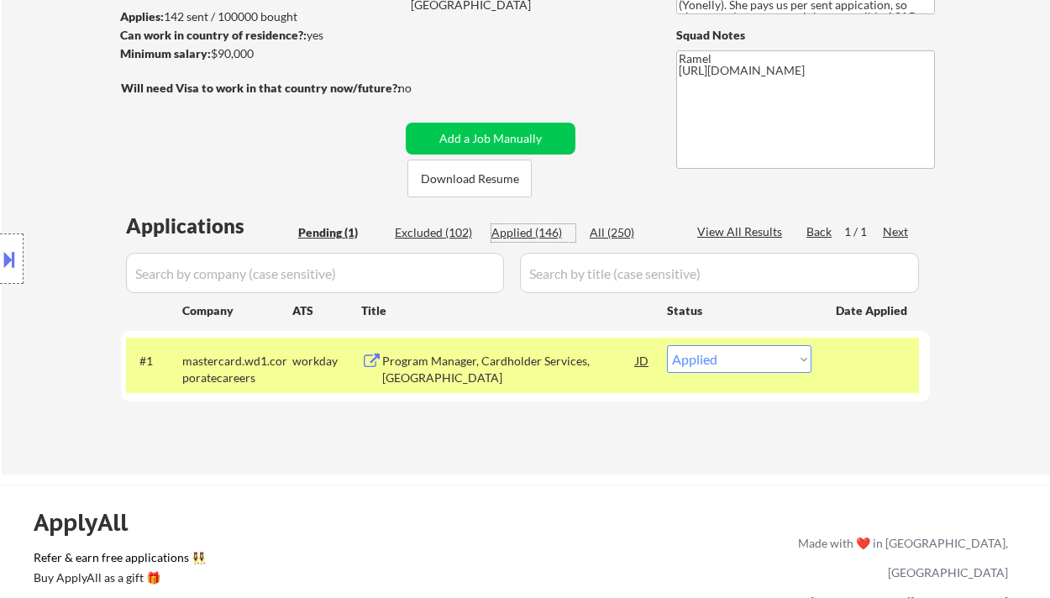
select select ""applied""
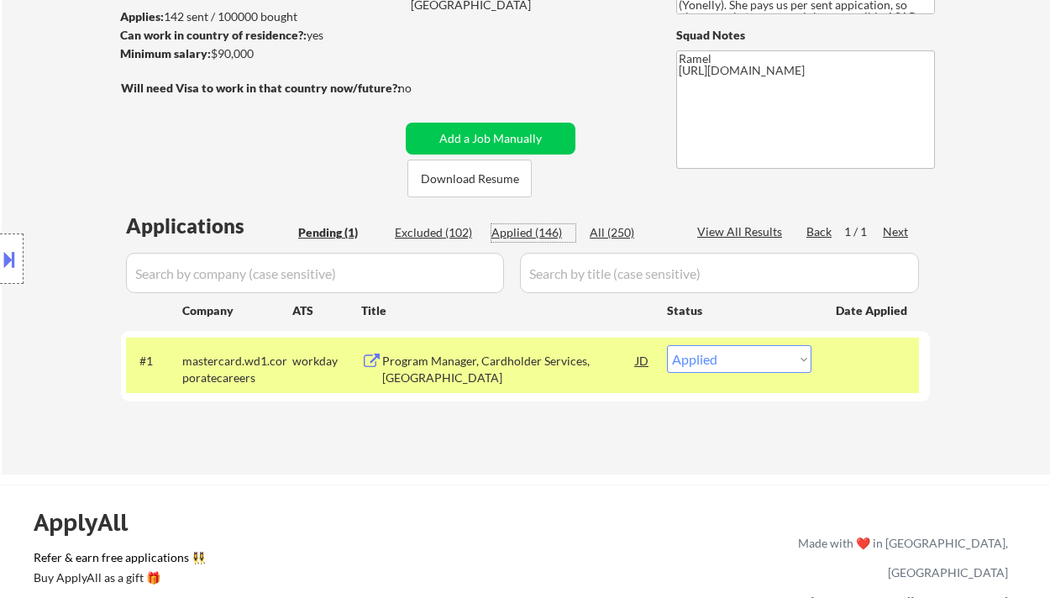
select select ""applied""
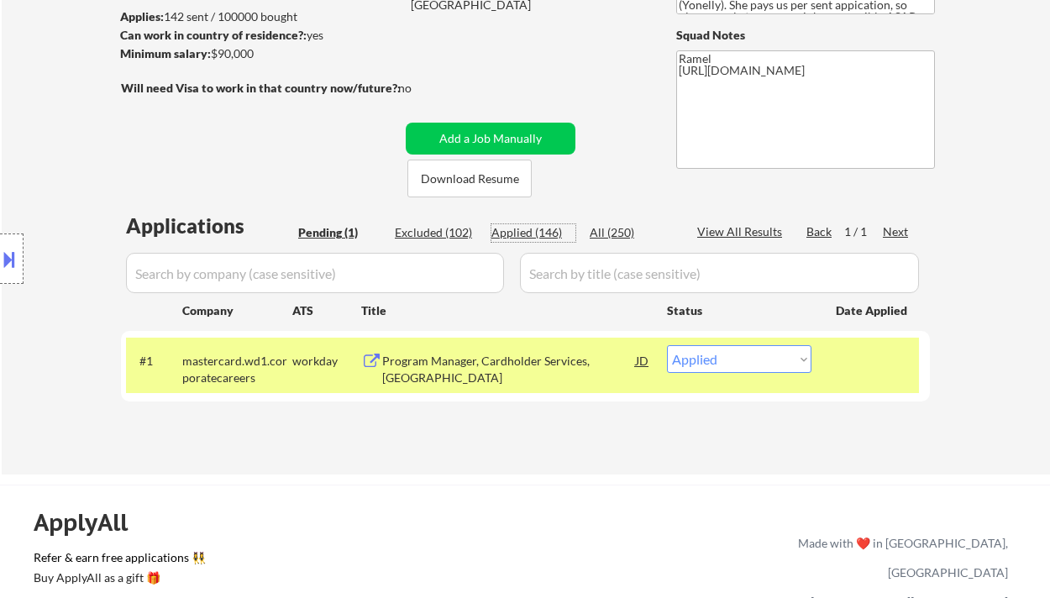
select select ""applied""
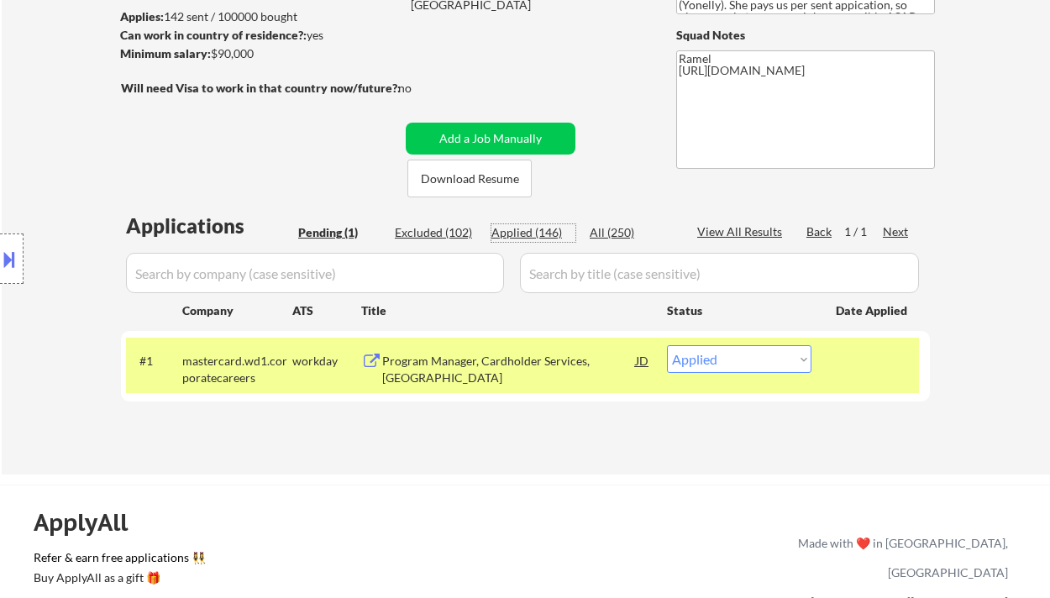
select select ""applied""
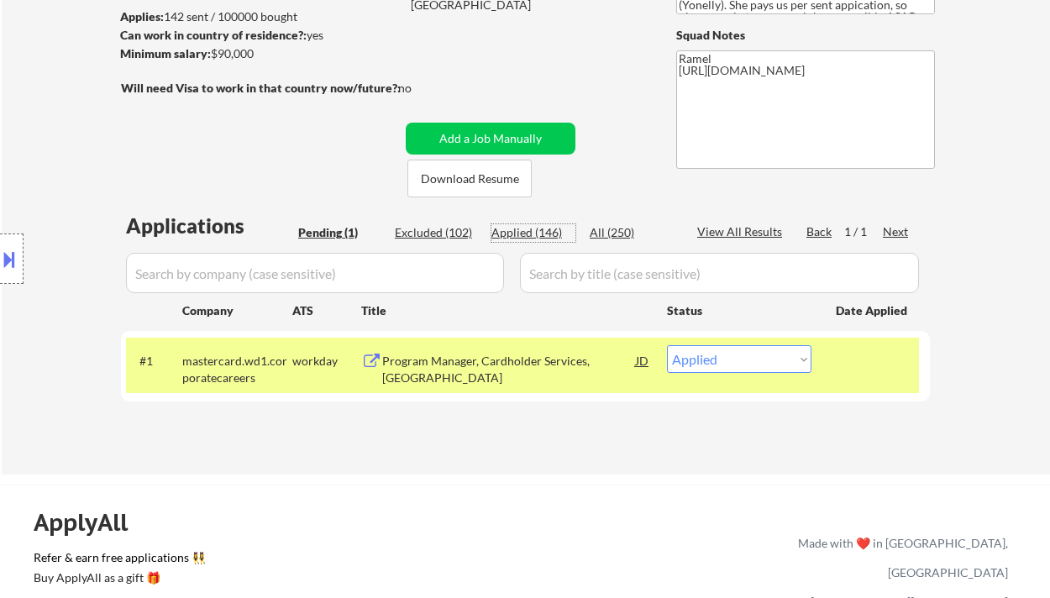
select select ""applied""
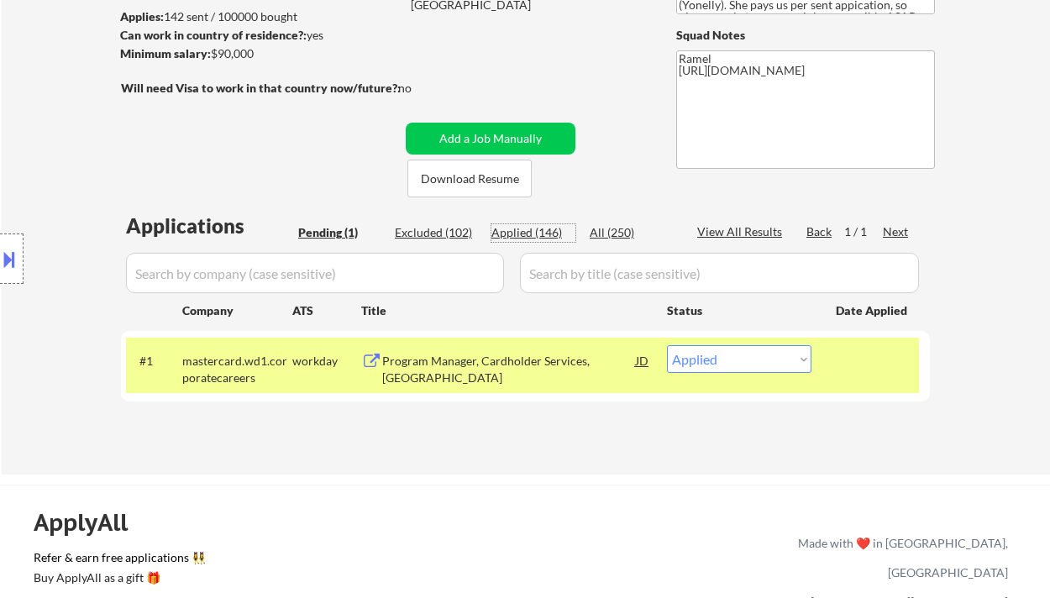
select select ""applied""
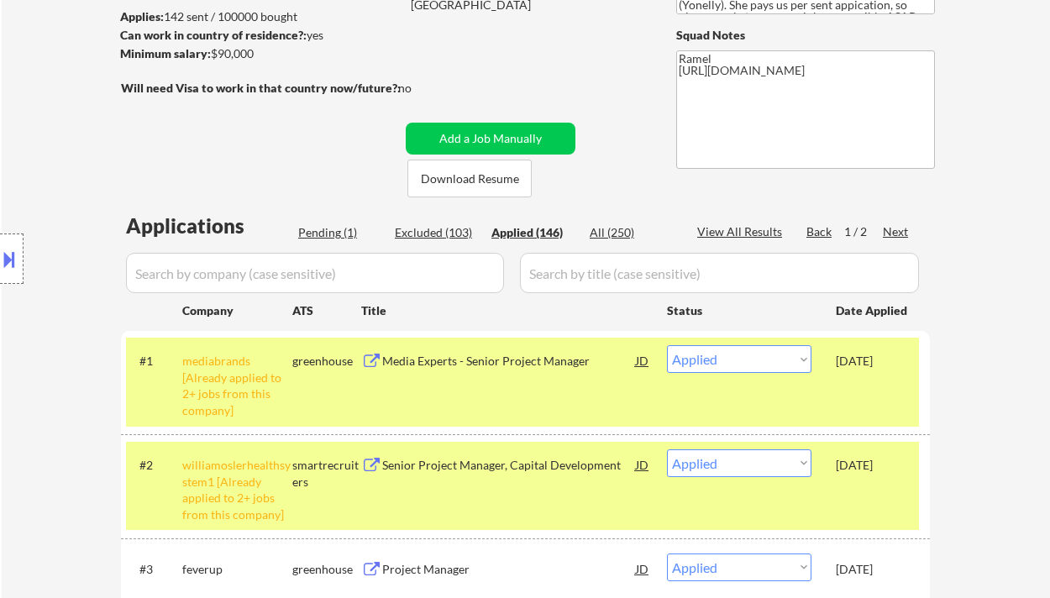
click at [723, 233] on div "View All Results" at bounding box center [742, 231] width 90 height 17
select select ""applied""
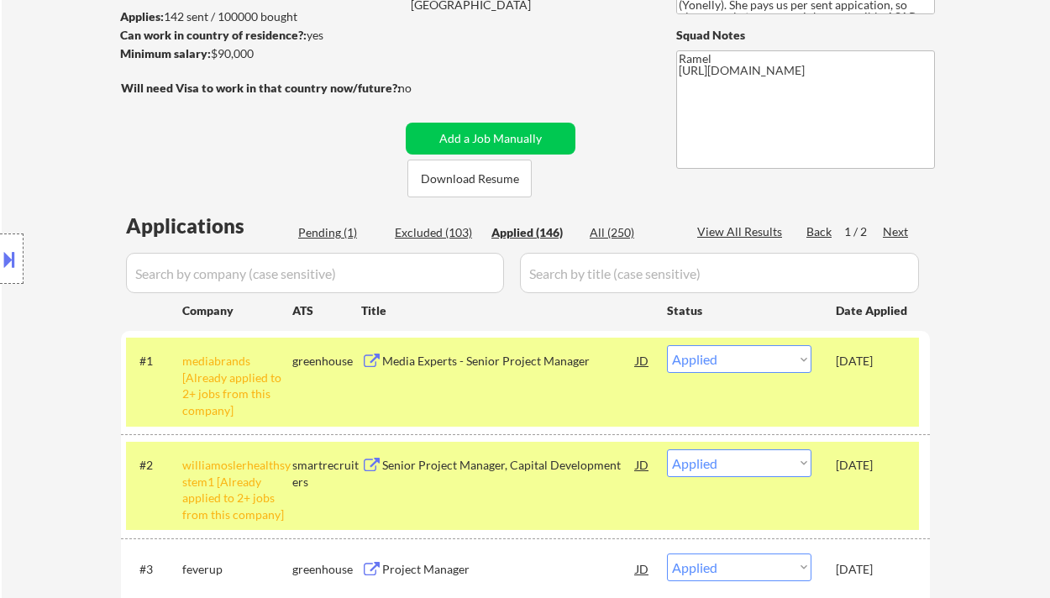
select select ""applied""
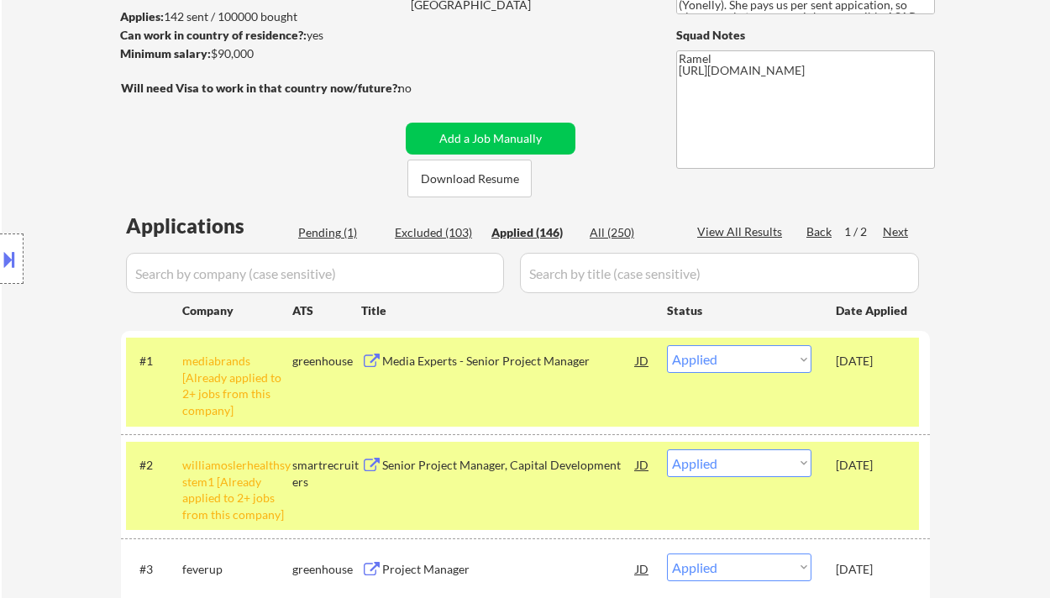
select select ""applied""
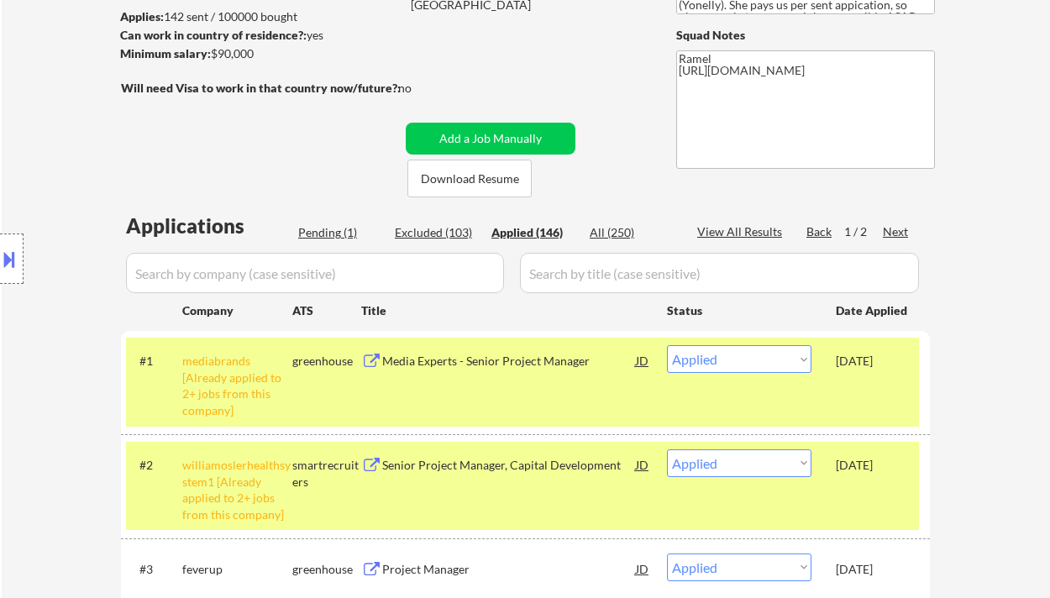
select select ""applied""
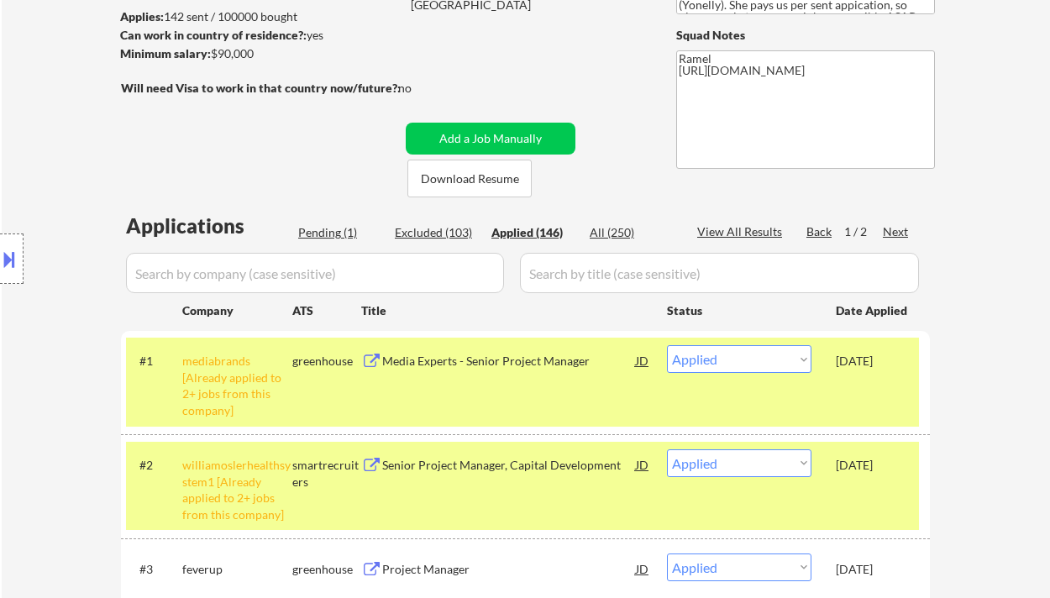
select select ""applied""
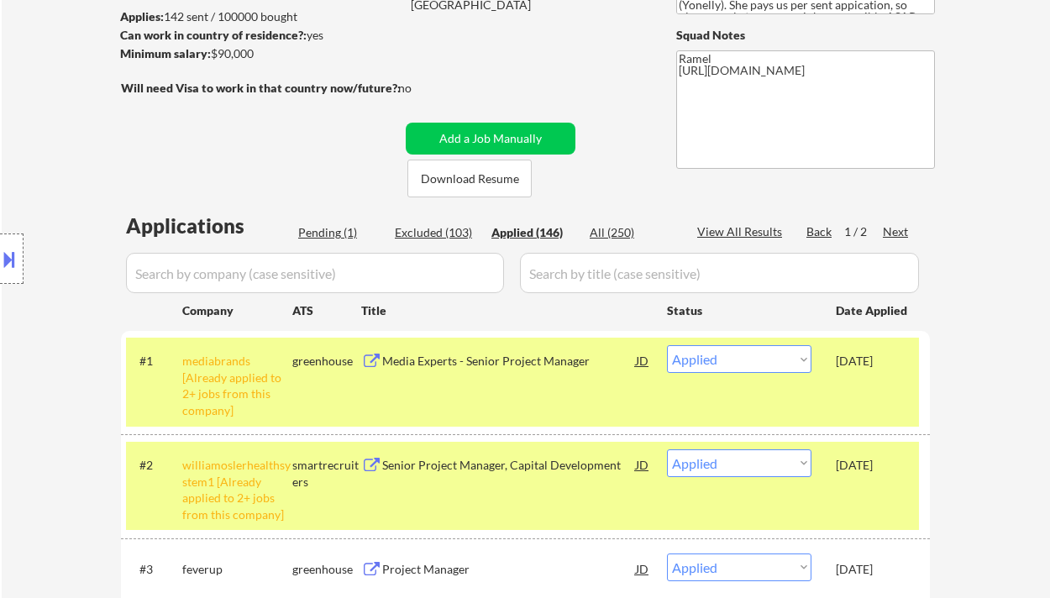
select select ""applied""
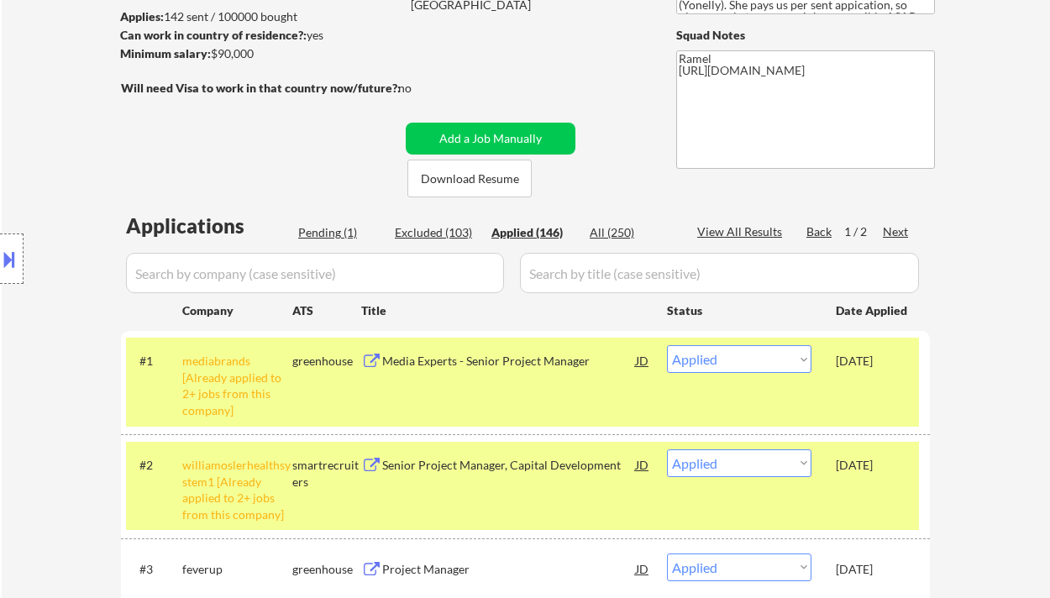
select select ""applied""
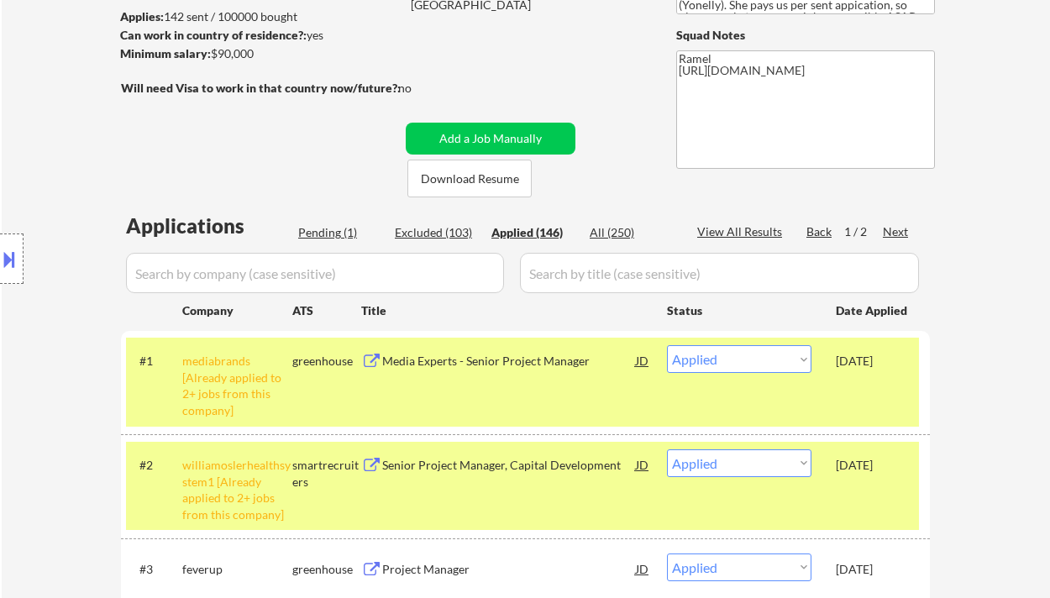
select select ""applied""
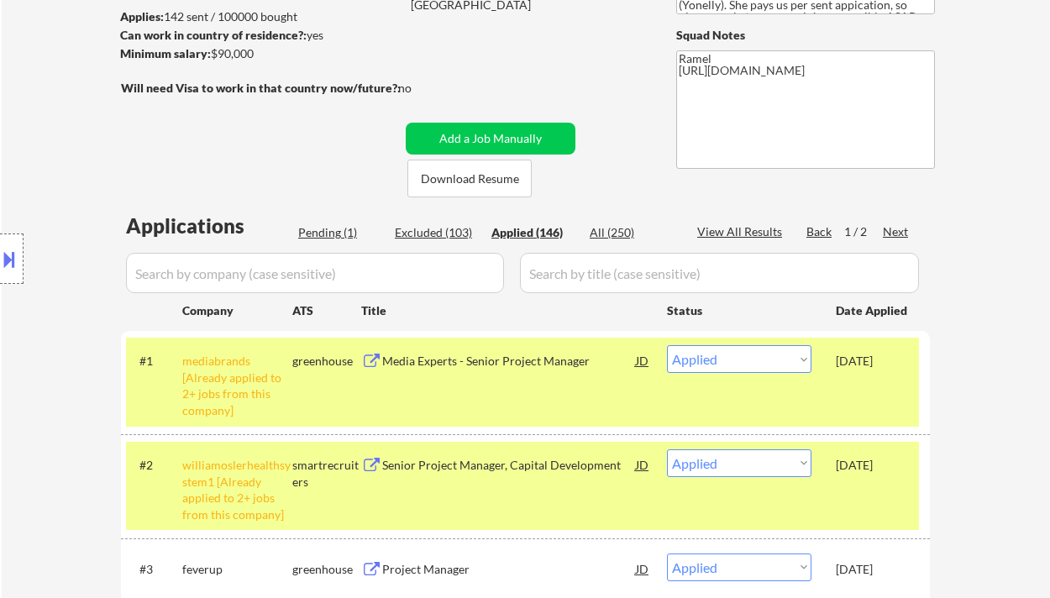
select select ""applied""
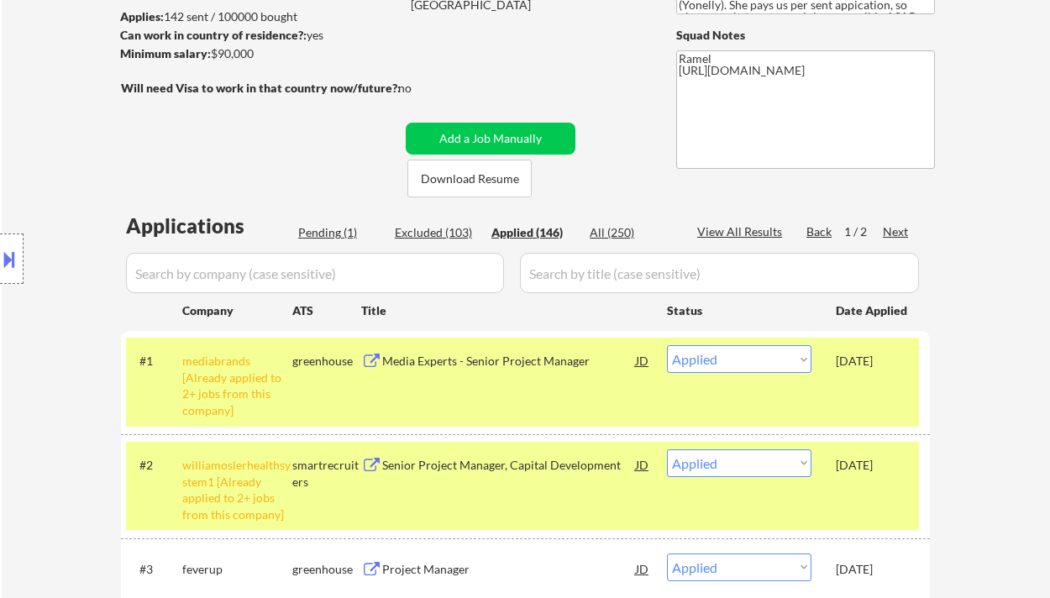
select select ""applied""
click at [334, 236] on div "Pending (1)" at bounding box center [340, 232] width 84 height 17
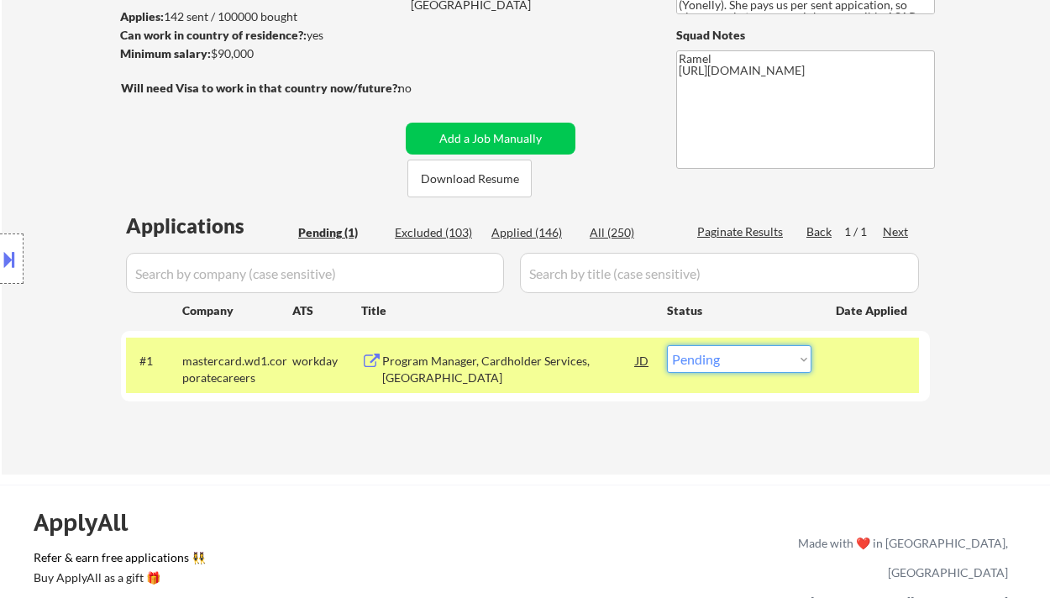
drag, startPoint x: 770, startPoint y: 359, endPoint x: 771, endPoint y: 371, distance: 11.8
click at [770, 359] on select "Choose an option... Pending Applied Excluded (Questions) Excluded (Expired) Exc…" at bounding box center [739, 359] width 145 height 28
select select ""excluded__other_""
click at [667, 345] on select "Choose an option... Pending Applied Excluded (Questions) Excluded (Expired) Exc…" at bounding box center [739, 359] width 145 height 28
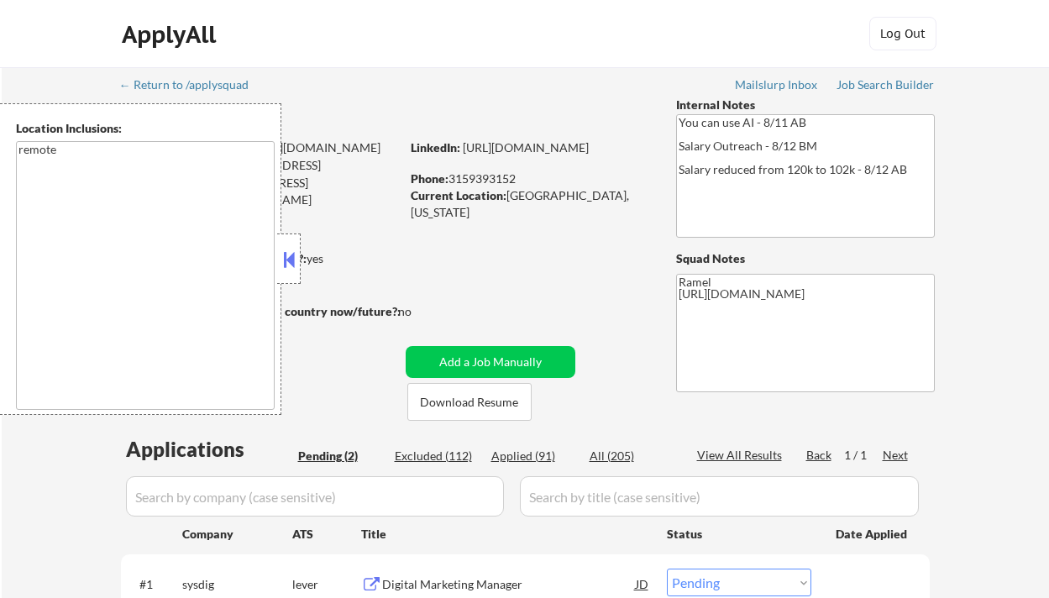
select select ""pending""
click at [28, 467] on div "← Return to /applysquad Mailslurp Inbox Job Search Builder [PERSON_NAME] User E…" at bounding box center [526, 407] width 1048 height 681
click at [298, 258] on div at bounding box center [289, 259] width 24 height 50
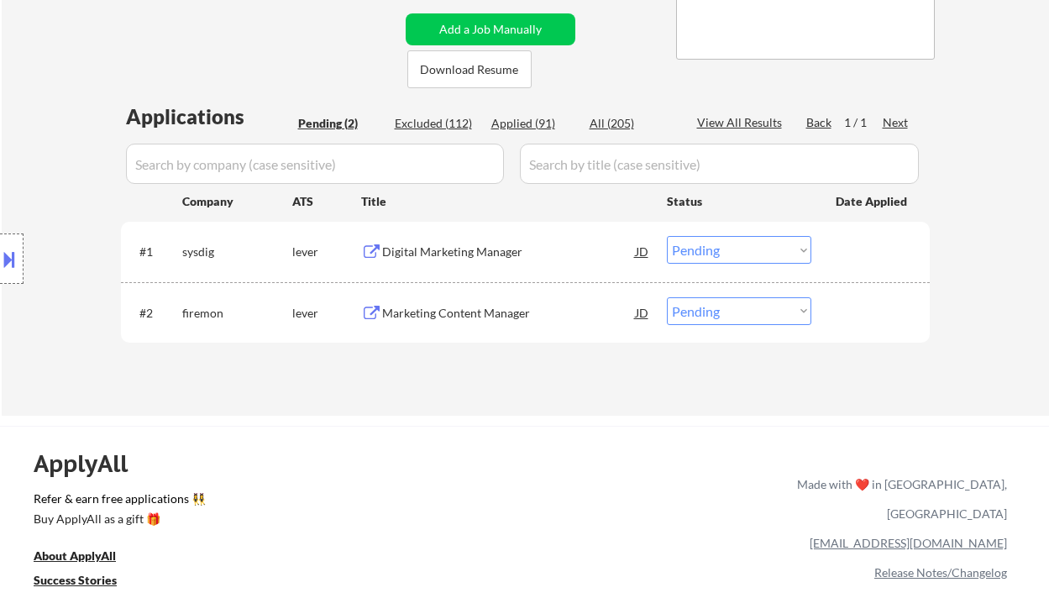
scroll to position [336, 0]
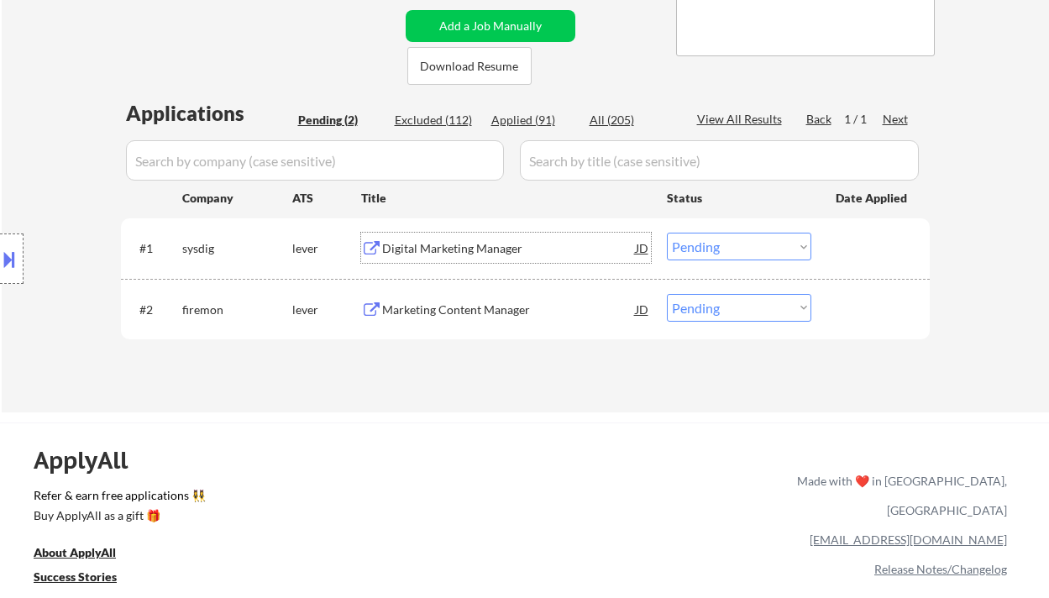
click at [459, 250] on div "Digital Marketing Manager" at bounding box center [509, 248] width 254 height 17
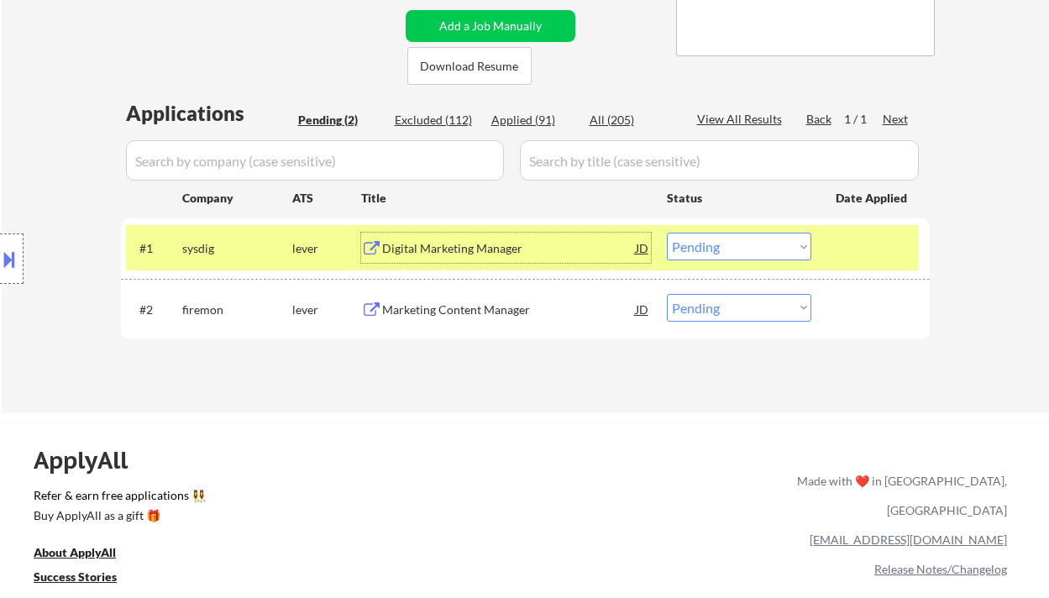
click at [390, 252] on div "Digital Marketing Manager" at bounding box center [509, 248] width 254 height 17
